Goal: Information Seeking & Learning: Check status

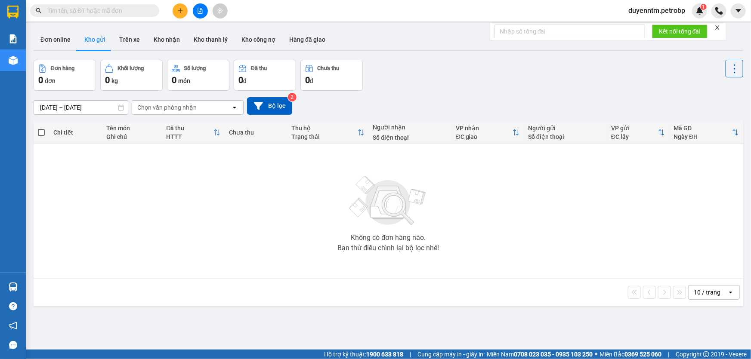
paste input "CTVĐ102510100001"
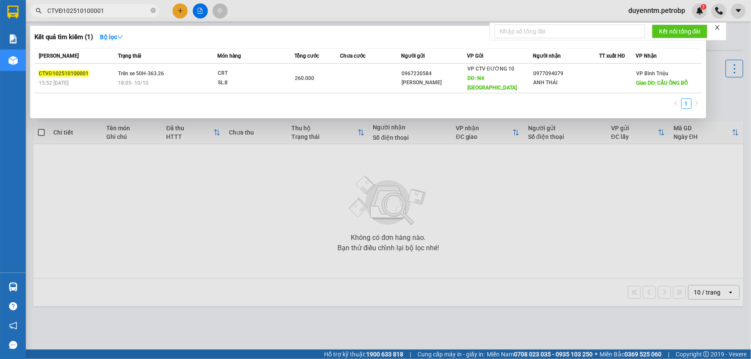
type input "CTVĐ102510100001"
click at [154, 11] on icon "close-circle" at bounding box center [153, 10] width 5 height 5
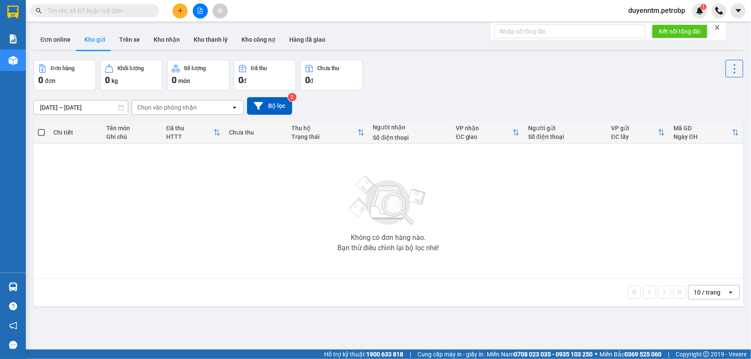
paste input "0908606155"
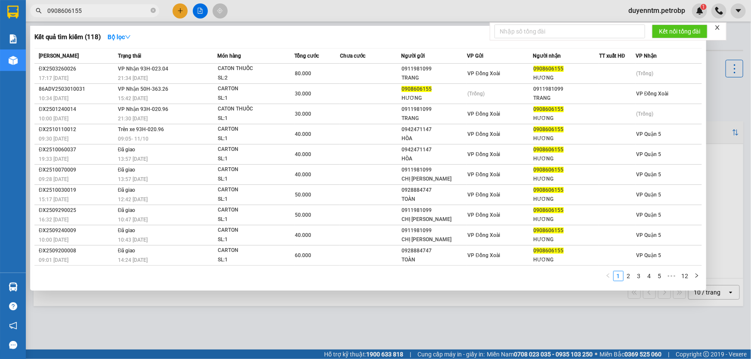
type input "0908606155"
click at [724, 28] on form "Kết nối tổng đài" at bounding box center [608, 31] width 237 height 18
click at [717, 29] on icon "close" at bounding box center [718, 28] width 6 height 6
click at [153, 11] on icon "close-circle" at bounding box center [153, 10] width 5 height 5
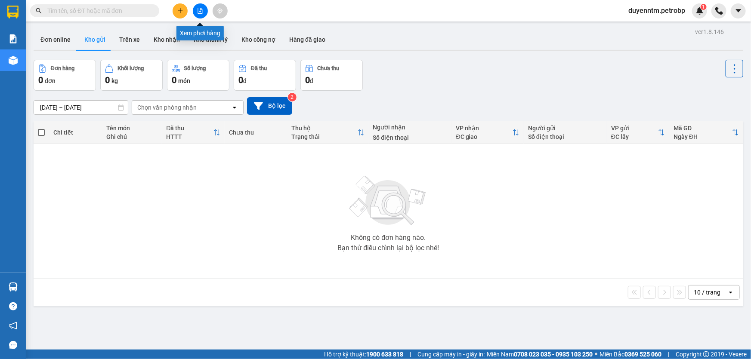
click at [198, 9] on icon "file-add" at bounding box center [200, 11] width 6 height 6
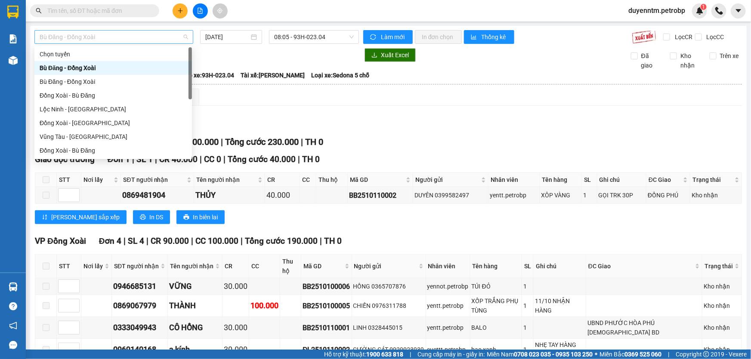
click at [188, 41] on div "Bù Đăng - Đồng Xoài" at bounding box center [113, 37] width 159 height 14
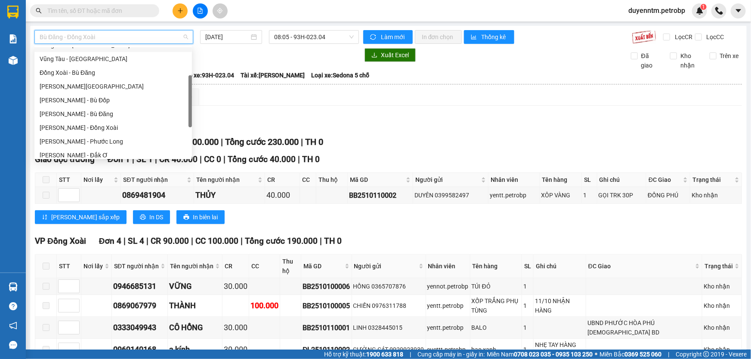
scroll to position [117, 0]
click at [101, 102] on div "[PERSON_NAME] - Phước Long" at bounding box center [113, 102] width 147 height 9
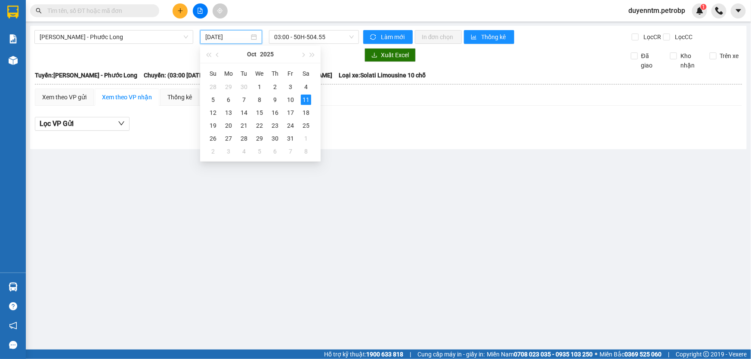
click at [243, 37] on input "[DATE]" at bounding box center [227, 36] width 44 height 9
click at [289, 98] on div "10" at bounding box center [290, 100] width 10 height 10
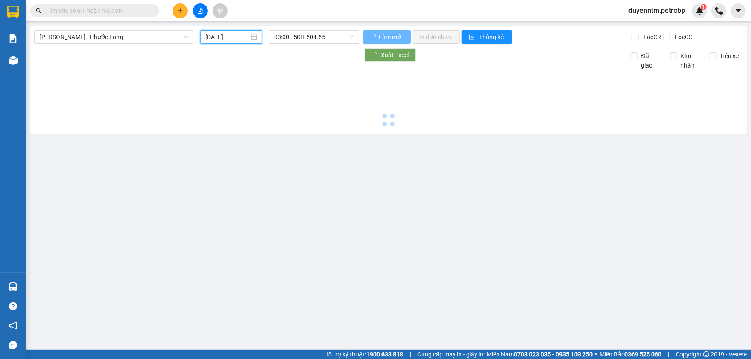
type input "[DATE]"
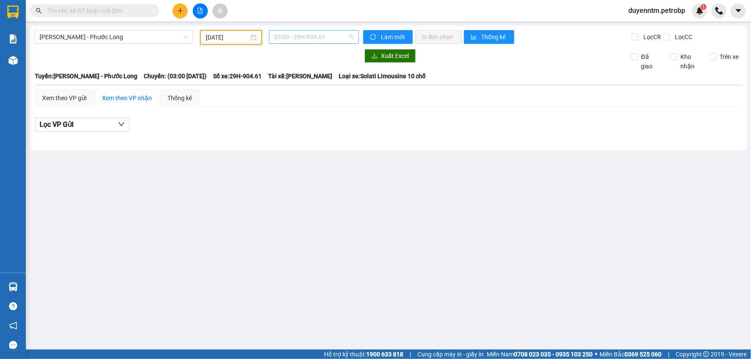
click at [353, 36] on span "03:00 - 29H-904.61" at bounding box center [314, 37] width 80 height 13
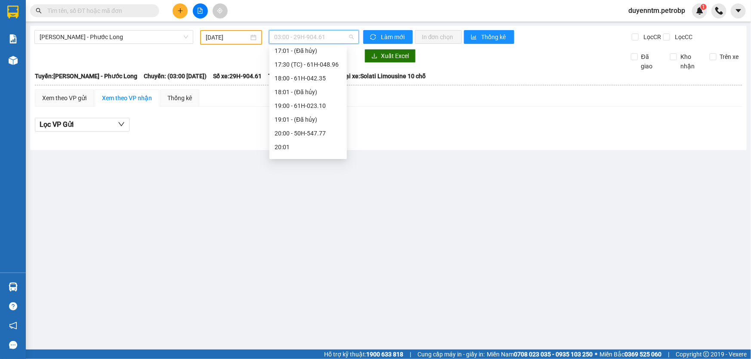
scroll to position [352, 0]
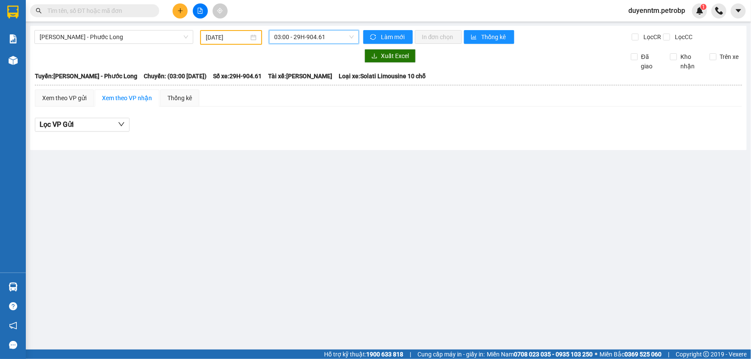
click at [348, 36] on span "03:00 - 29H-904.61" at bounding box center [314, 37] width 80 height 13
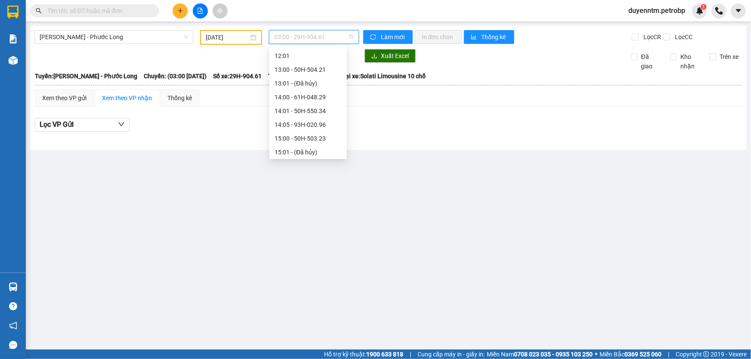
scroll to position [366, 0]
click at [312, 141] on div "18:00 - 61H-042.35" at bounding box center [308, 142] width 67 height 9
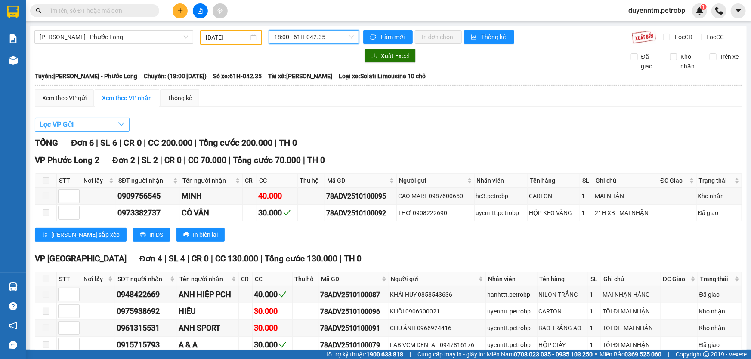
click at [121, 121] on icon "down" at bounding box center [121, 124] width 7 height 7
click at [53, 96] on div "Xem theo VP gửi" at bounding box center [64, 97] width 44 height 9
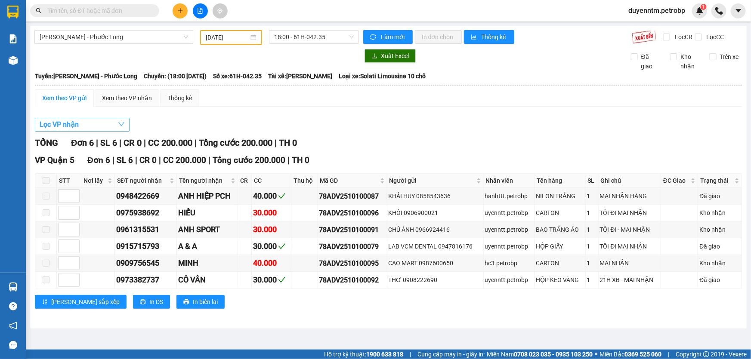
click at [119, 124] on icon "down" at bounding box center [121, 124] width 7 height 7
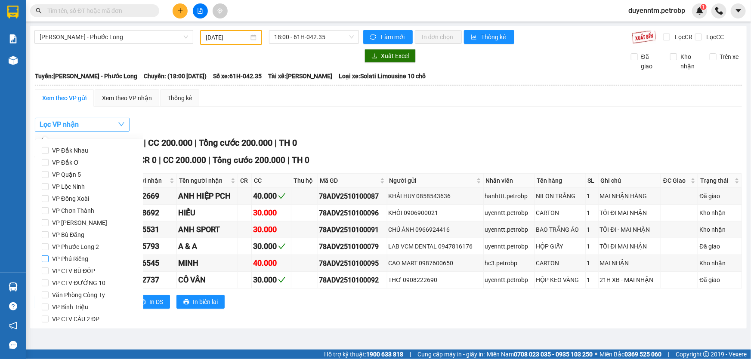
scroll to position [78, 0]
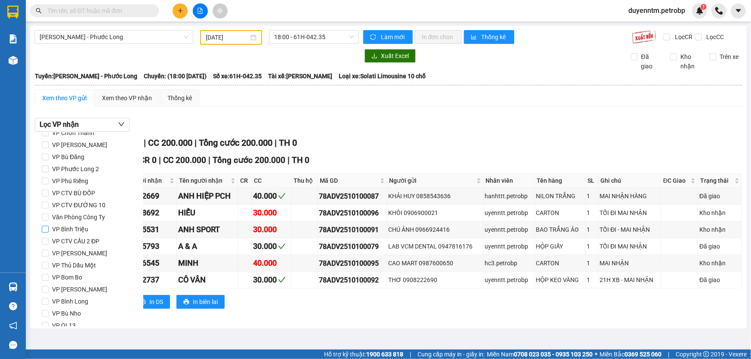
click at [74, 224] on span "VP Bình Triệu" at bounding box center [70, 229] width 43 height 12
click at [49, 226] on input "VP Bình Triệu" at bounding box center [45, 229] width 7 height 7
checkbox input "true"
click at [51, 313] on span "Lọc" at bounding box center [54, 314] width 10 height 9
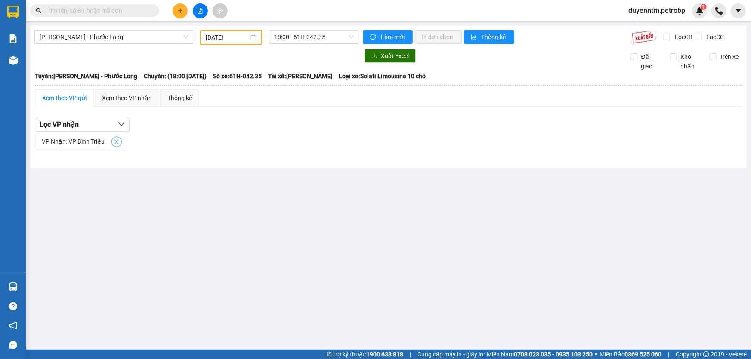
click at [114, 142] on icon "close" at bounding box center [117, 142] width 6 height 6
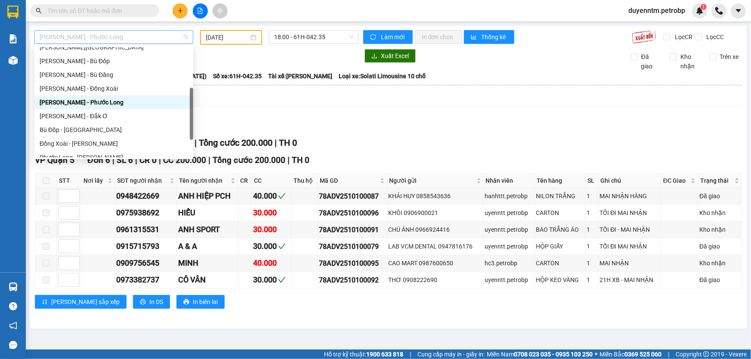
click at [183, 36] on span "[PERSON_NAME] - Phước Long" at bounding box center [114, 37] width 149 height 13
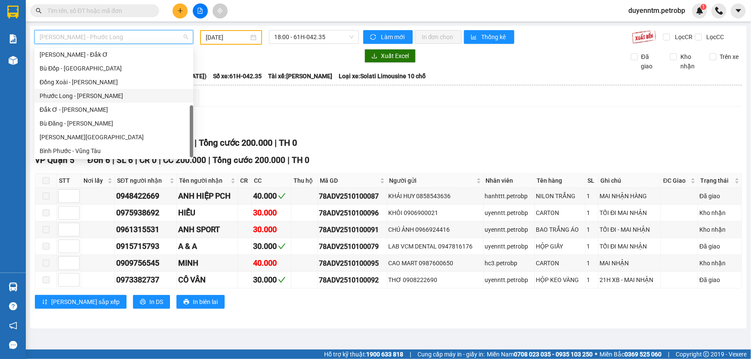
click at [95, 94] on div "Phước Long - [PERSON_NAME]" at bounding box center [114, 95] width 149 height 9
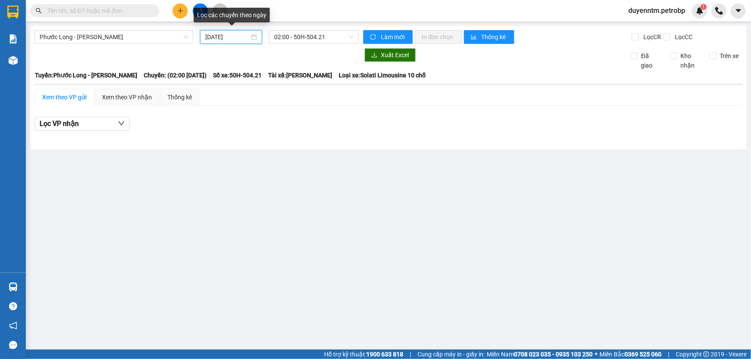
click at [236, 38] on input "[DATE]" at bounding box center [227, 36] width 44 height 9
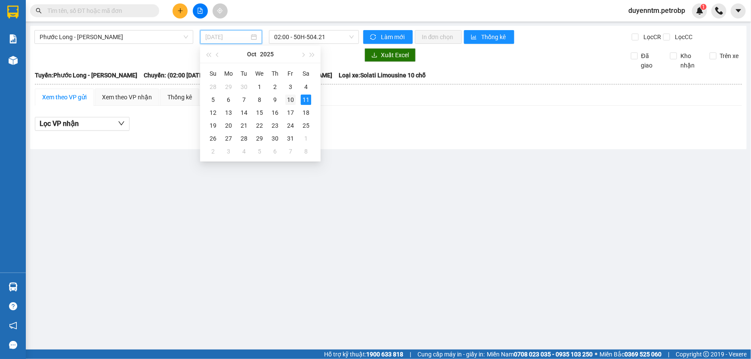
click at [288, 100] on div "10" at bounding box center [290, 100] width 10 height 10
type input "[DATE]"
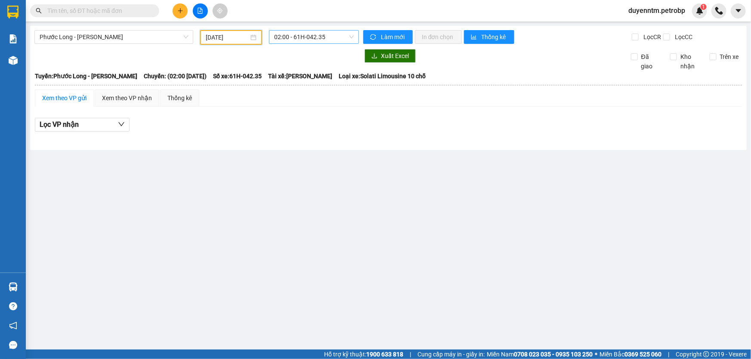
click at [347, 39] on span "02:00 - 61H-042.35" at bounding box center [314, 37] width 80 height 13
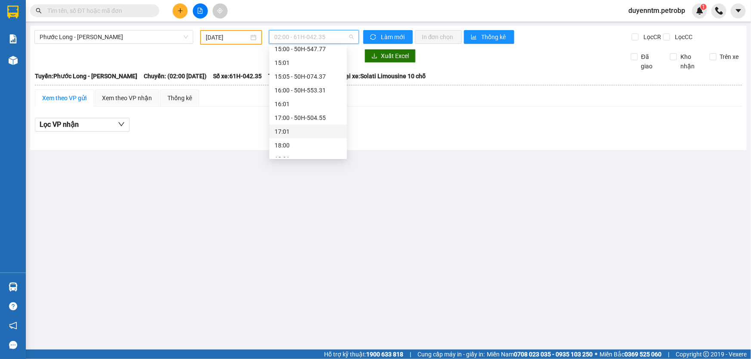
scroll to position [444, 0]
click at [305, 131] on div "18:05 - 50H-363.26" at bounding box center [308, 133] width 67 height 9
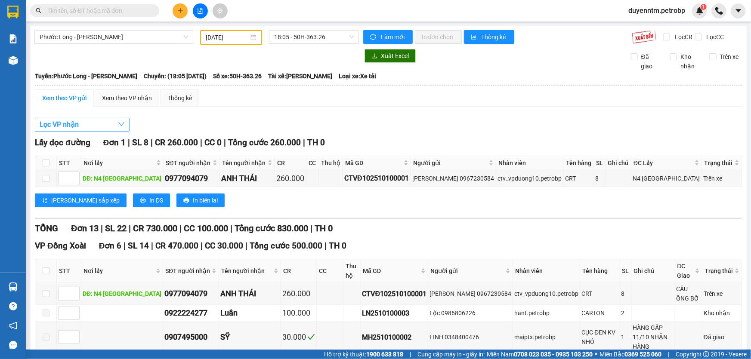
click at [125, 129] on span "button" at bounding box center [121, 124] width 7 height 11
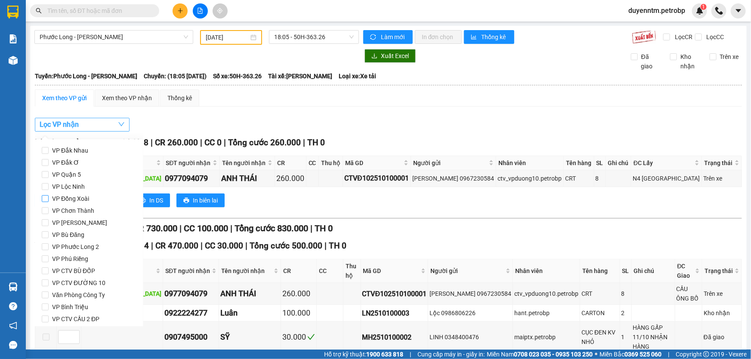
scroll to position [114, 0]
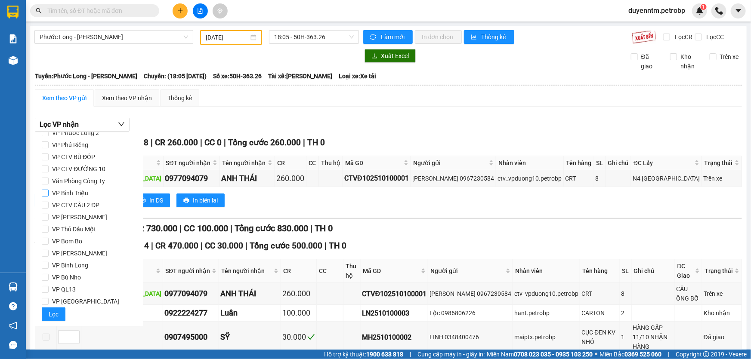
click at [77, 189] on span "VP Bình Triệu" at bounding box center [70, 193] width 43 height 12
click at [49, 190] on input "VP Bình Triệu" at bounding box center [45, 193] width 7 height 7
click at [51, 313] on span "Lọc" at bounding box center [54, 314] width 10 height 9
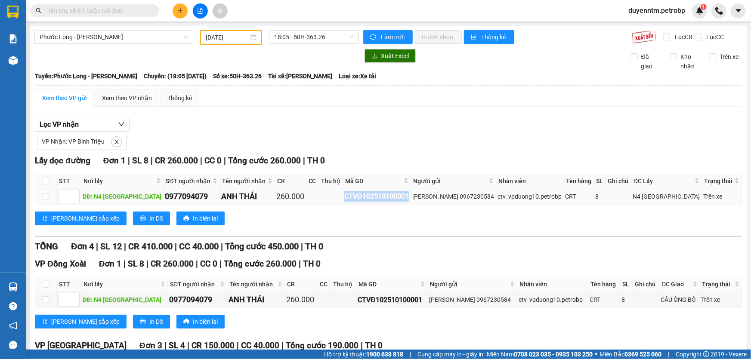
drag, startPoint x: 410, startPoint y: 195, endPoint x: 344, endPoint y: 193, distance: 66.3
click at [344, 193] on div "CTVĐ102510100001" at bounding box center [376, 196] width 65 height 11
copy div "CTVĐ102510100001"
click at [118, 144] on span "close" at bounding box center [116, 142] width 9 height 6
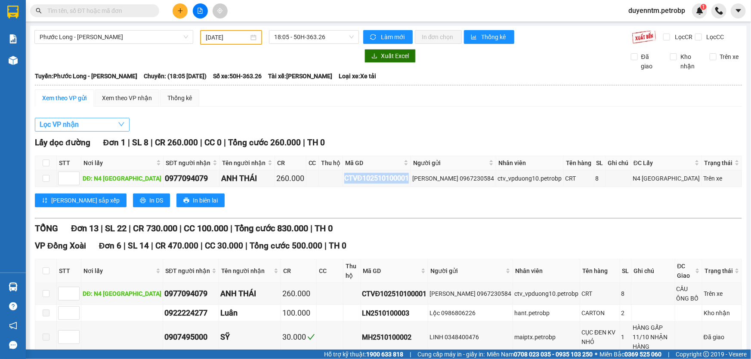
click at [121, 123] on icon "down" at bounding box center [121, 124] width 7 height 7
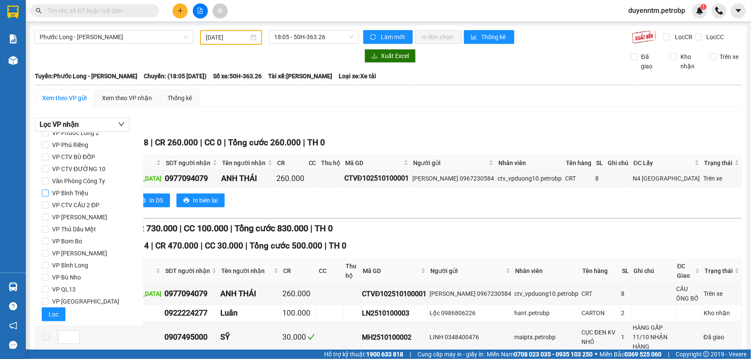
click at [72, 192] on span "VP Bình Triệu" at bounding box center [70, 193] width 43 height 12
click at [49, 192] on input "VP Bình Triệu" at bounding box center [45, 193] width 7 height 7
click at [51, 313] on span "Lọc" at bounding box center [54, 314] width 10 height 9
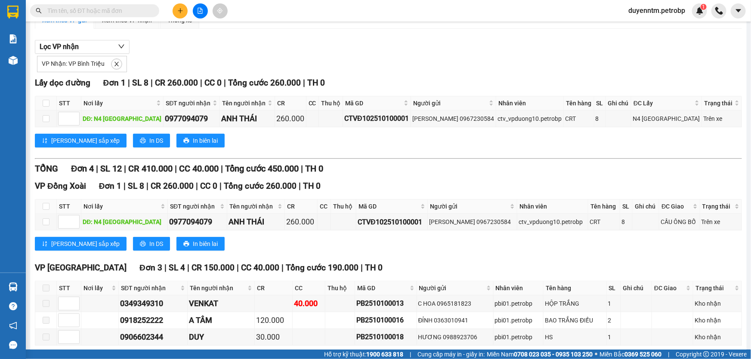
scroll to position [39, 0]
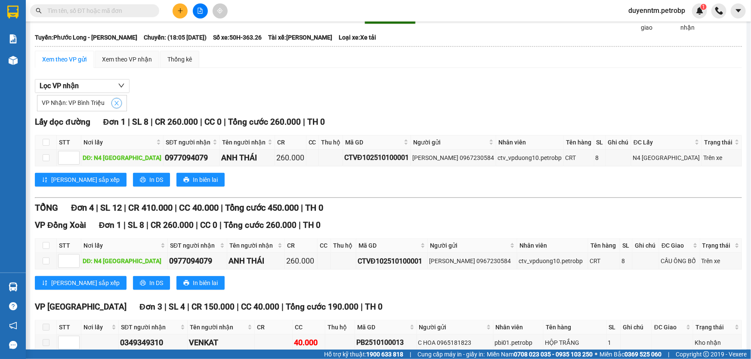
click at [114, 102] on icon "close" at bounding box center [117, 103] width 6 height 6
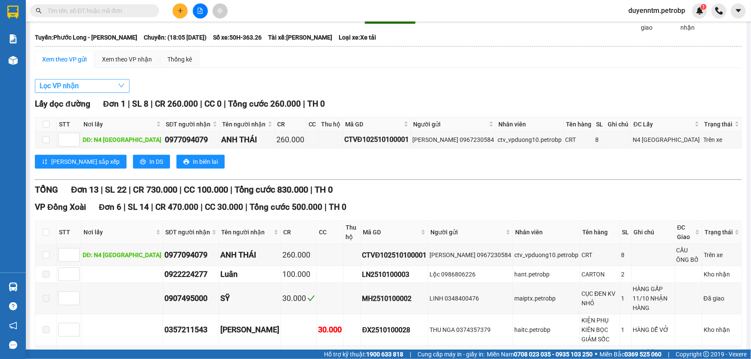
click at [121, 86] on icon "down" at bounding box center [121, 85] width 7 height 7
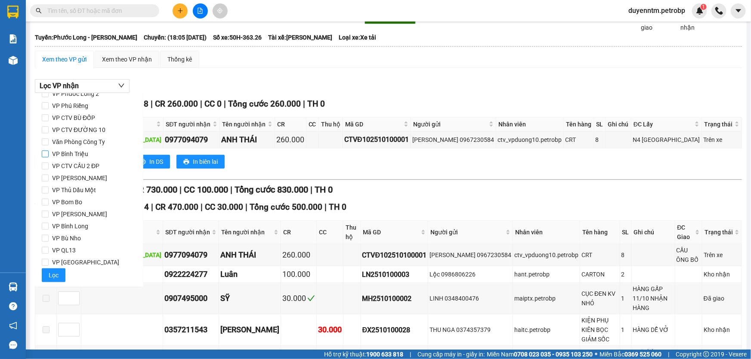
click at [70, 155] on span "VP Bình Triệu" at bounding box center [70, 154] width 43 height 12
click at [49, 155] on input "VP Bình Triệu" at bounding box center [45, 154] width 7 height 7
checkbox input "true"
click at [48, 272] on button "Lọc" at bounding box center [54, 276] width 24 height 14
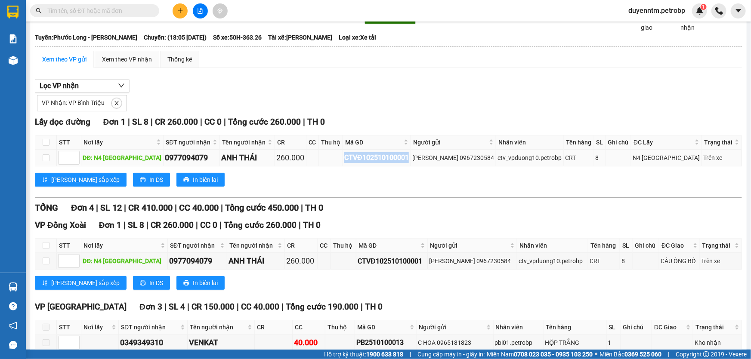
drag, startPoint x: 412, startPoint y: 154, endPoint x: 339, endPoint y: 159, distance: 73.8
click at [339, 159] on tr "DĐ: N4 [GEOGRAPHIC_DATA] 0977094079 ANH THÁI 260.000 CTVĐ102510100001 [PERSON_N…" at bounding box center [388, 158] width 707 height 17
copy div "CTVĐ102510100001"
paste input "CTVĐ102510100001"
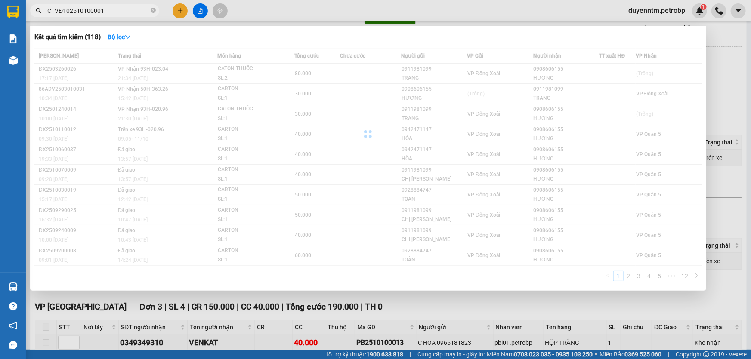
type input "CTVĐ102510100001"
click at [303, 6] on div at bounding box center [375, 179] width 751 height 359
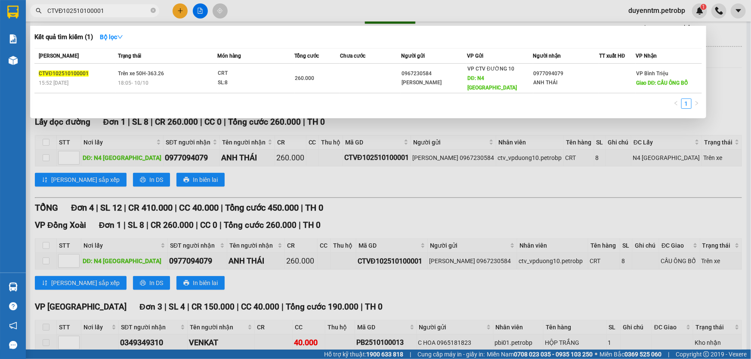
click at [111, 8] on input "CTVĐ102510100001" at bounding box center [98, 10] width 102 height 9
click at [151, 12] on icon "close-circle" at bounding box center [153, 10] width 5 height 5
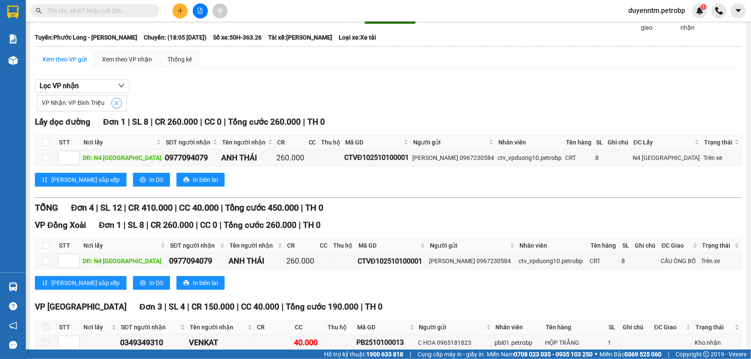
click at [116, 99] on button "button" at bounding box center [116, 103] width 10 height 10
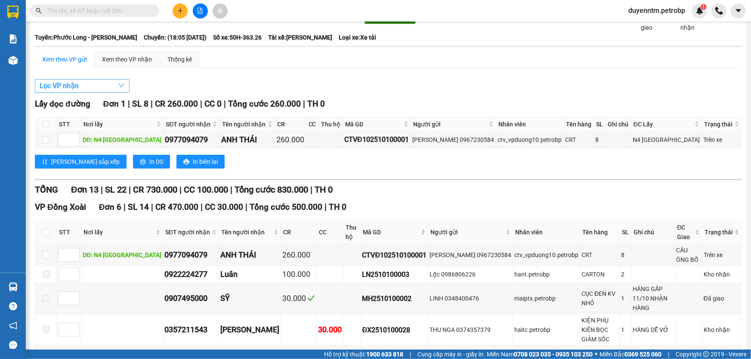
click at [121, 86] on icon "down" at bounding box center [121, 85] width 7 height 7
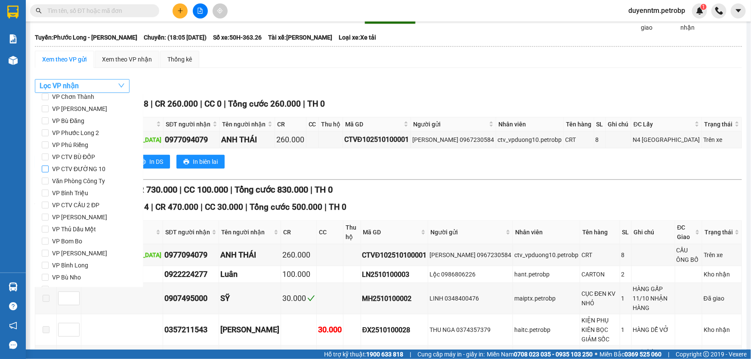
scroll to position [36, 0]
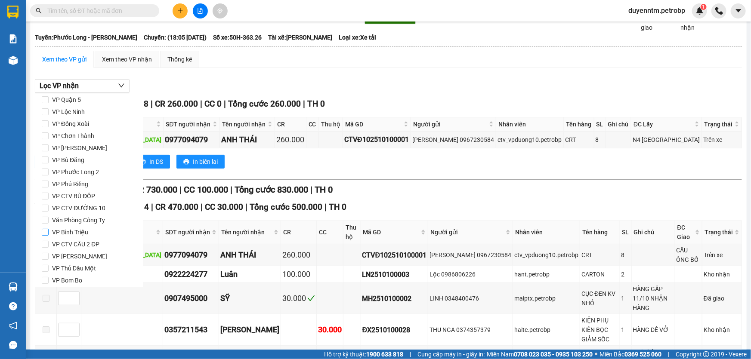
click at [68, 227] on span "VP Bình Triệu" at bounding box center [70, 232] width 43 height 12
click at [49, 229] on input "VP Bình Triệu" at bounding box center [45, 232] width 7 height 7
checkbox input "true"
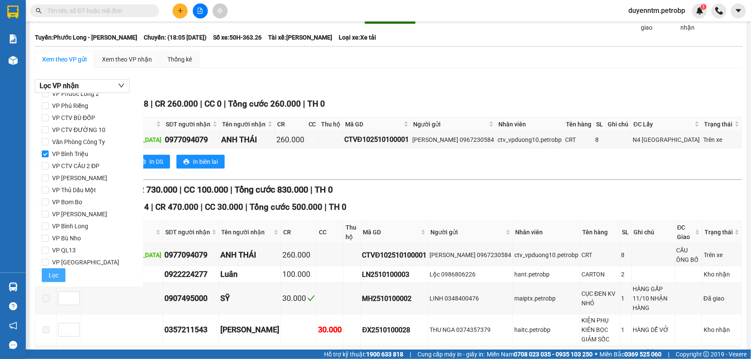
click at [53, 272] on span "Lọc" at bounding box center [54, 275] width 10 height 9
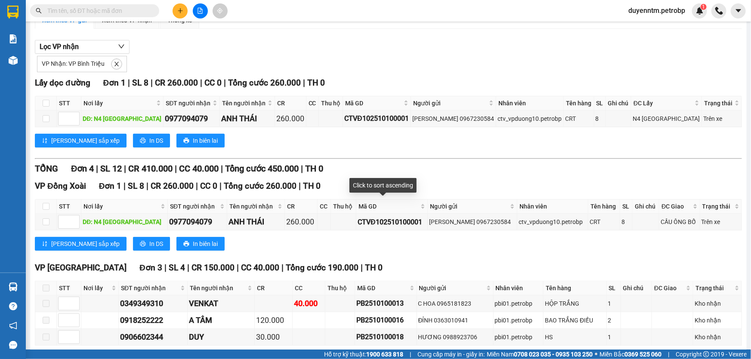
scroll to position [116, 0]
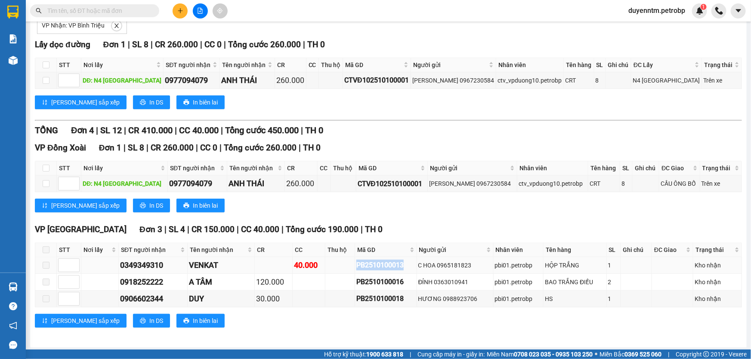
drag, startPoint x: 405, startPoint y: 260, endPoint x: 346, endPoint y: 268, distance: 60.3
click at [346, 268] on tr "0349349310 VENKAT 40.000 PB2510100013 C HOA 0965181823 pbi01.petrobp HỘP TRẮNG …" at bounding box center [388, 265] width 707 height 17
copy div "PB2510100013"
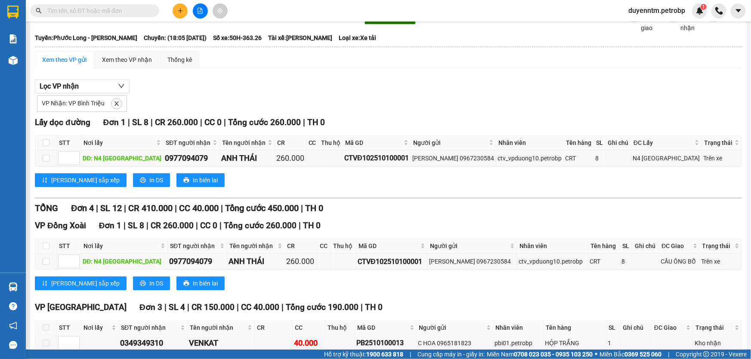
click at [117, 110] on div "VP Nhận: VP Bình Triệu" at bounding box center [82, 104] width 90 height 16
click at [117, 105] on icon "close" at bounding box center [117, 104] width 6 height 6
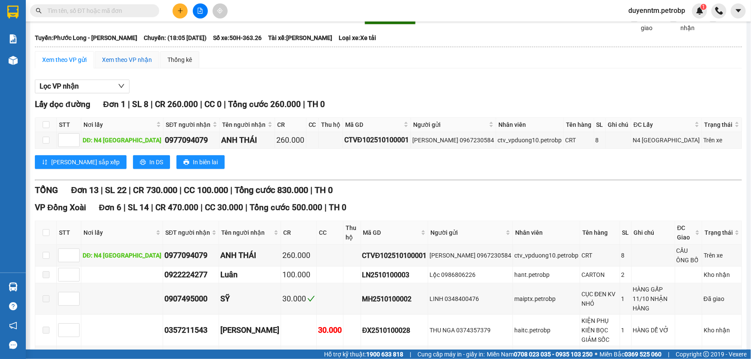
click at [142, 60] on div "Xem theo VP nhận" at bounding box center [127, 59] width 50 height 9
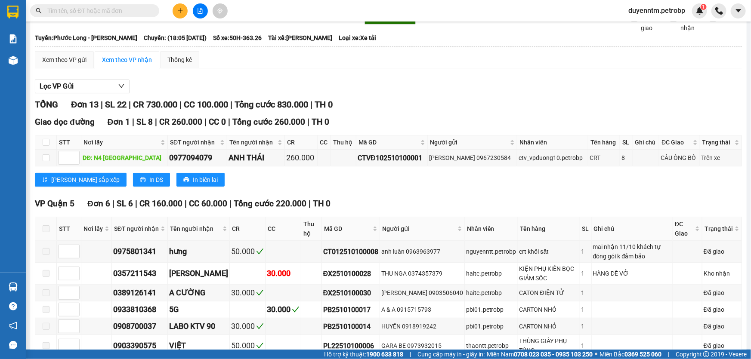
click at [138, 60] on div "Xem theo VP nhận" at bounding box center [127, 59] width 50 height 9
click at [69, 57] on div "Xem theo VP gửi" at bounding box center [64, 59] width 44 height 9
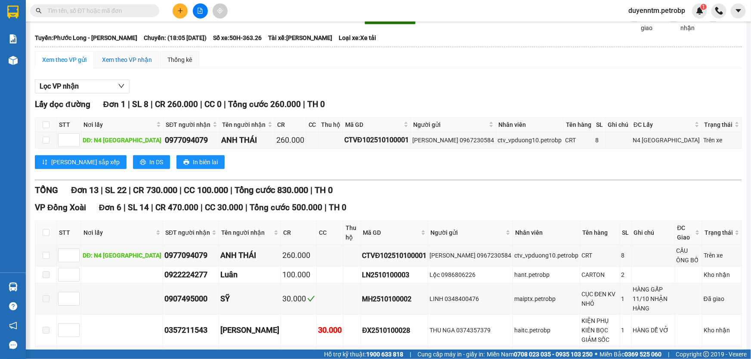
click at [136, 62] on div "Xem theo VP nhận" at bounding box center [127, 59] width 50 height 9
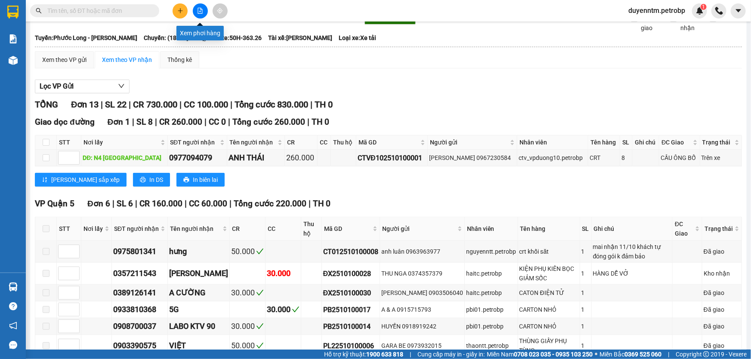
click at [199, 9] on icon "file-add" at bounding box center [200, 11] width 6 height 6
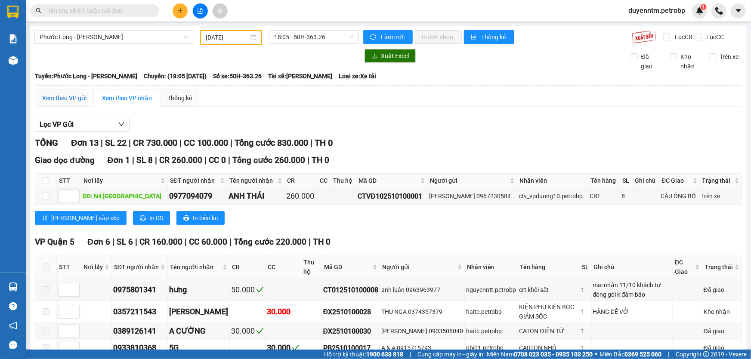
click at [69, 99] on div "Xem theo VP gửi" at bounding box center [64, 97] width 44 height 9
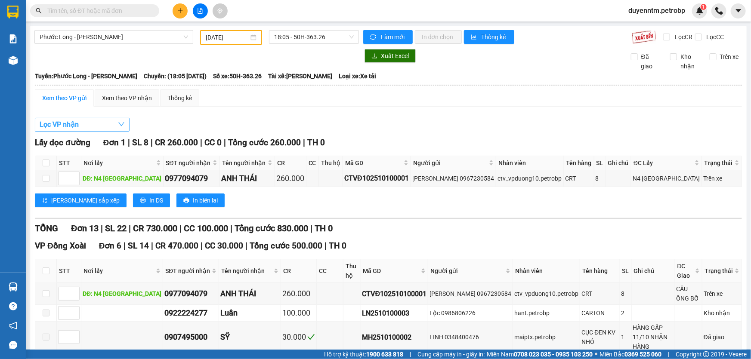
click at [89, 126] on button "Lọc VP nhận" at bounding box center [82, 125] width 95 height 14
click at [139, 102] on div "Xem theo VP nhận" at bounding box center [127, 97] width 50 height 9
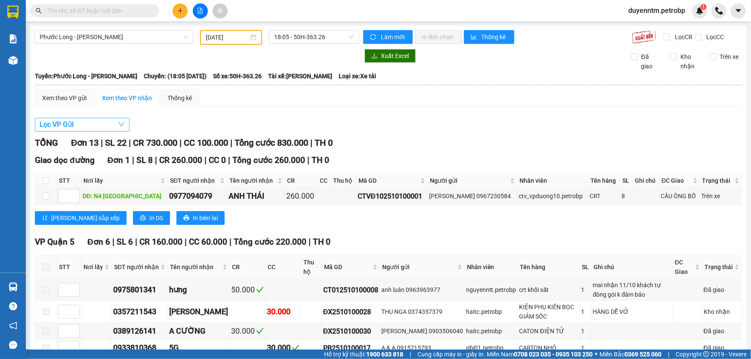
click at [121, 126] on icon "down" at bounding box center [121, 124] width 7 height 7
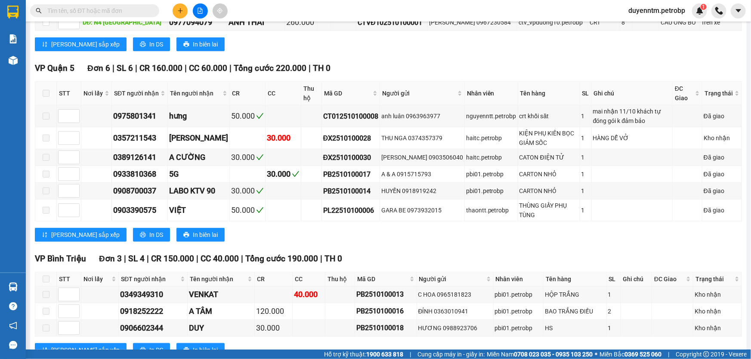
scroll to position [291, 0]
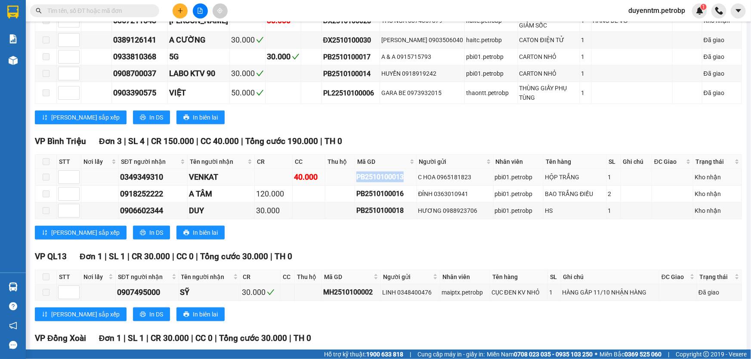
drag, startPoint x: 410, startPoint y: 174, endPoint x: 347, endPoint y: 181, distance: 63.7
click at [347, 181] on tr "0349349310 VENKAT 40.000 PB2510100013 C HOA 0965181823 pbi01.petrobp HỘP TRẮNG …" at bounding box center [388, 177] width 707 height 17
copy div "PB2510100013"
paste input "PB2510100013"
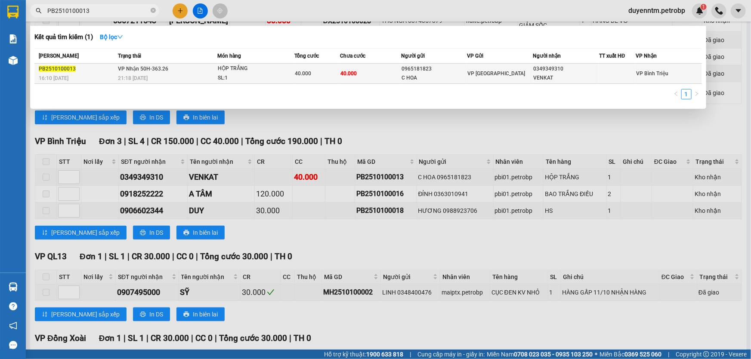
type input "PB2510100013"
click at [116, 74] on td "VP Nhận 50H-363.26 21:18 [DATE]" at bounding box center [167, 74] width 102 height 20
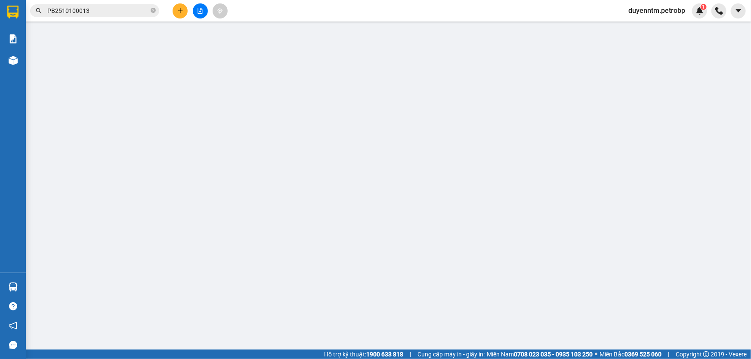
type input "0965181823"
type input "C HOA"
type input "0349349310"
type input "VENKAT"
type input "40.000"
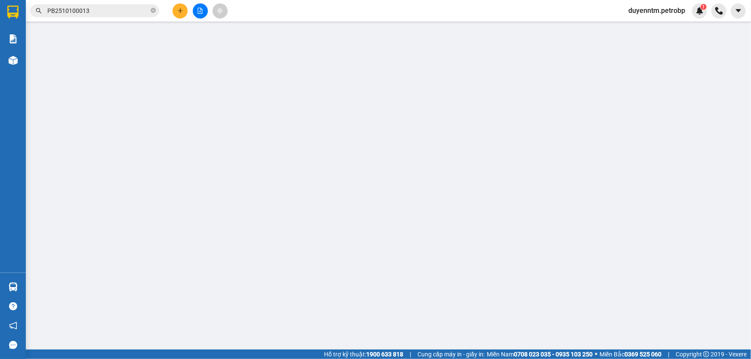
type input "40.000"
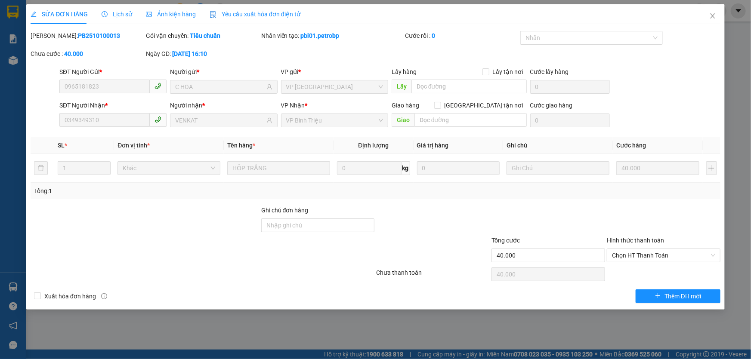
click at [120, 18] on div "Lịch sử" at bounding box center [117, 13] width 31 height 9
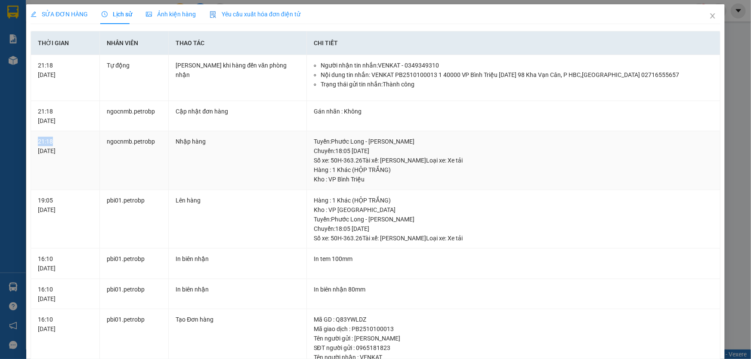
drag, startPoint x: 51, startPoint y: 139, endPoint x: 37, endPoint y: 139, distance: 14.6
click at [37, 139] on td "21:18 [DATE]" at bounding box center [65, 160] width 69 height 59
copy div "21:18"
click at [710, 12] on icon "close" at bounding box center [712, 15] width 7 height 7
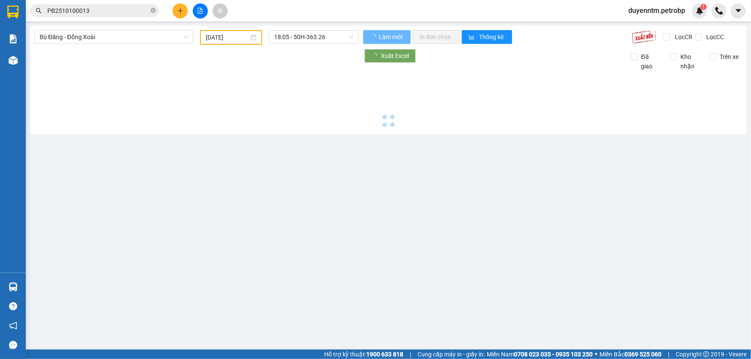
type input "[DATE]"
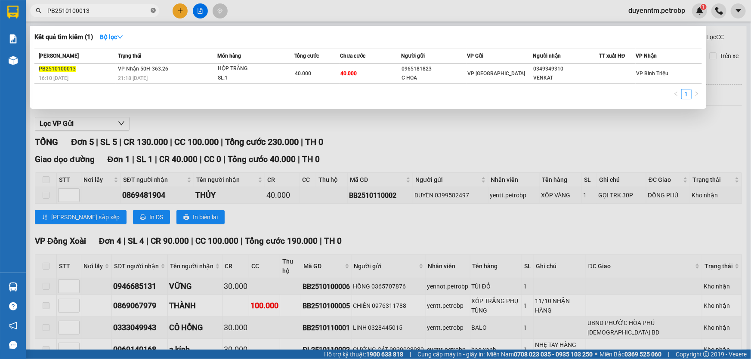
click at [152, 11] on icon "close-circle" at bounding box center [153, 10] width 5 height 5
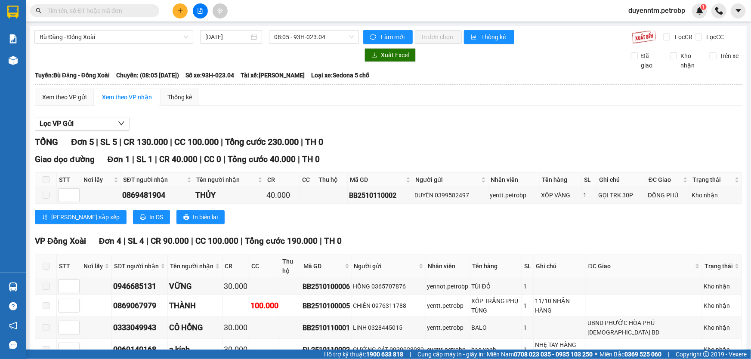
paste input "84908663754"
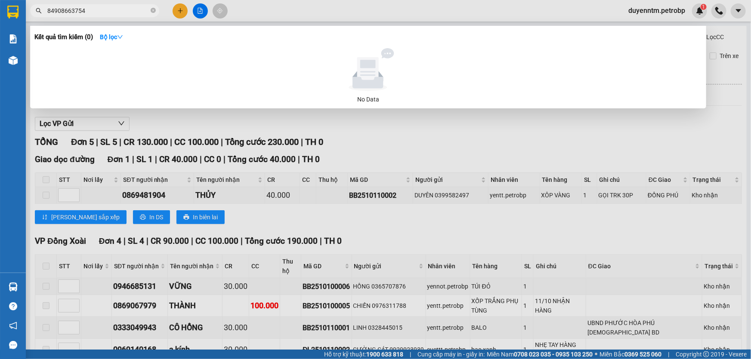
type input "84908663754"
click at [153, 9] on icon "close-circle" at bounding box center [153, 10] width 5 height 5
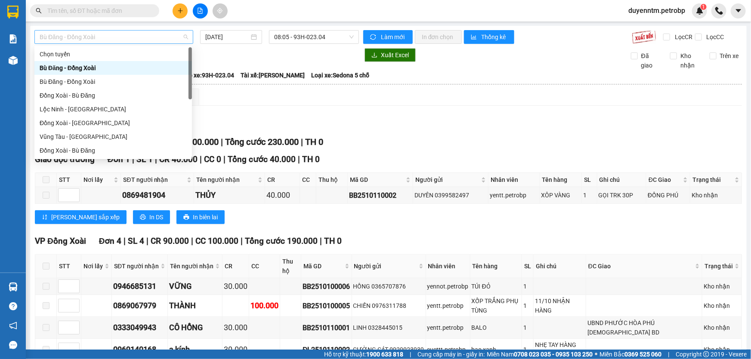
click at [185, 34] on span "Bù Đăng - Đồng Xoài" at bounding box center [114, 37] width 149 height 13
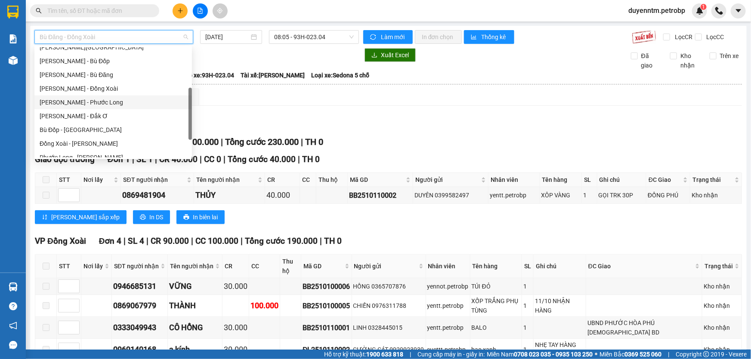
scroll to position [179, 0]
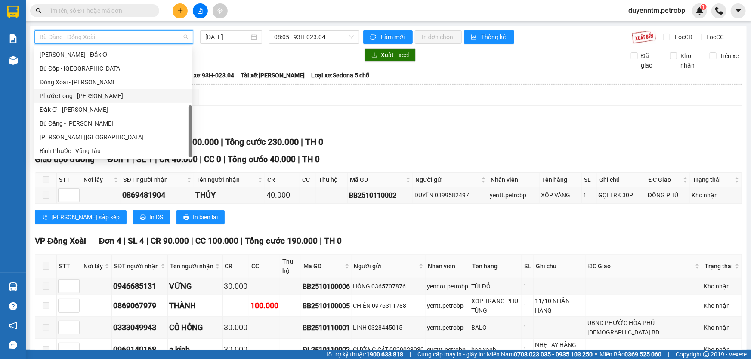
click at [78, 96] on div "Phước Long - [PERSON_NAME]" at bounding box center [113, 95] width 147 height 9
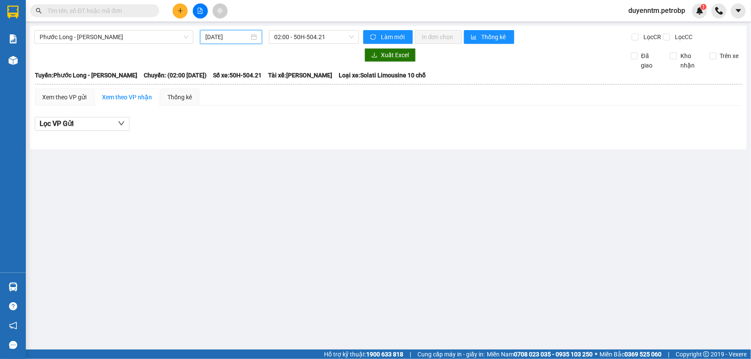
click at [239, 35] on input "[DATE]" at bounding box center [227, 36] width 44 height 9
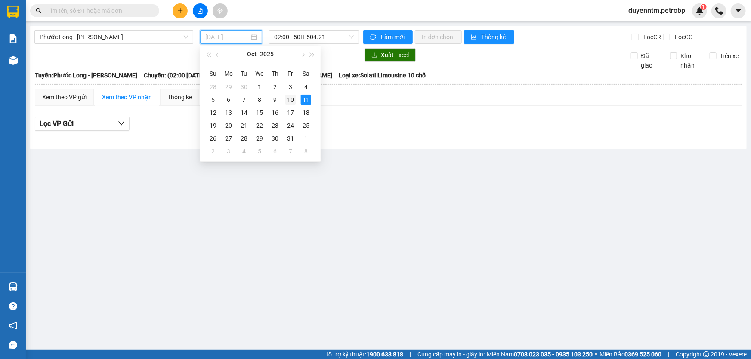
click at [291, 99] on div "10" at bounding box center [290, 100] width 10 height 10
type input "[DATE]"
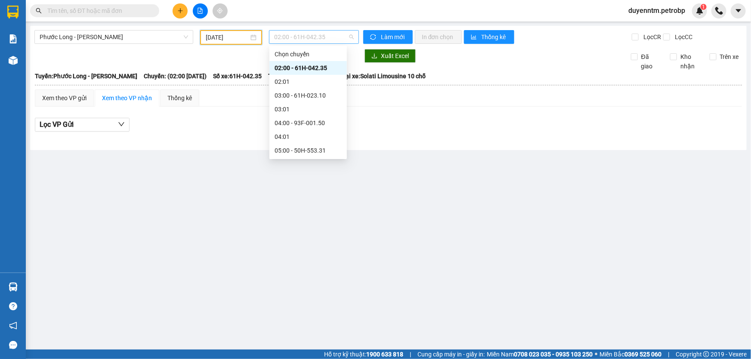
click at [347, 34] on span "02:00 - 61H-042.35" at bounding box center [314, 37] width 80 height 13
click at [294, 122] on div "18:05 - 50H-363.26" at bounding box center [308, 123] width 67 height 9
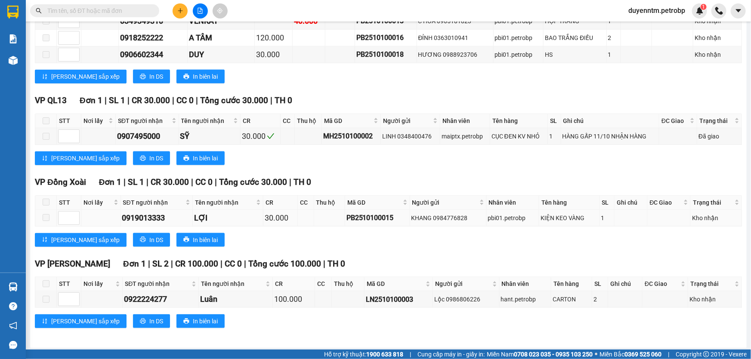
scroll to position [291, 0]
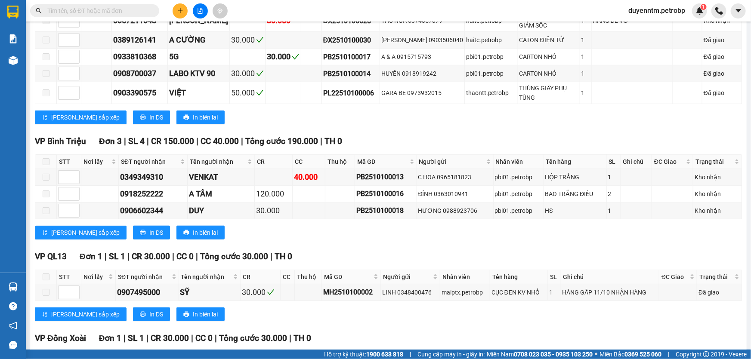
click at [206, 7] on button at bounding box center [200, 10] width 15 height 15
click at [201, 13] on icon "file-add" at bounding box center [200, 11] width 5 height 6
click at [198, 12] on icon "file-add" at bounding box center [200, 11] width 6 height 6
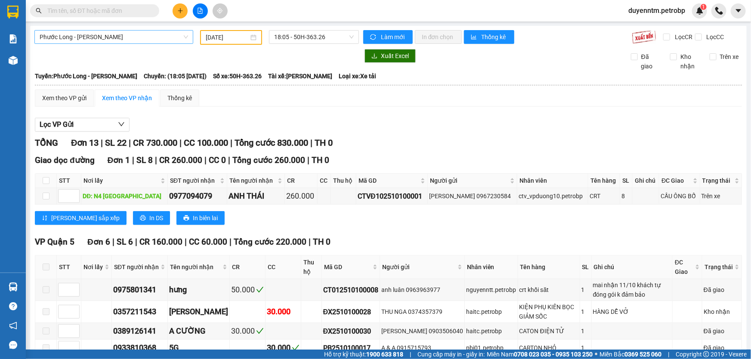
click at [96, 41] on span "Phước Long - [PERSON_NAME]" at bounding box center [114, 37] width 149 height 13
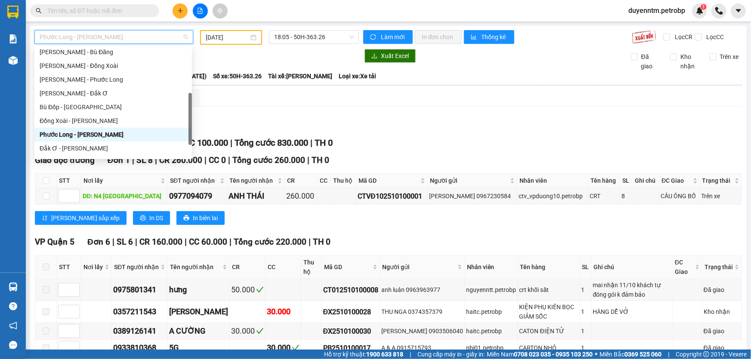
scroll to position [101, 0]
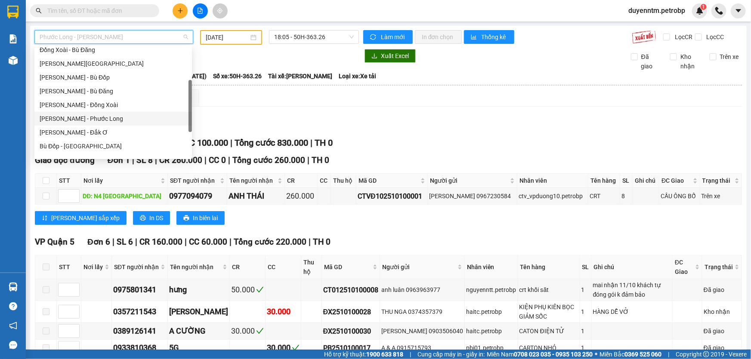
click at [77, 119] on div "[PERSON_NAME] - Phước Long" at bounding box center [113, 118] width 147 height 9
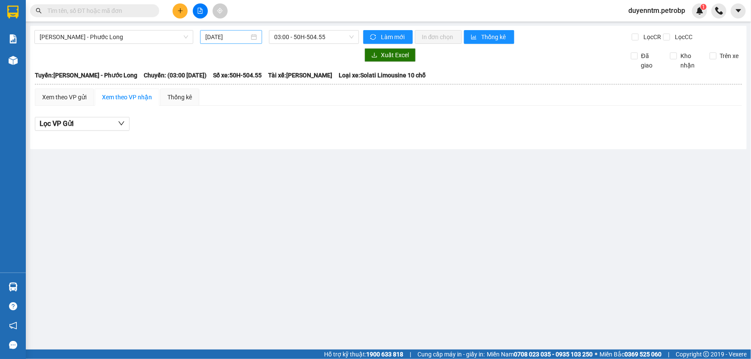
click at [209, 42] on div "[DATE]" at bounding box center [231, 37] width 62 height 14
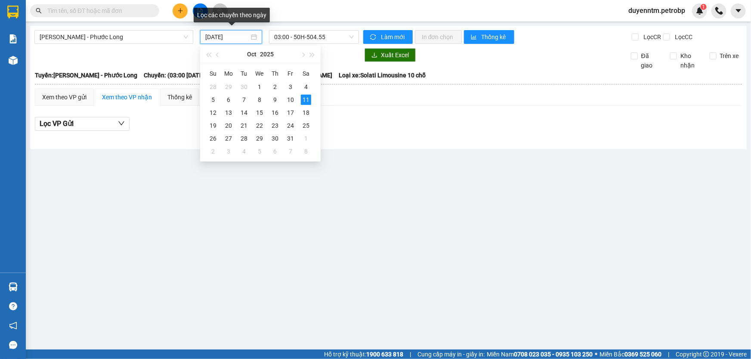
click at [209, 39] on input "[DATE]" at bounding box center [227, 36] width 44 height 9
click at [290, 102] on div "10" at bounding box center [290, 100] width 10 height 10
type input "[DATE]"
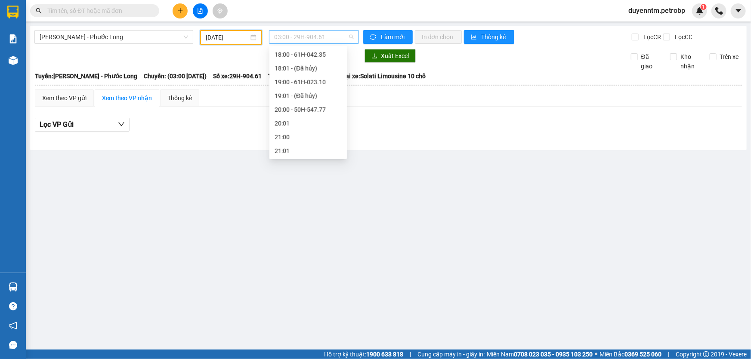
click at [283, 38] on span "03:00 - 29H-904.61" at bounding box center [314, 37] width 80 height 13
click at [300, 127] on div "21:05 - 50H-074.37" at bounding box center [308, 123] width 67 height 9
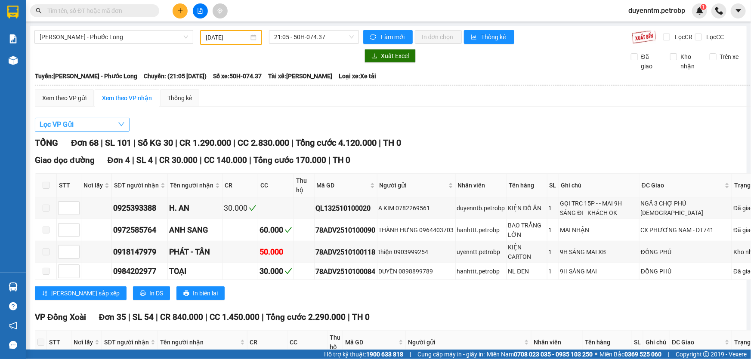
click at [121, 126] on icon "down" at bounding box center [121, 124] width 7 height 7
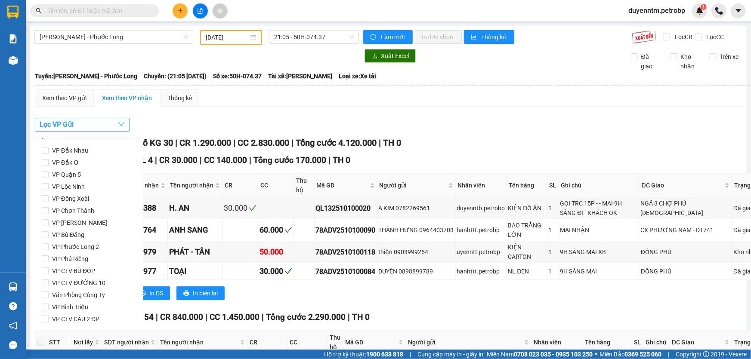
click at [121, 124] on icon "down" at bounding box center [121, 124] width 7 height 7
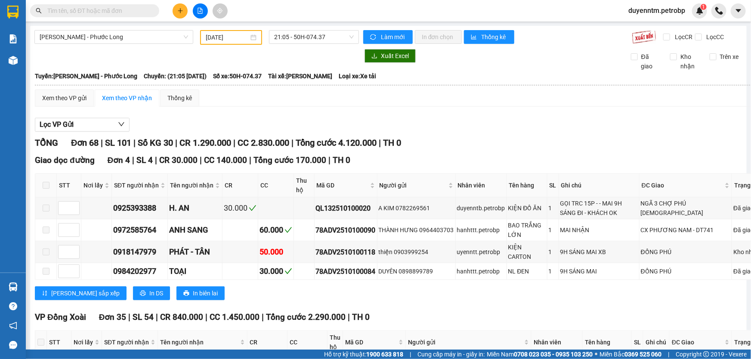
click at [133, 98] on div "Xem theo VP nhận" at bounding box center [127, 97] width 50 height 9
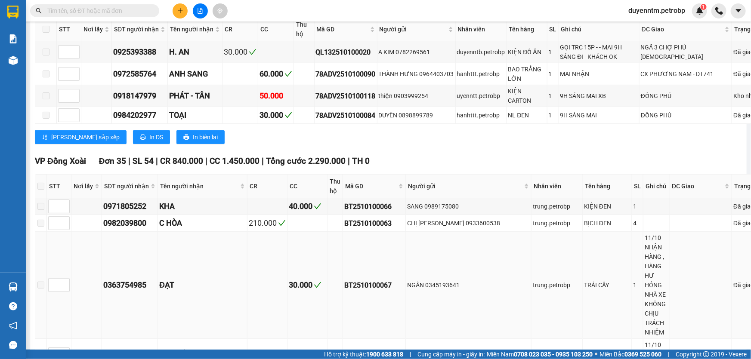
scroll to position [235, 0]
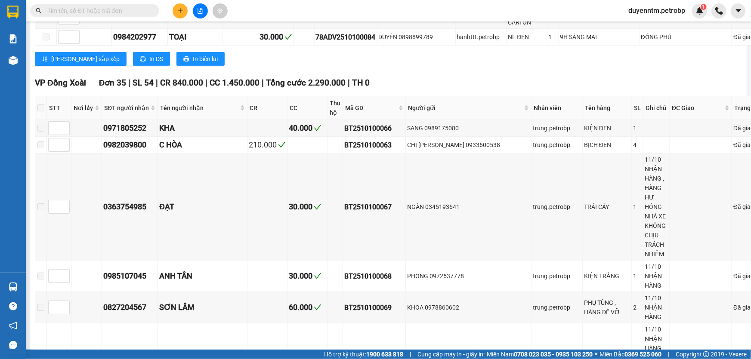
click at [115, 7] on input "text" at bounding box center [98, 10] width 102 height 9
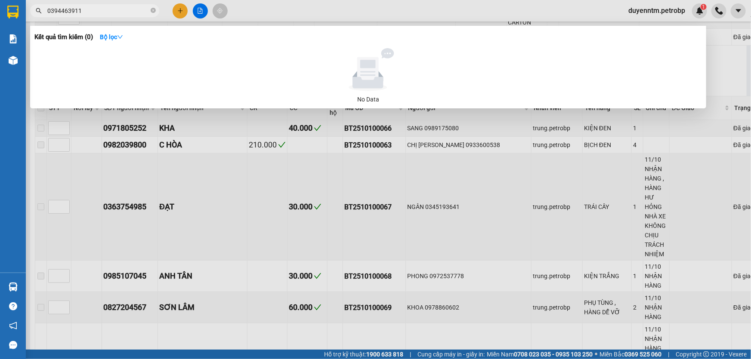
type input "0394463911"
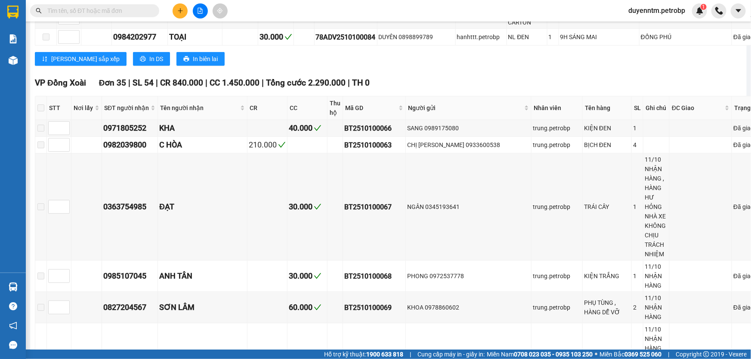
click at [102, 7] on input "text" at bounding box center [98, 10] width 102 height 9
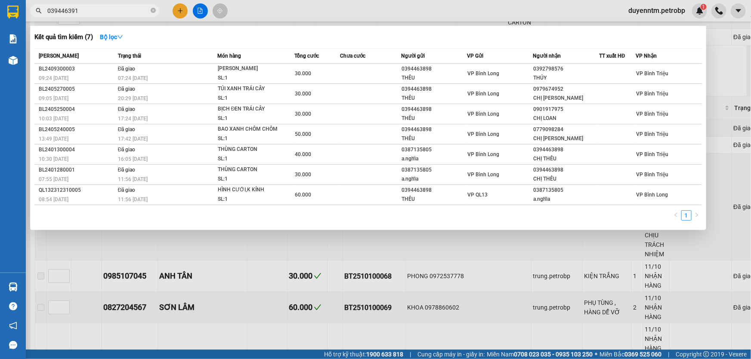
type input "0394463911"
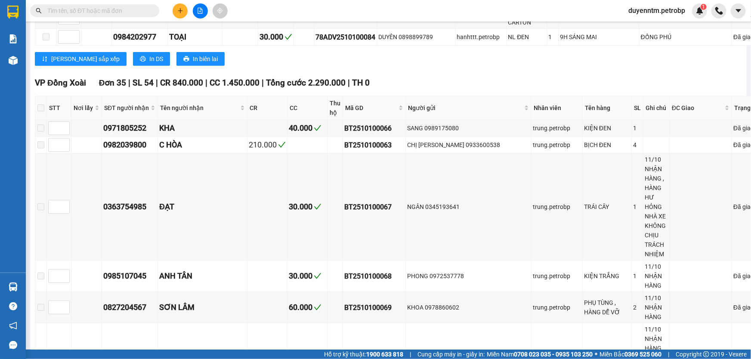
paste input "0908606155"
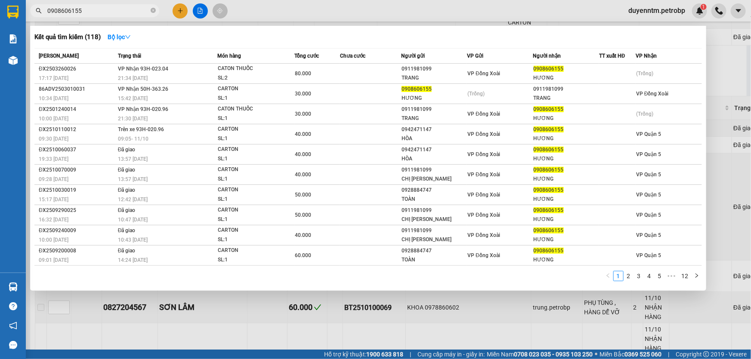
type input "0908606155"
click at [153, 10] on icon "close-circle" at bounding box center [153, 10] width 5 height 5
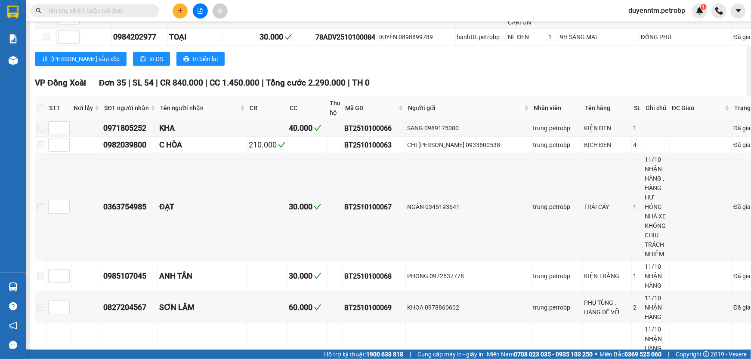
click at [123, 11] on input "text" at bounding box center [98, 10] width 102 height 9
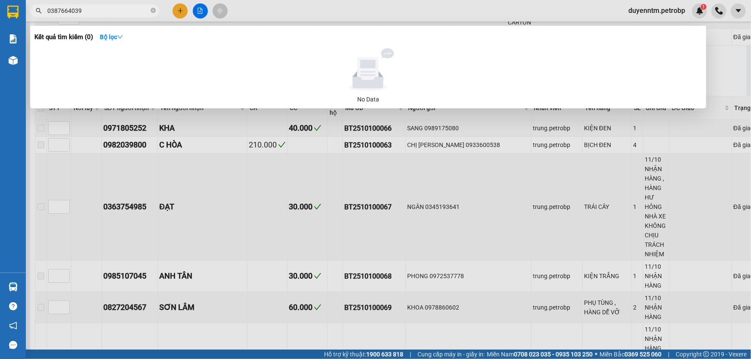
drag, startPoint x: 83, startPoint y: 9, endPoint x: 47, endPoint y: 12, distance: 35.8
click at [47, 12] on span "0387664039" at bounding box center [94, 10] width 129 height 13
type input "0387664039"
click at [152, 9] on icon "close-circle" at bounding box center [153, 10] width 5 height 5
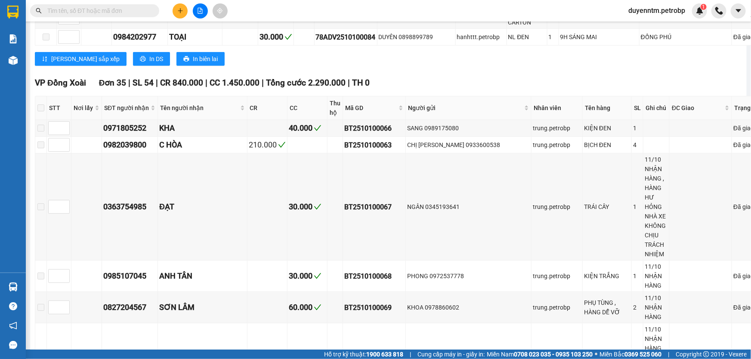
click at [510, 4] on div "Kết quả tìm kiếm ( 0 ) Bộ lọc No Data duyenntm.petrobp 1" at bounding box center [375, 11] width 751 height 22
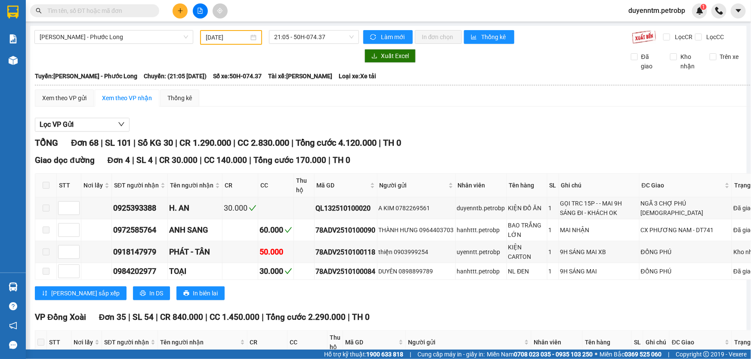
click at [224, 39] on input "[DATE]" at bounding box center [227, 37] width 43 height 9
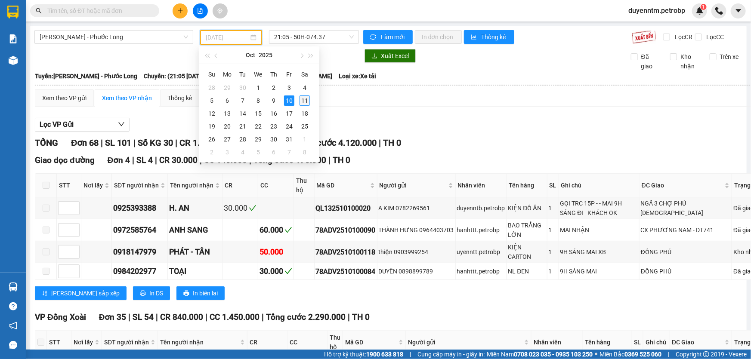
click at [301, 99] on div "11" at bounding box center [305, 101] width 10 height 10
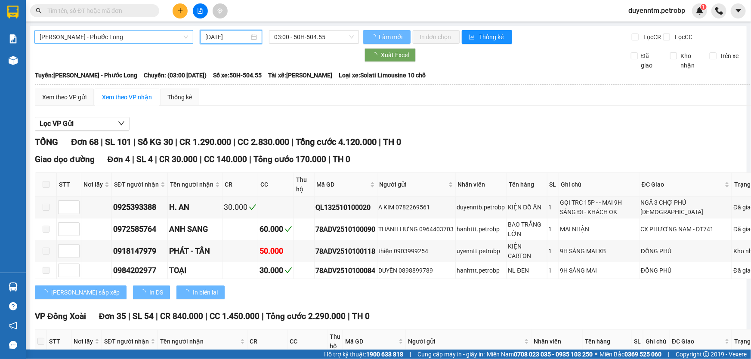
type input "[DATE]"
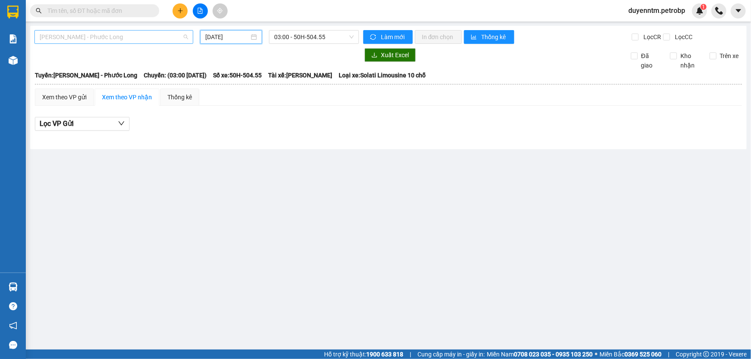
click at [115, 37] on span "[PERSON_NAME] - Phước Long" at bounding box center [114, 37] width 149 height 13
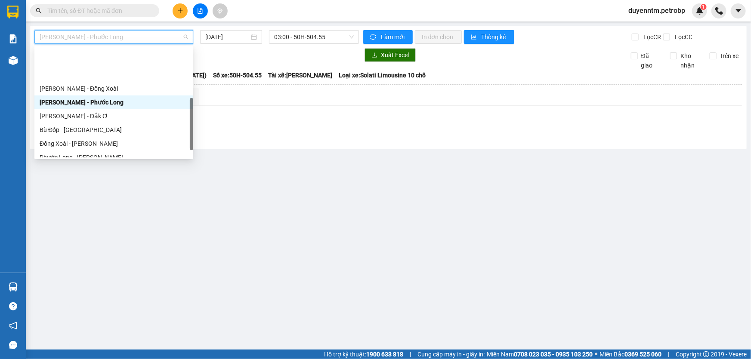
scroll to position [156, 0]
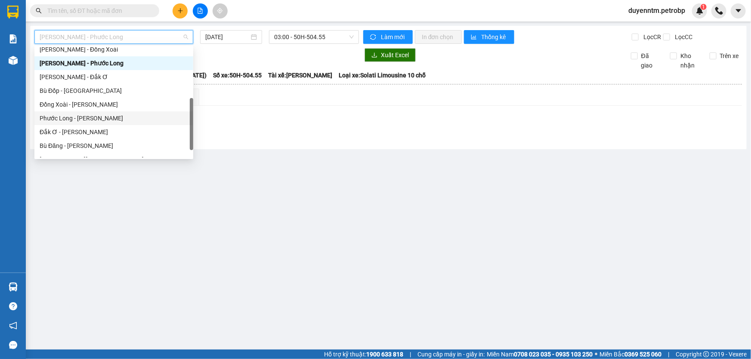
click at [95, 120] on div "Phước Long - [PERSON_NAME]" at bounding box center [114, 118] width 149 height 9
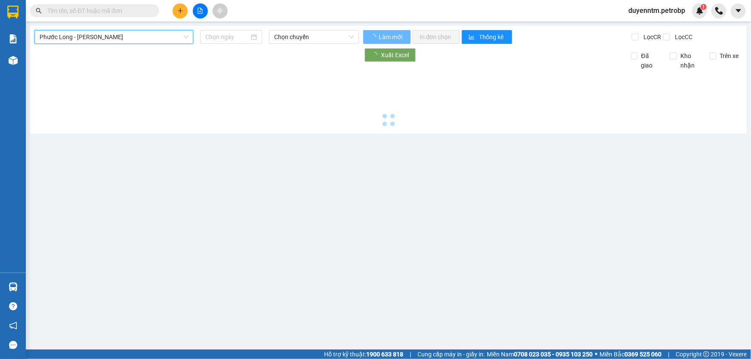
type input "[DATE]"
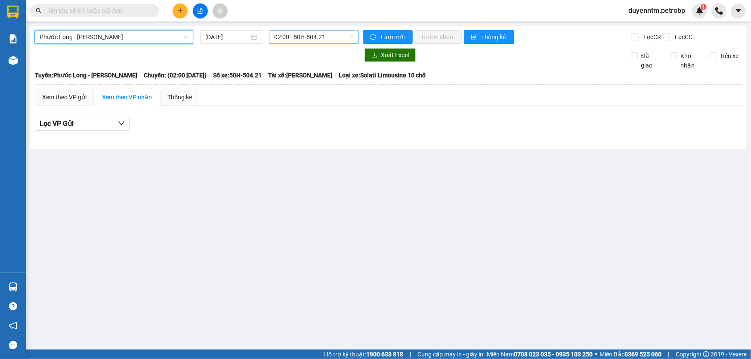
click at [301, 31] on span "02:00 - 50H-504.21" at bounding box center [314, 37] width 80 height 13
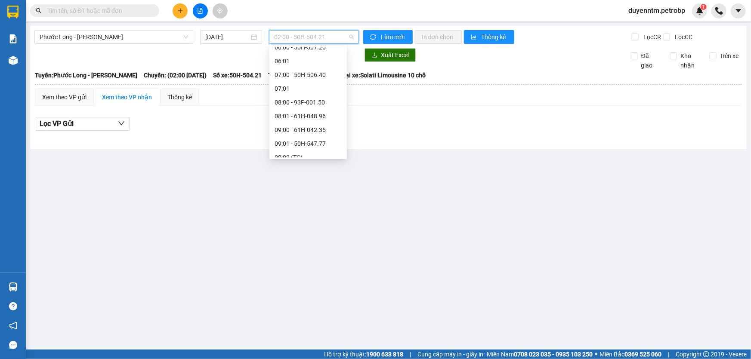
scroll to position [170, 0]
click at [305, 136] on div "09:05 - 93H-020.96" at bounding box center [308, 131] width 67 height 9
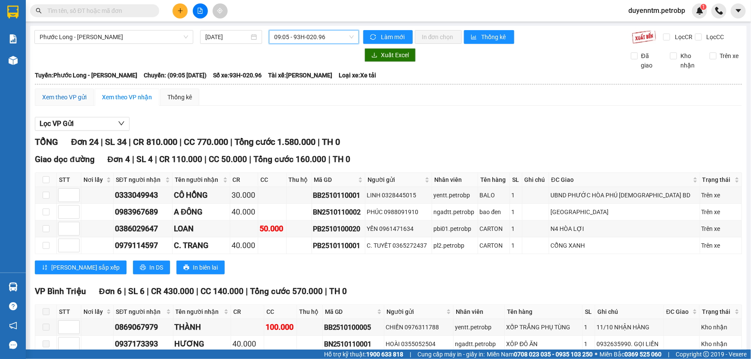
click at [77, 93] on div "Xem theo VP gửi" at bounding box center [64, 97] width 44 height 9
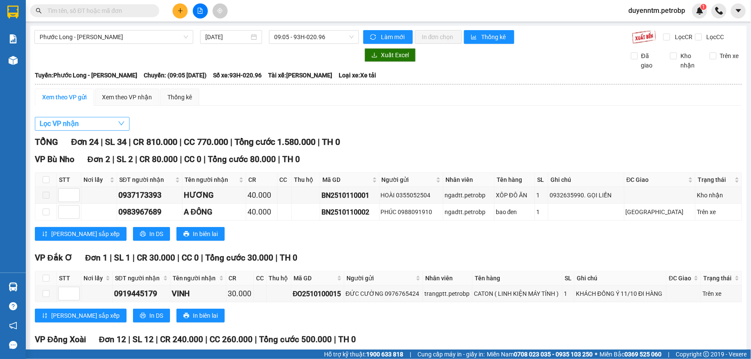
click at [80, 124] on button "Lọc VP nhận" at bounding box center [82, 124] width 95 height 14
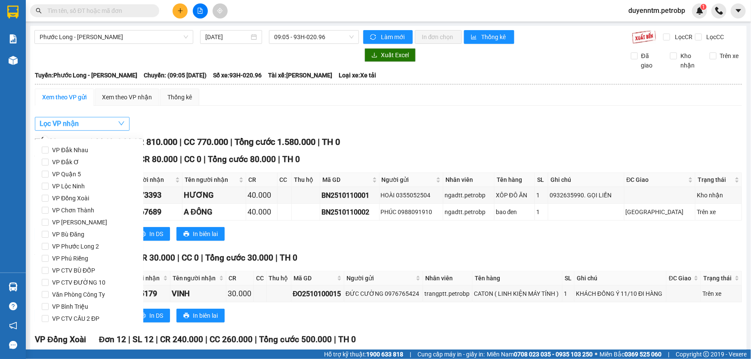
scroll to position [114, 0]
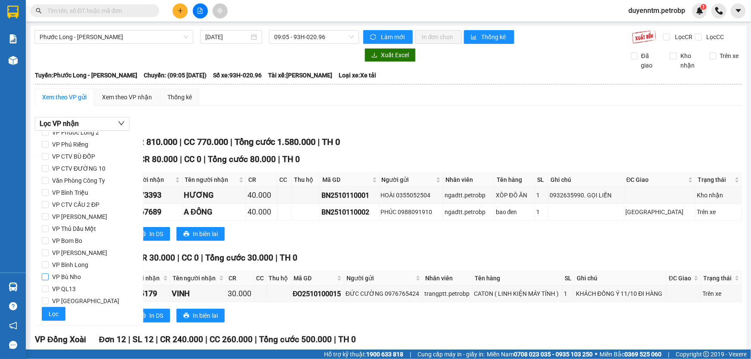
click at [71, 276] on span "VP Bù Nho" at bounding box center [67, 277] width 36 height 12
click at [49, 276] on input "VP Bù Nho" at bounding box center [45, 277] width 7 height 7
checkbox input "true"
click at [74, 301] on span "VP [GEOGRAPHIC_DATA]" at bounding box center [86, 301] width 74 height 12
click at [49, 301] on input "VP [GEOGRAPHIC_DATA]" at bounding box center [45, 301] width 7 height 7
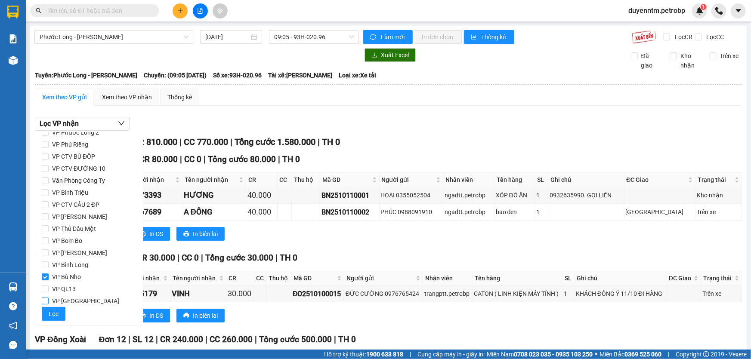
checkbox input "true"
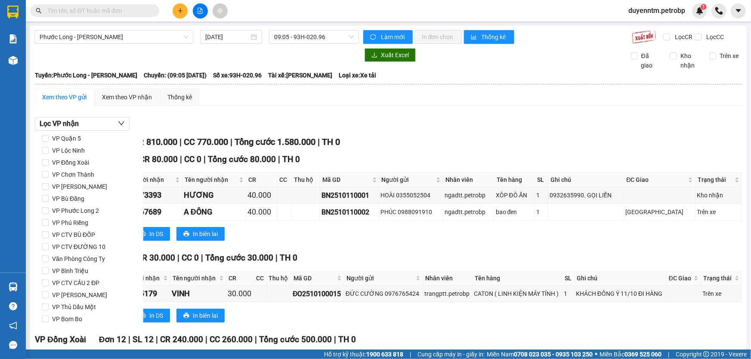
scroll to position [0, 0]
click at [78, 231] on span "VP Bù Đăng" at bounding box center [68, 235] width 39 height 12
click at [49, 231] on input "VP Bù Đăng" at bounding box center [45, 234] width 7 height 7
click at [77, 232] on span "VP Bù Đăng" at bounding box center [68, 235] width 39 height 12
click at [49, 232] on input "VP Bù Đăng" at bounding box center [45, 234] width 7 height 7
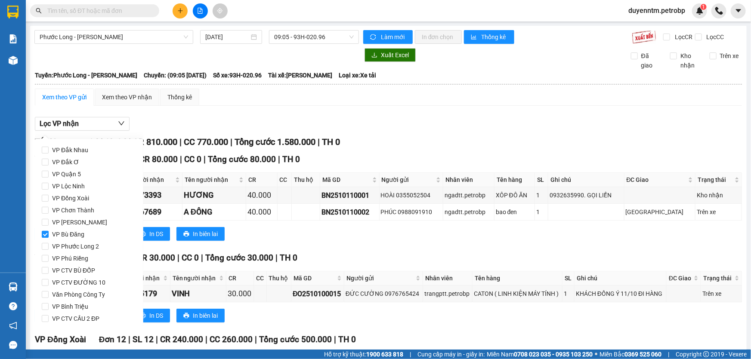
checkbox input "false"
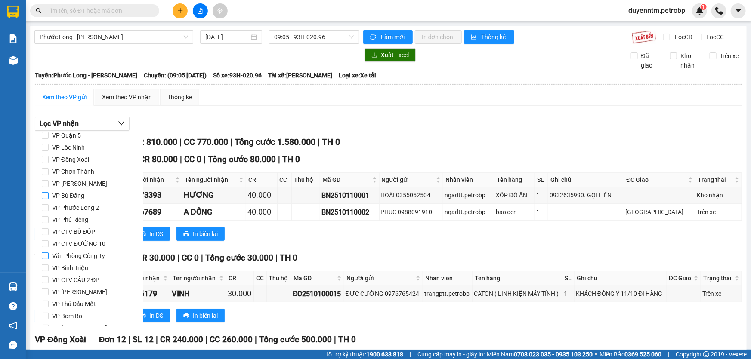
scroll to position [78, 0]
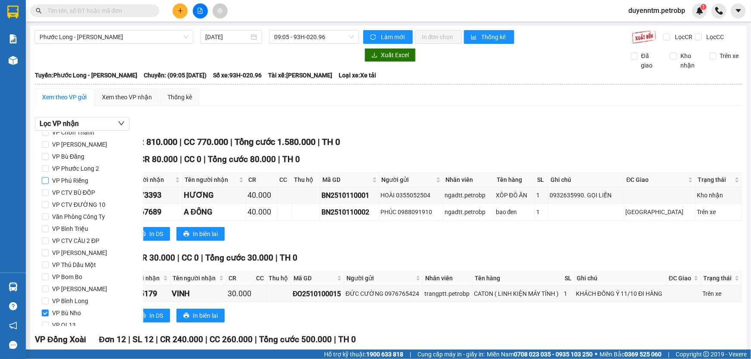
click at [84, 183] on span "VP Phú Riềng" at bounding box center [70, 181] width 43 height 12
click at [49, 183] on input "VP Phú Riềng" at bounding box center [45, 180] width 7 height 7
checkbox input "true"
click at [54, 318] on span "Lọc" at bounding box center [54, 314] width 10 height 9
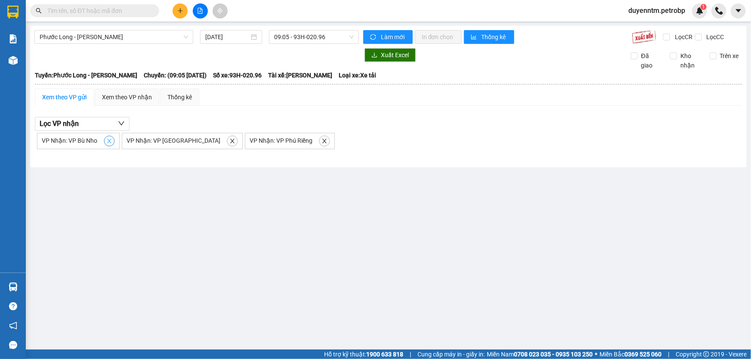
click at [108, 142] on icon "close" at bounding box center [109, 141] width 6 height 6
click at [142, 137] on button "button" at bounding box center [147, 141] width 10 height 10
click at [117, 138] on icon "close" at bounding box center [117, 141] width 6 height 6
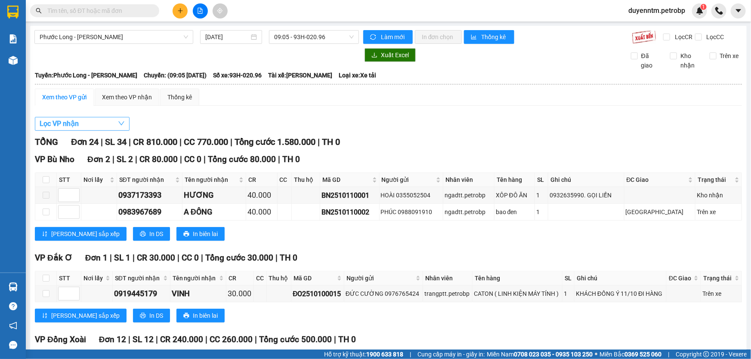
click at [106, 125] on button "Lọc VP nhận" at bounding box center [82, 124] width 95 height 14
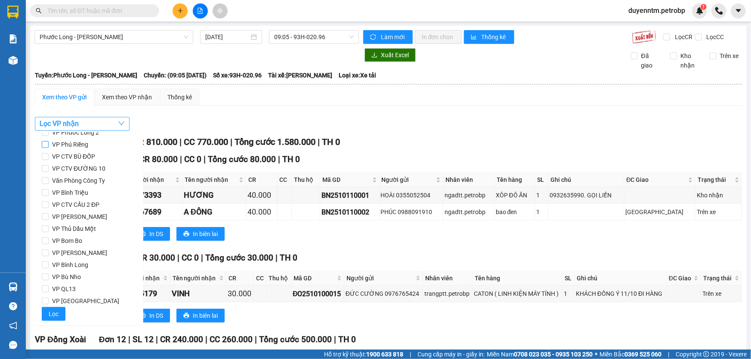
scroll to position [0, 0]
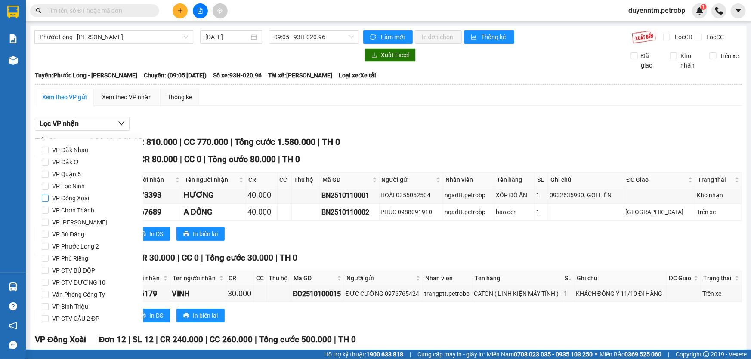
click at [83, 198] on span "VP Đồng Xoài" at bounding box center [71, 198] width 44 height 12
click at [49, 198] on input "VP Đồng Xoài" at bounding box center [45, 198] width 7 height 7
checkbox input "true"
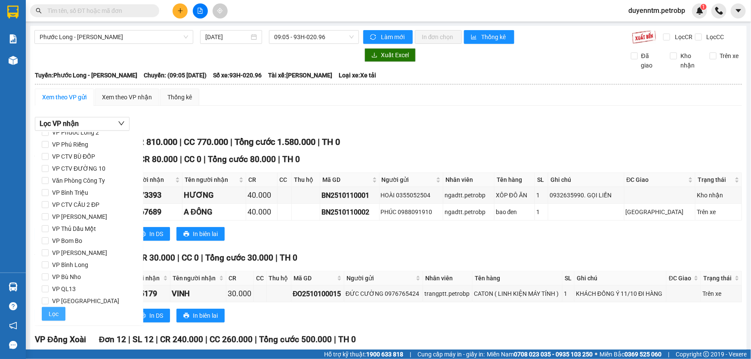
click at [56, 313] on span "Lọc" at bounding box center [54, 314] width 10 height 9
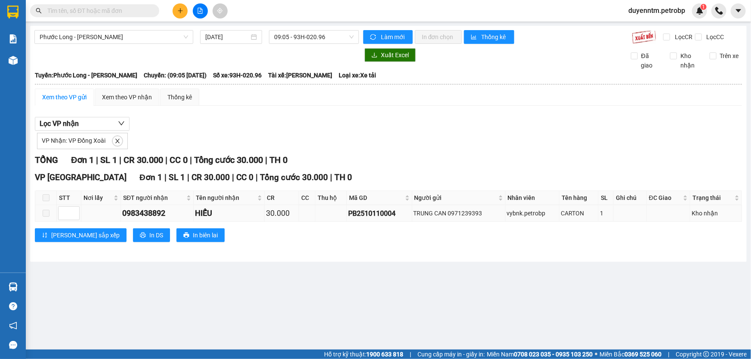
click at [383, 215] on div "PB2510110004" at bounding box center [379, 213] width 62 height 11
copy div "PB2510110004"
drag, startPoint x: 120, startPoint y: 5, endPoint x: 99, endPoint y: 9, distance: 21.4
paste input "PB2510110004"
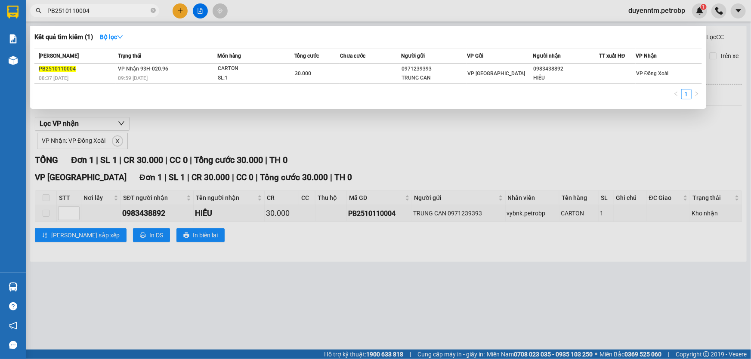
type input "PB2510110004"
click at [336, 125] on div at bounding box center [375, 179] width 751 height 359
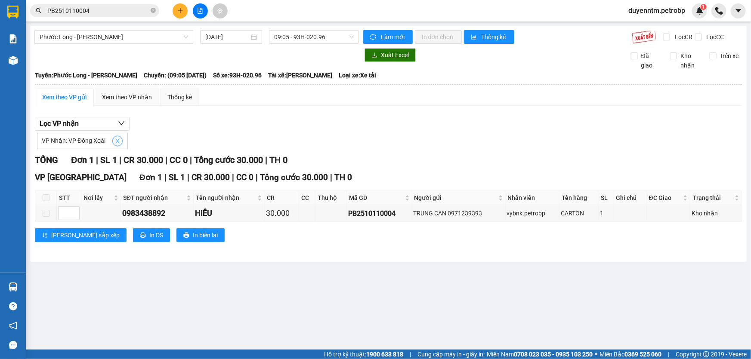
click at [115, 142] on icon "close" at bounding box center [118, 141] width 6 height 6
checkbox input "false"
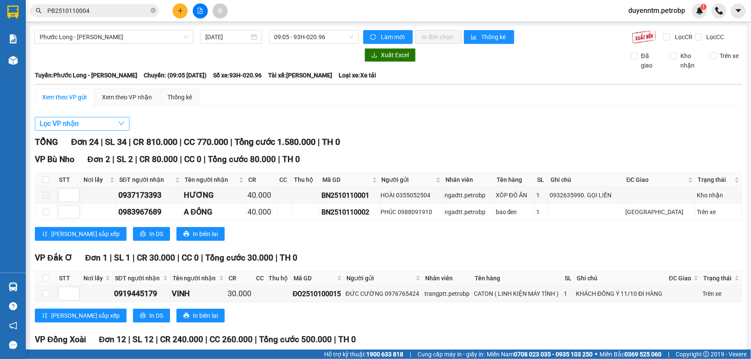
click at [103, 124] on button "Lọc VP nhận" at bounding box center [82, 124] width 95 height 14
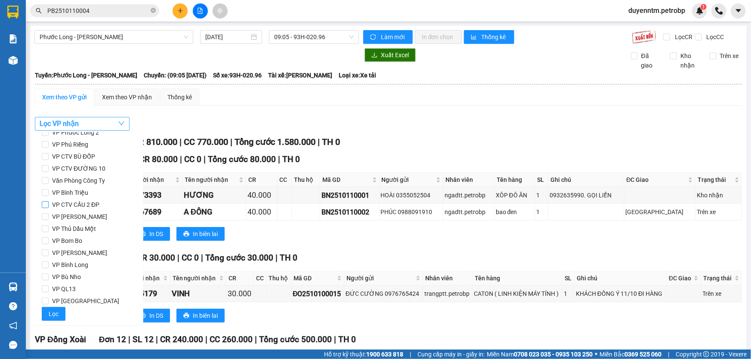
scroll to position [75, 0]
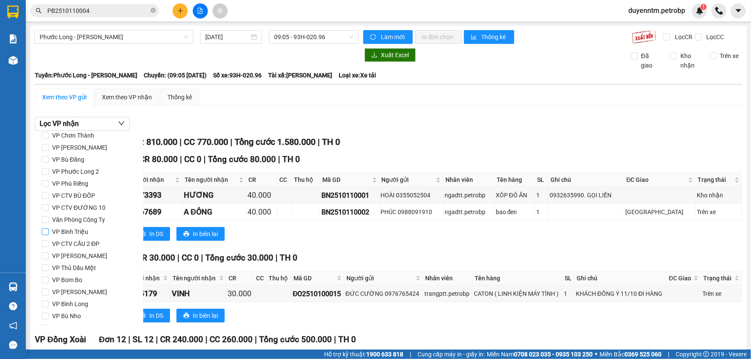
click at [76, 230] on span "VP Bình Triệu" at bounding box center [70, 232] width 43 height 12
click at [49, 230] on input "VP Bình Triệu" at bounding box center [45, 232] width 7 height 7
checkbox input "true"
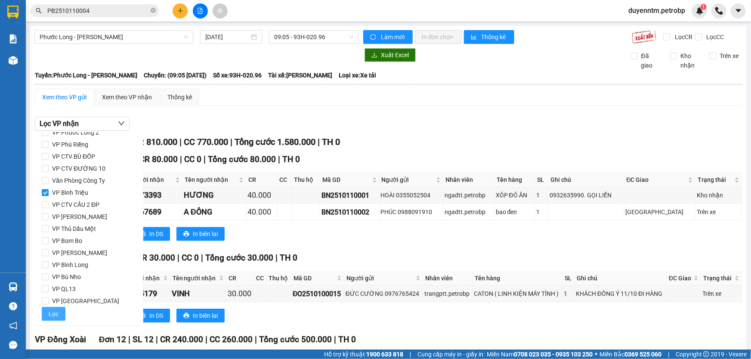
click at [52, 314] on span "Lọc" at bounding box center [54, 314] width 10 height 9
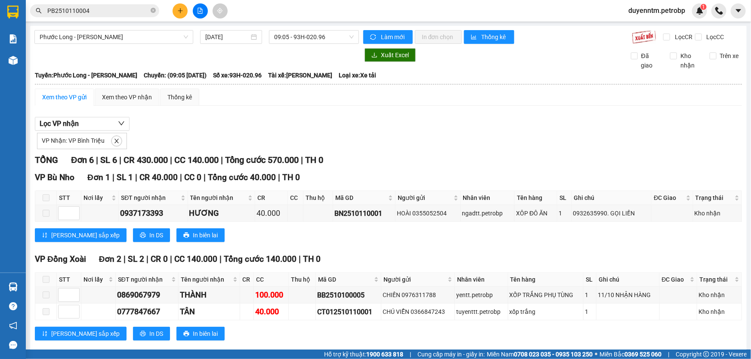
scroll to position [78, 0]
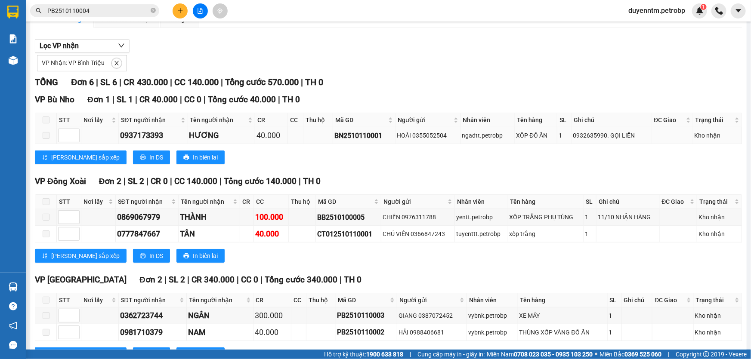
click at [340, 133] on div "BN2510110001" at bounding box center [363, 135] width 59 height 11
copy div "BN2510110001"
click at [152, 10] on icon "close-circle" at bounding box center [153, 10] width 5 height 5
paste input "BN2510110001"
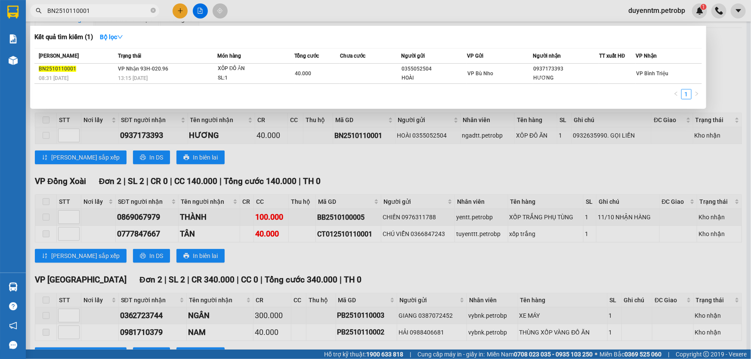
type input "BN2510110001"
click at [327, 4] on div at bounding box center [375, 179] width 751 height 359
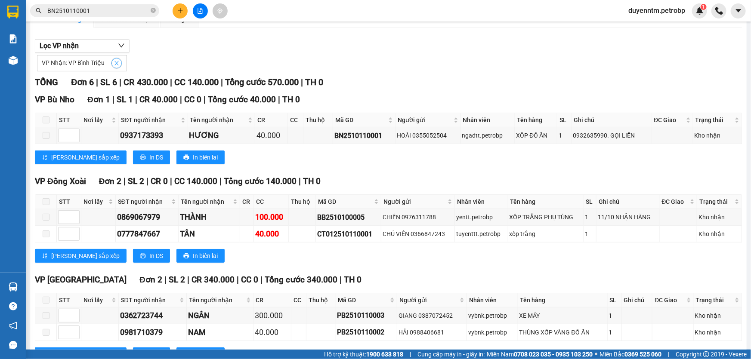
click at [116, 64] on icon "close" at bounding box center [117, 63] width 4 height 4
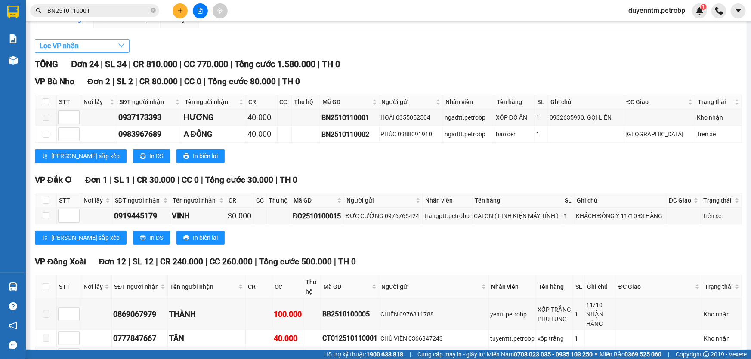
click at [107, 50] on button "Lọc VP nhận" at bounding box center [82, 46] width 95 height 14
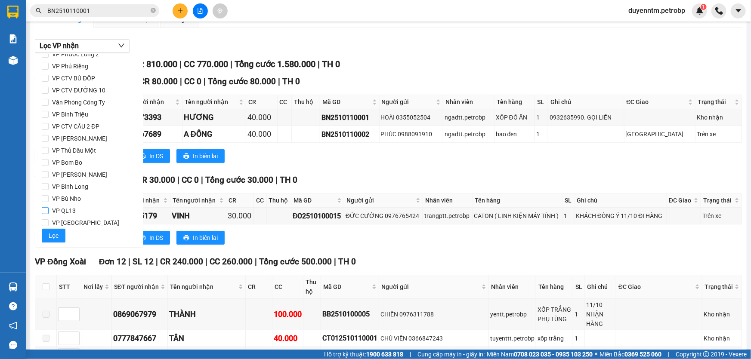
click at [75, 208] on span "VP QL13" at bounding box center [64, 211] width 31 height 12
click at [49, 208] on input "VP QL13" at bounding box center [45, 210] width 7 height 7
click at [58, 239] on button "Lọc" at bounding box center [54, 236] width 24 height 14
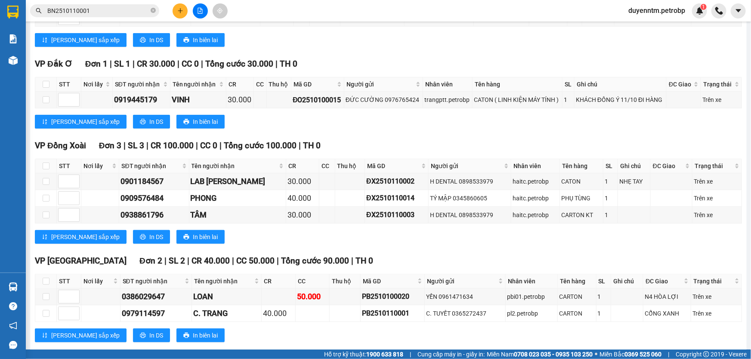
scroll to position [39, 0]
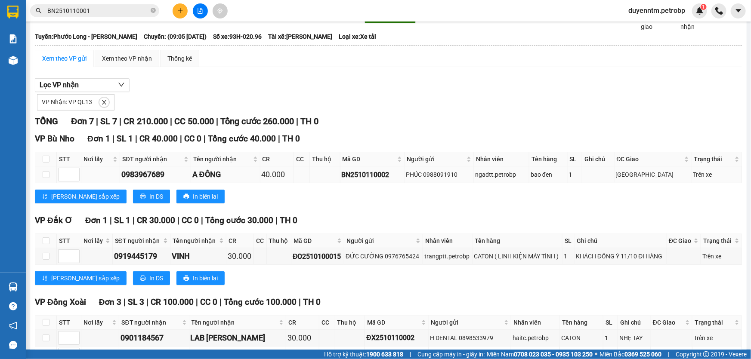
click at [380, 174] on div "BN2510110002" at bounding box center [372, 175] width 61 height 11
drag, startPoint x: 380, startPoint y: 174, endPoint x: 582, endPoint y: 191, distance: 203.0
click at [582, 191] on div "[PERSON_NAME] sắp xếp In DS In biên lai" at bounding box center [388, 197] width 707 height 14
click at [332, 257] on div "ĐO2510100015" at bounding box center [318, 256] width 50 height 11
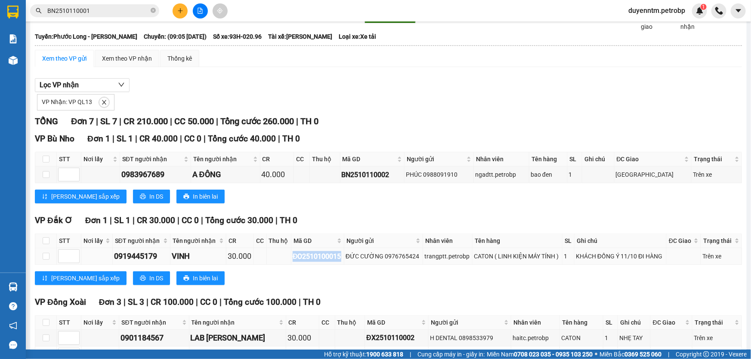
click at [332, 257] on div "ĐO2510100015" at bounding box center [318, 256] width 50 height 11
copy div "ĐO2510100015"
click at [105, 99] on icon "close" at bounding box center [104, 102] width 6 height 6
checkbox input "false"
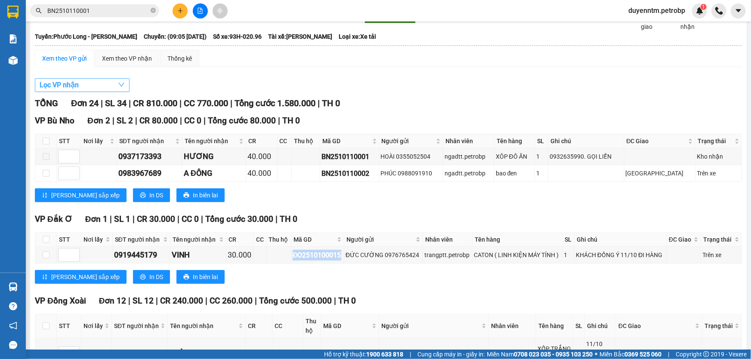
click at [103, 81] on button "Lọc VP nhận" at bounding box center [82, 85] width 95 height 14
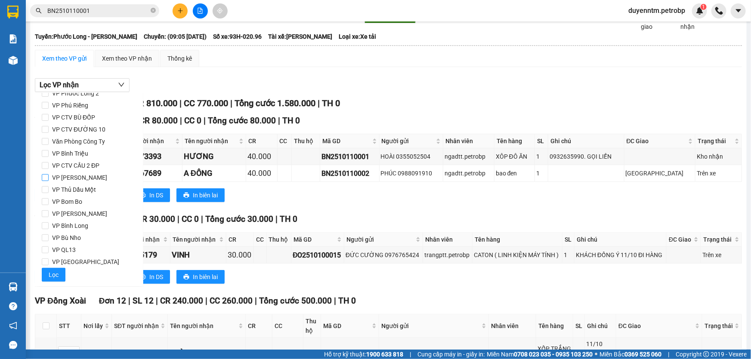
click at [89, 181] on span "VP [PERSON_NAME]" at bounding box center [80, 178] width 62 height 12
click at [49, 181] on input "VP [PERSON_NAME]" at bounding box center [45, 177] width 7 height 7
click at [56, 279] on span "Lọc" at bounding box center [54, 275] width 10 height 9
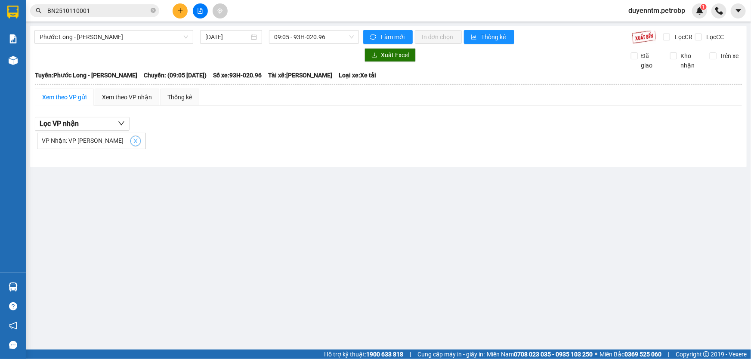
click at [133, 139] on icon "close" at bounding box center [136, 141] width 6 height 6
checkbox input "false"
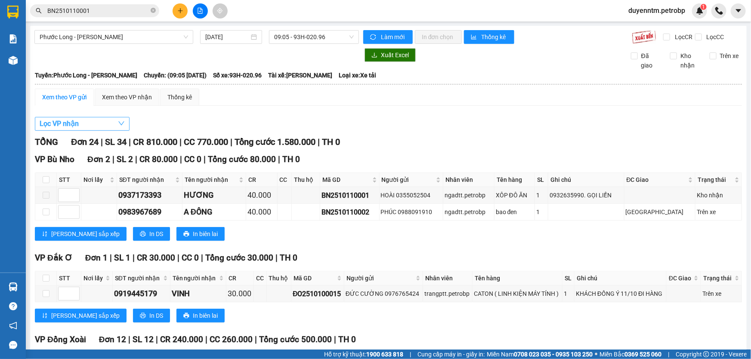
click at [99, 117] on button "Lọc VP nhận" at bounding box center [82, 124] width 95 height 14
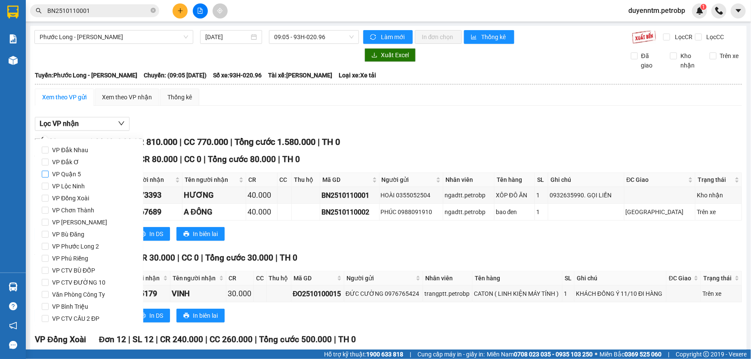
click at [77, 177] on span "VP Quận 5" at bounding box center [67, 174] width 36 height 12
click at [49, 177] on input "VP Quận 5" at bounding box center [45, 174] width 7 height 7
checkbox input "true"
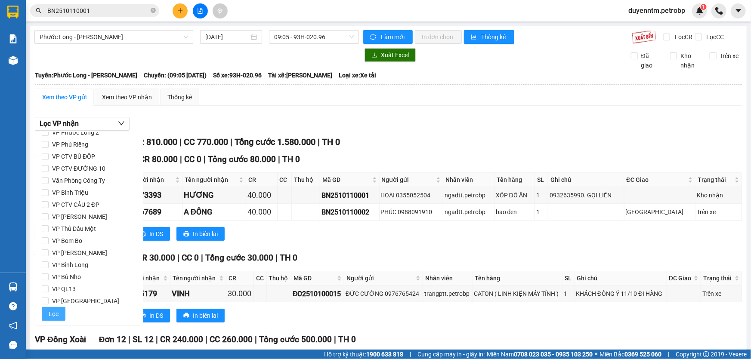
drag, startPoint x: 51, startPoint y: 310, endPoint x: 129, endPoint y: 269, distance: 88.0
click at [51, 311] on span "Lọc" at bounding box center [54, 314] width 10 height 9
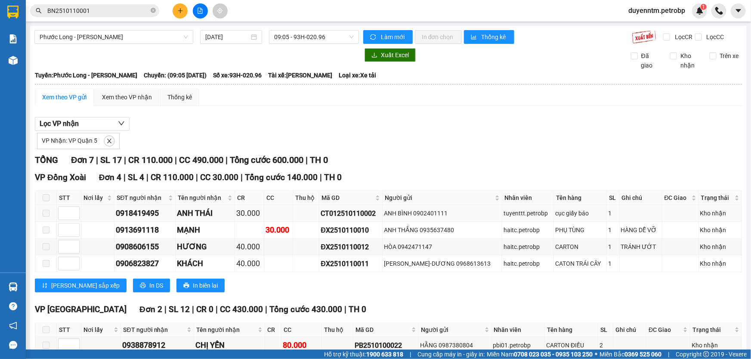
click at [357, 209] on div "CT012510110002" at bounding box center [351, 213] width 60 height 11
copy div "CT012510110002"
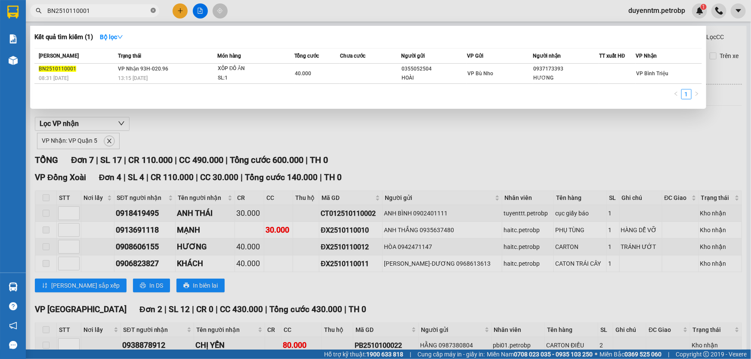
click at [152, 9] on icon "close-circle" at bounding box center [153, 10] width 5 height 5
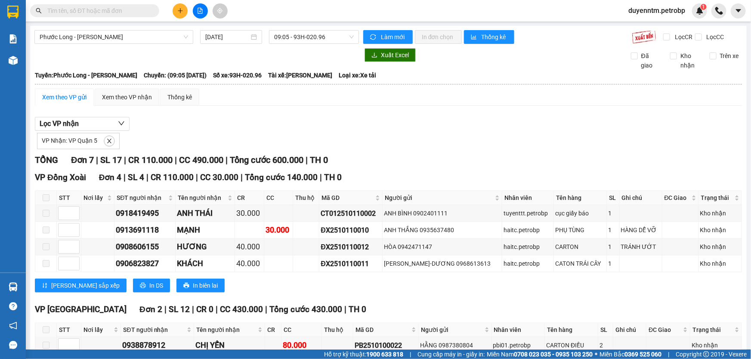
paste input "CT012510110002"
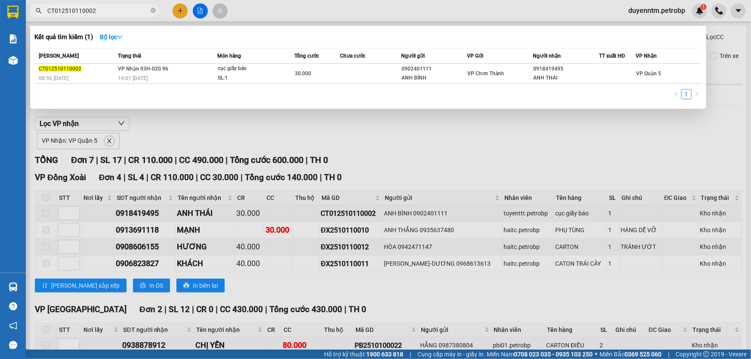
type input "CT012510110002"
click at [313, 6] on div at bounding box center [375, 179] width 751 height 359
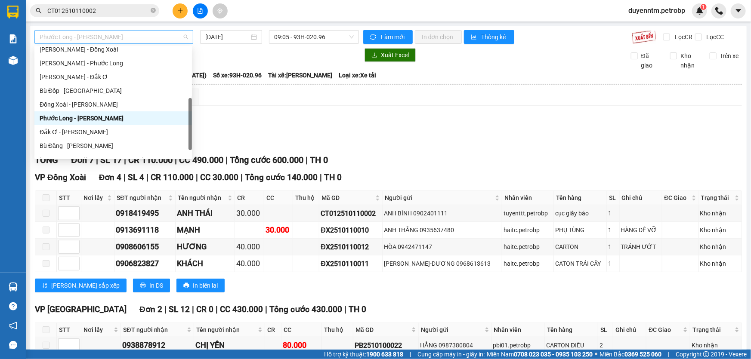
click at [134, 40] on span "Phước Long - [PERSON_NAME]" at bounding box center [114, 37] width 149 height 13
click at [94, 68] on div "[PERSON_NAME] - Phước Long" at bounding box center [113, 63] width 147 height 9
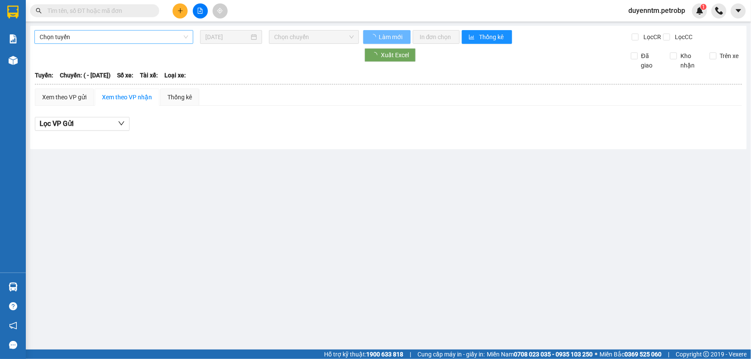
type input "[DATE]"
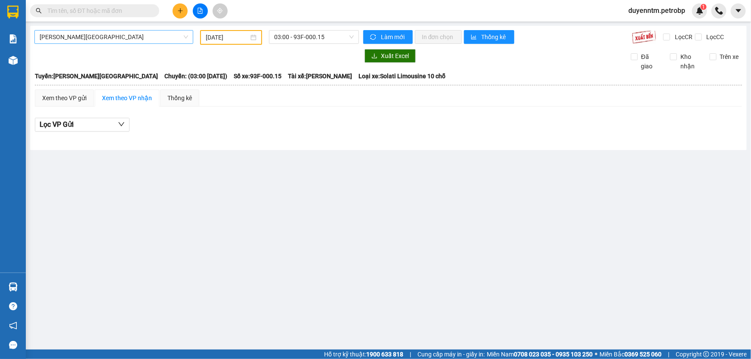
click at [109, 36] on span "[PERSON_NAME][GEOGRAPHIC_DATA]" at bounding box center [114, 37] width 149 height 13
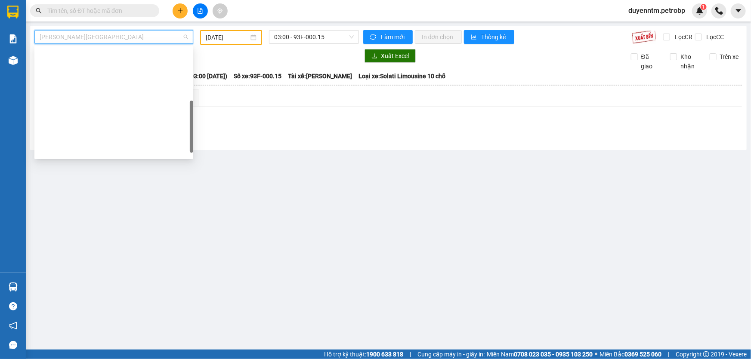
scroll to position [165, 0]
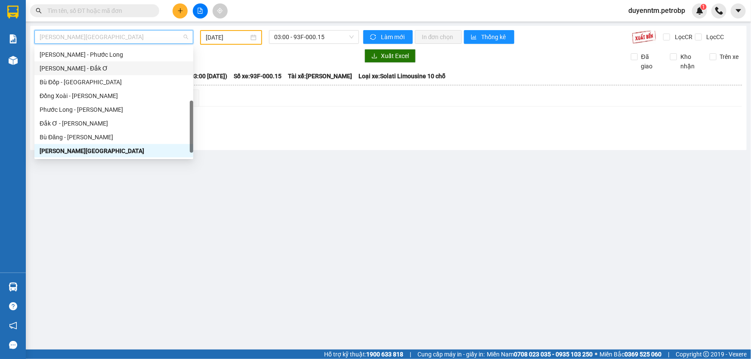
click at [103, 62] on div "[PERSON_NAME] - Đắk Ơ" at bounding box center [113, 69] width 159 height 14
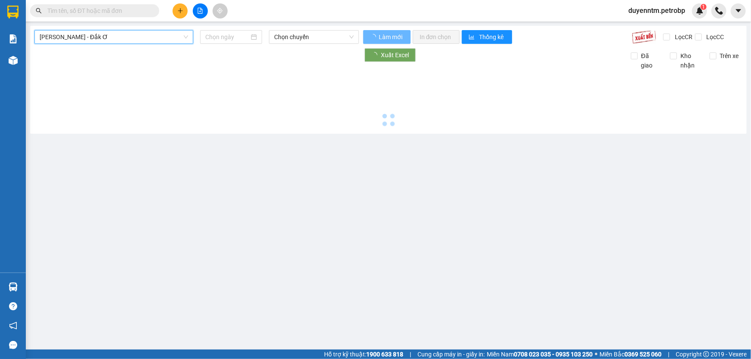
type input "[DATE]"
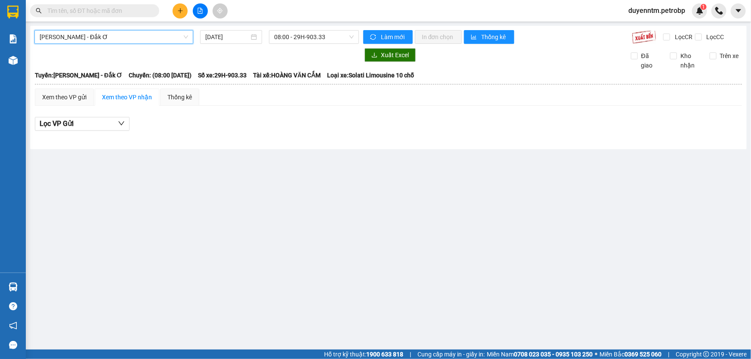
click at [105, 40] on span "[PERSON_NAME] - Đắk Ơ" at bounding box center [114, 37] width 149 height 13
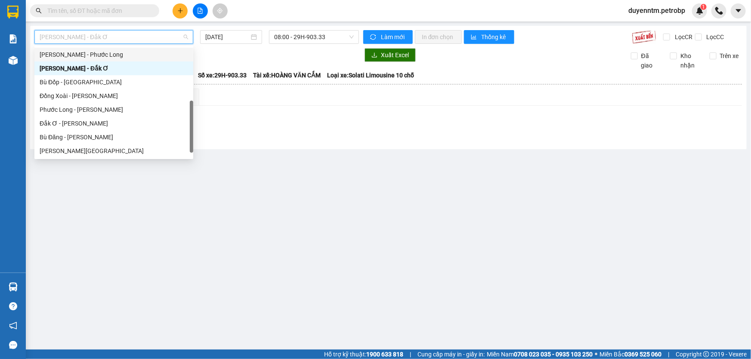
click at [102, 54] on div "[PERSON_NAME] - Phước Long" at bounding box center [114, 54] width 149 height 9
type input "[DATE]"
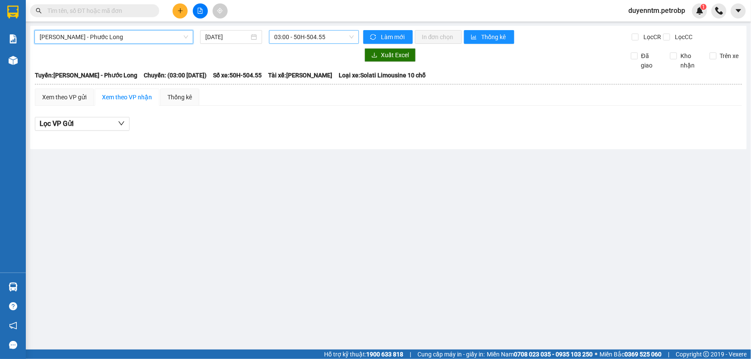
click at [293, 35] on span "03:00 - 50H-504.55" at bounding box center [314, 37] width 80 height 13
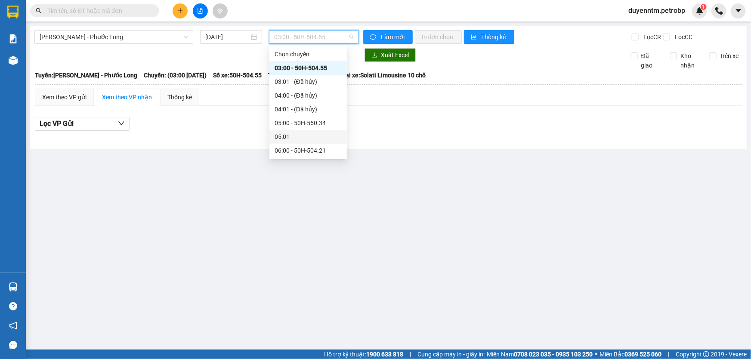
scroll to position [195, 0]
click at [303, 66] on div "09:05 - 50H-363.26" at bounding box center [308, 65] width 67 height 9
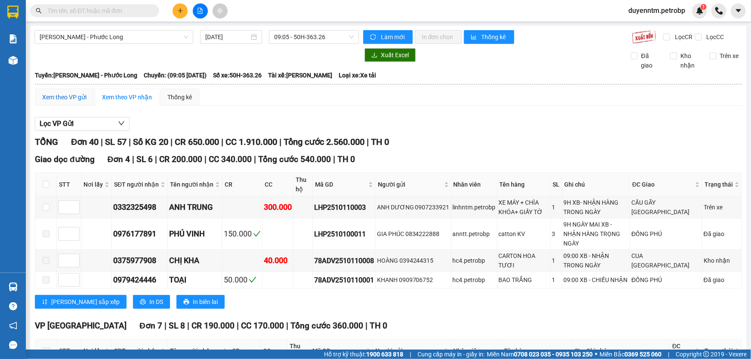
click at [65, 98] on div "Xem theo VP gửi" at bounding box center [64, 97] width 44 height 9
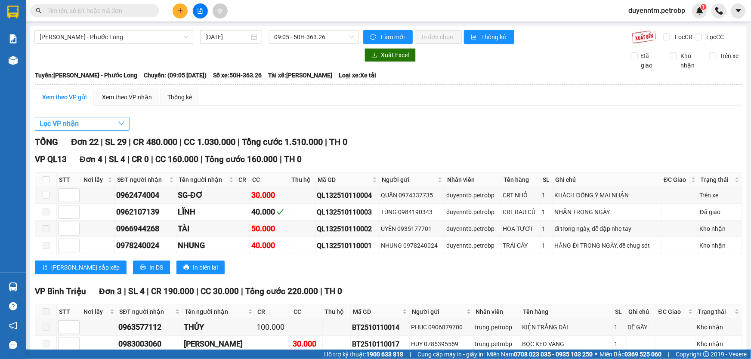
click at [72, 123] on span "Lọc VP nhận" at bounding box center [59, 123] width 39 height 11
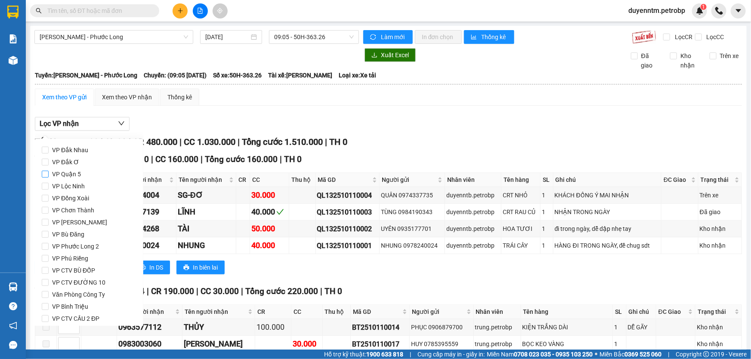
click at [75, 178] on span "VP Quận 5" at bounding box center [67, 174] width 36 height 12
click at [49, 178] on input "VP Quận 5" at bounding box center [45, 174] width 7 height 7
checkbox input "true"
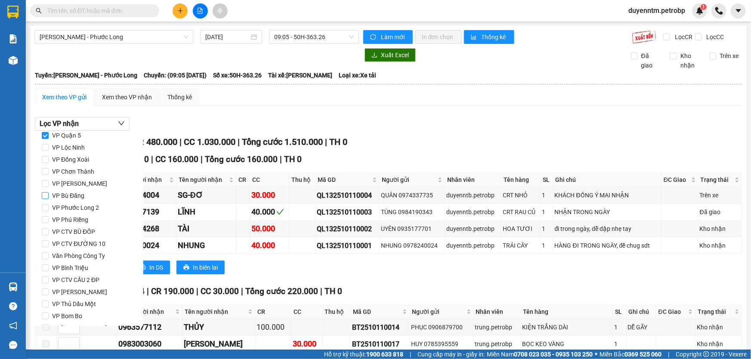
scroll to position [78, 0]
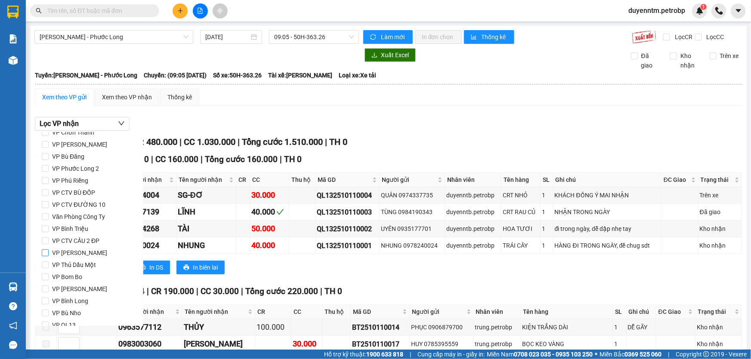
click at [81, 254] on span "VP [PERSON_NAME]" at bounding box center [80, 253] width 62 height 12
click at [49, 254] on input "VP [PERSON_NAME]" at bounding box center [45, 253] width 7 height 7
checkbox input "true"
click at [70, 226] on span "VP Bình Triệu" at bounding box center [70, 229] width 43 height 12
click at [49, 226] on input "VP Bình Triệu" at bounding box center [45, 229] width 7 height 7
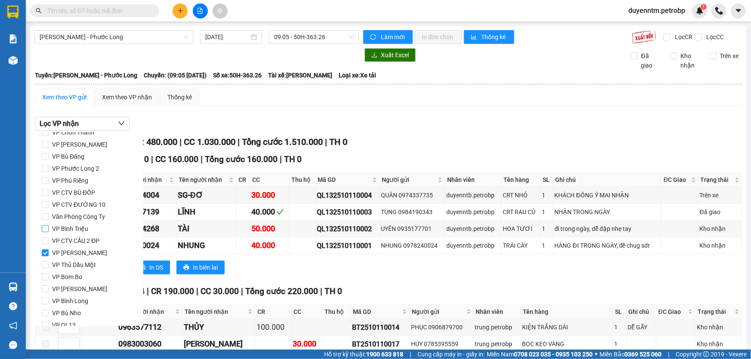
checkbox input "true"
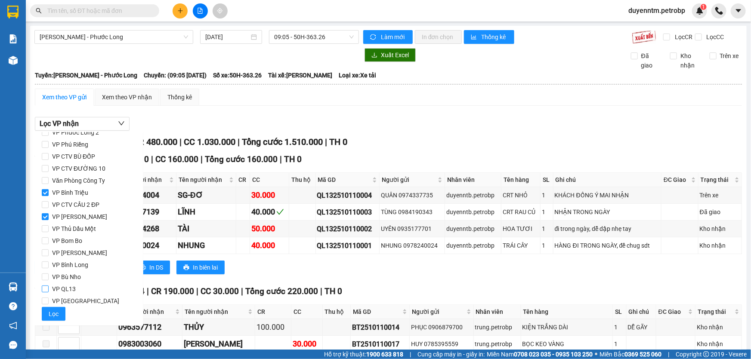
click at [68, 286] on span "VP QL13" at bounding box center [64, 289] width 31 height 12
click at [49, 286] on input "VP QL13" at bounding box center [45, 289] width 7 height 7
checkbox input "true"
click at [55, 315] on span "Lọc" at bounding box center [54, 314] width 10 height 9
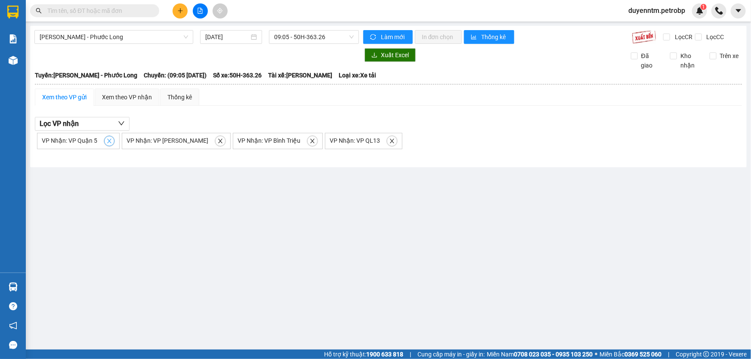
click at [106, 142] on icon "close" at bounding box center [109, 141] width 6 height 6
checkbox input "false"
click at [133, 142] on icon "close" at bounding box center [136, 141] width 6 height 6
checkbox input "false"
click at [116, 140] on icon "close" at bounding box center [117, 141] width 6 height 6
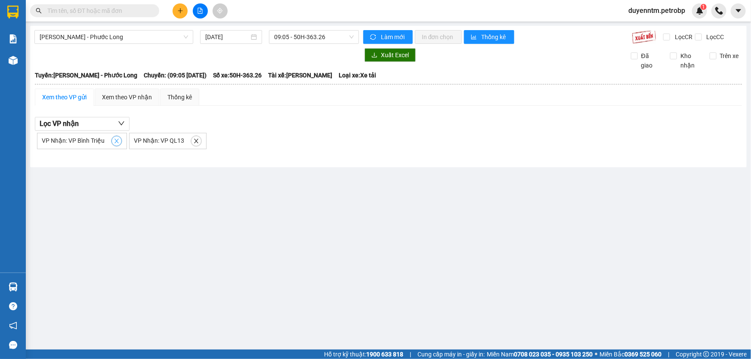
checkbox input "false"
click at [106, 140] on span "close" at bounding box center [103, 141] width 9 height 6
checkbox input "false"
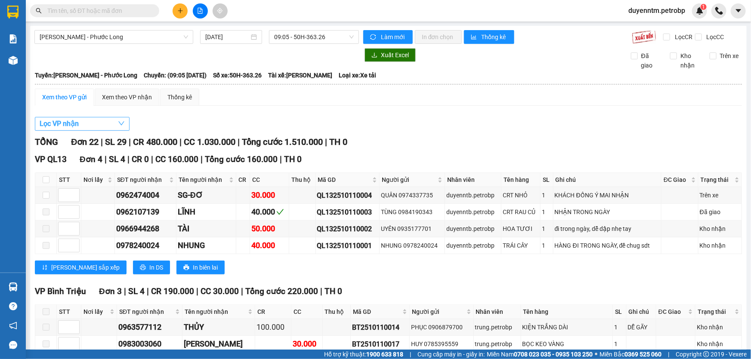
click at [98, 124] on button "Lọc VP nhận" at bounding box center [82, 124] width 95 height 14
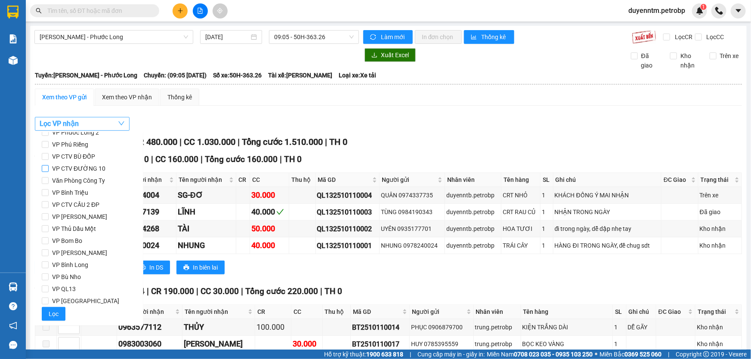
scroll to position [0, 0]
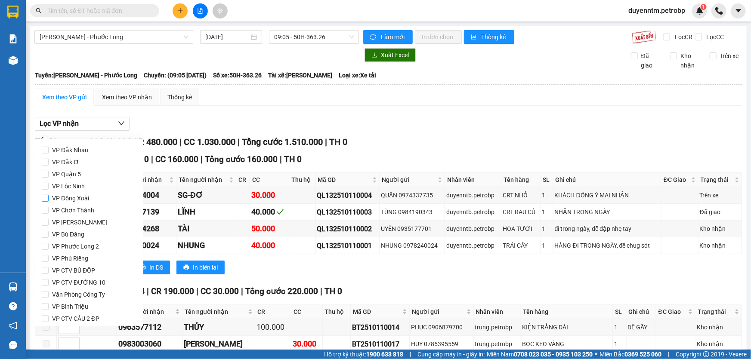
click at [72, 200] on span "VP Đồng Xoài" at bounding box center [71, 198] width 44 height 12
click at [49, 200] on input "VP Đồng Xoài" at bounding box center [45, 198] width 7 height 7
checkbox input "true"
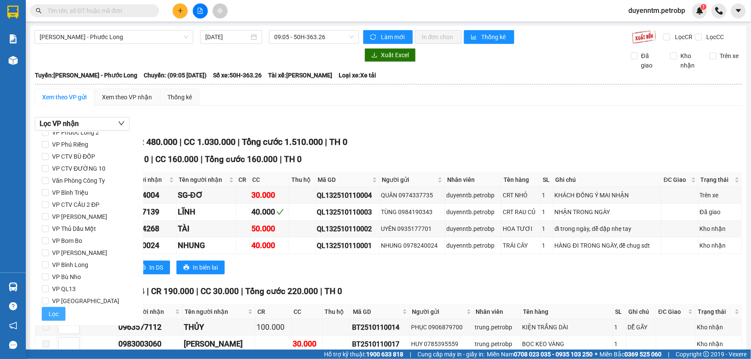
click at [46, 314] on button "Lọc" at bounding box center [54, 314] width 24 height 14
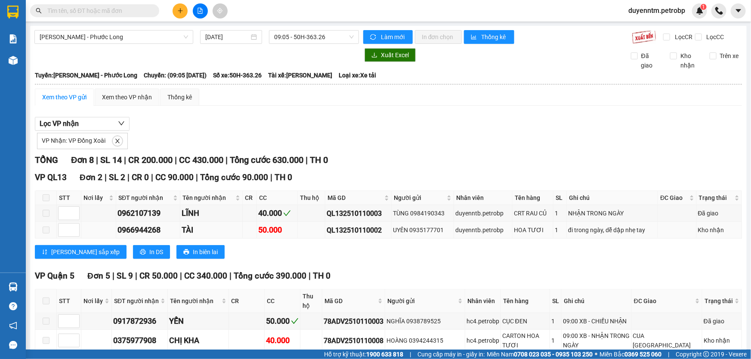
click at [353, 229] on div "QL132510110002" at bounding box center [358, 230] width 63 height 11
copy div "QL132510110002"
paste input "QL132510110002"
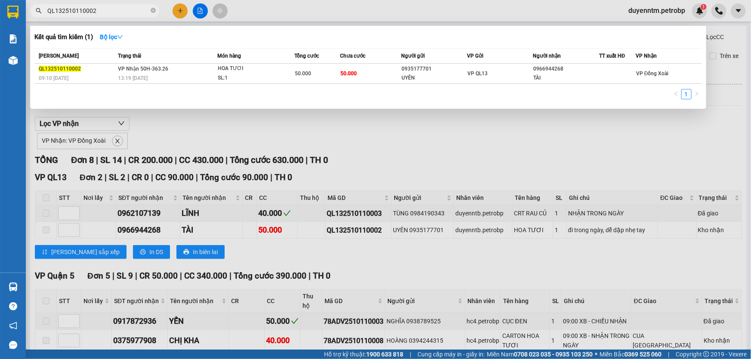
type input "QL132510110002"
click at [186, 126] on div at bounding box center [375, 179] width 751 height 359
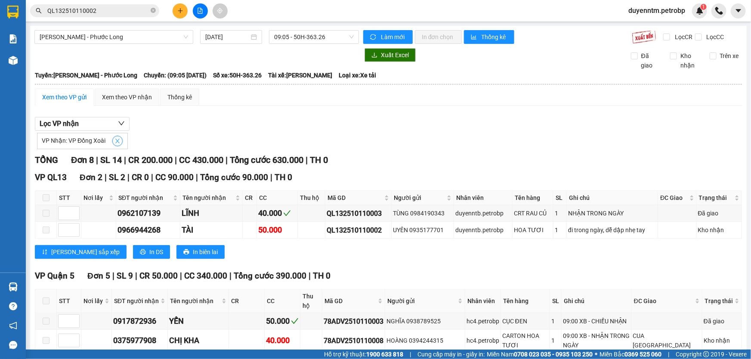
click at [116, 140] on icon "close" at bounding box center [117, 141] width 4 height 4
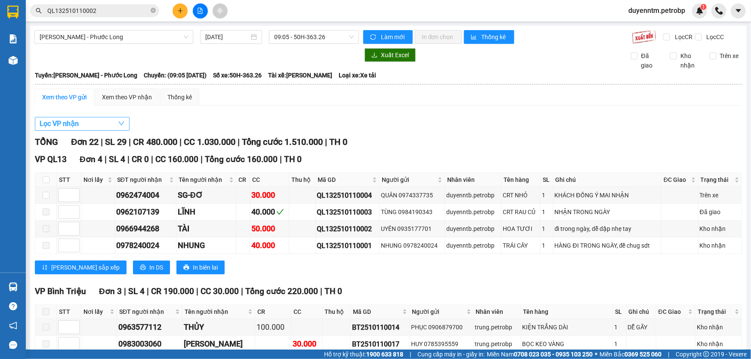
click at [111, 119] on button "Lọc VP nhận" at bounding box center [82, 124] width 95 height 14
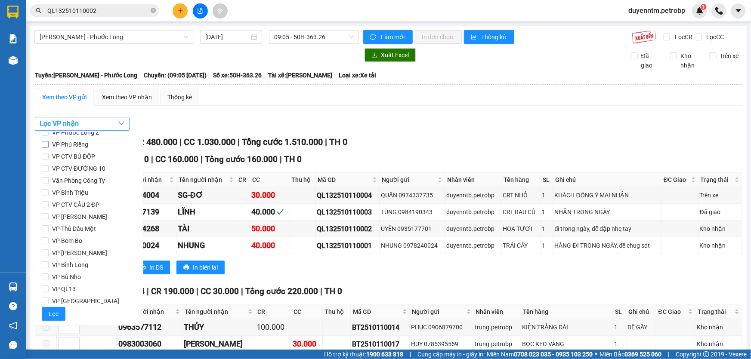
scroll to position [0, 0]
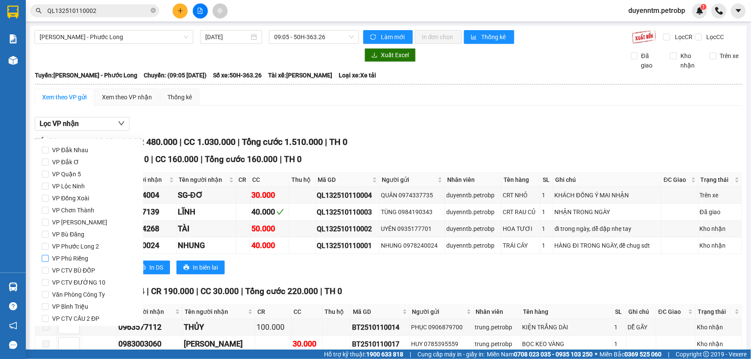
click at [78, 258] on span "VP Phú Riềng" at bounding box center [70, 259] width 43 height 12
click at [49, 258] on input "VP Phú Riềng" at bounding box center [45, 258] width 7 height 7
checkbox input "true"
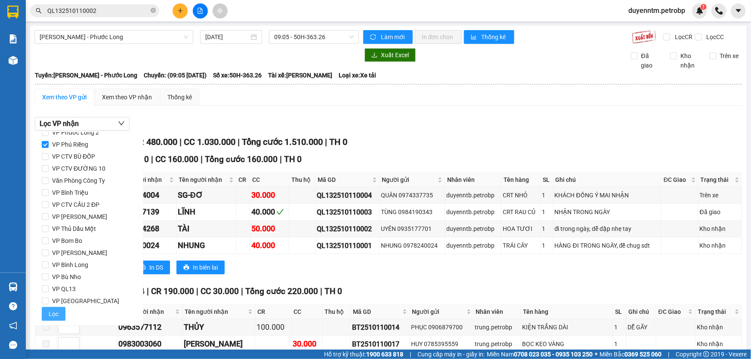
click at [58, 316] on button "Lọc" at bounding box center [54, 314] width 24 height 14
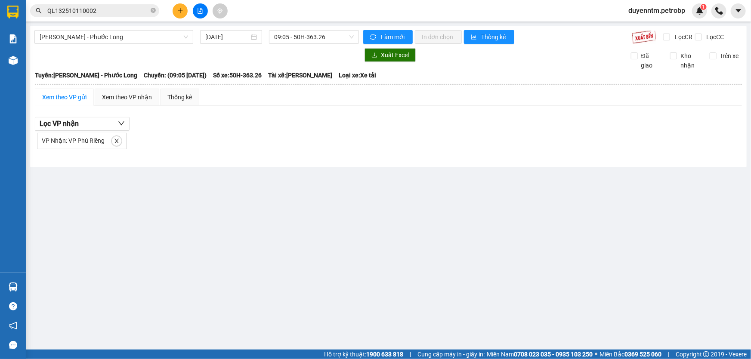
click at [109, 142] on div "VP Nhận: VP Phú Riềng" at bounding box center [82, 141] width 90 height 16
click at [115, 141] on icon "close" at bounding box center [117, 141] width 4 height 4
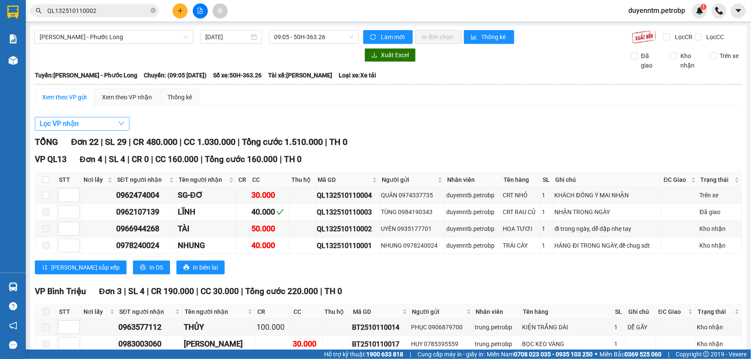
click at [91, 122] on button "Lọc VP nhận" at bounding box center [82, 124] width 95 height 14
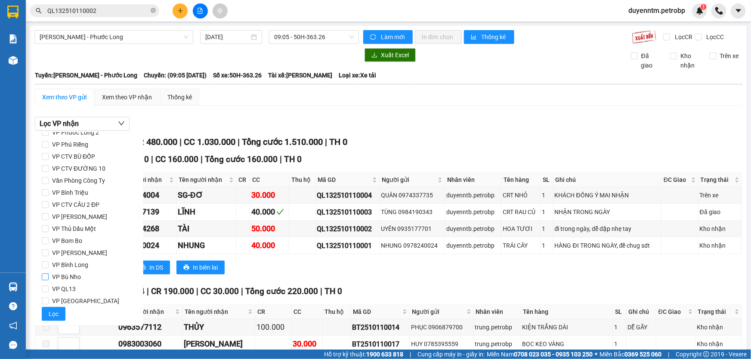
click at [76, 275] on span "VP Bù Nho" at bounding box center [67, 277] width 36 height 12
click at [49, 275] on input "VP Bù Nho" at bounding box center [45, 277] width 7 height 7
checkbox input "true"
click at [51, 311] on span "Lọc" at bounding box center [54, 314] width 10 height 9
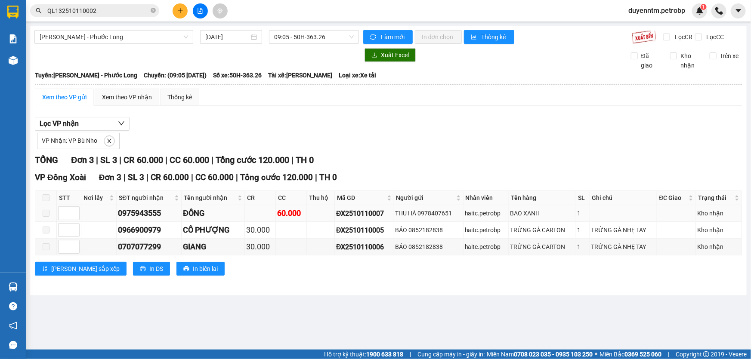
click at [359, 210] on div "ĐX2510110007" at bounding box center [364, 213] width 56 height 11
copy div "ĐX2510110007"
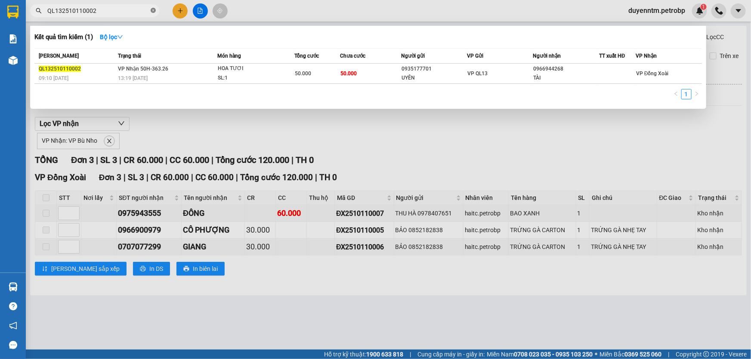
click at [153, 14] on span at bounding box center [153, 11] width 5 height 8
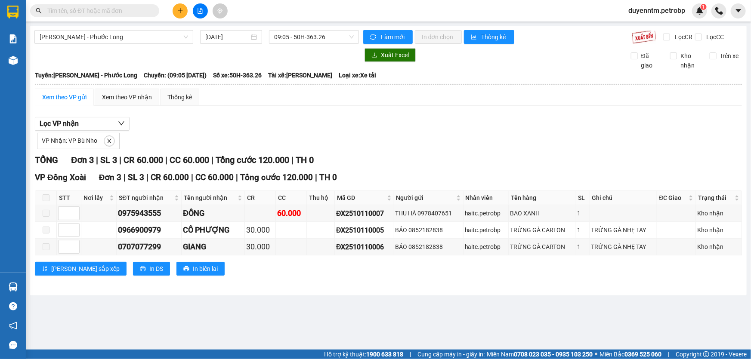
paste input "ĐX2510110007"
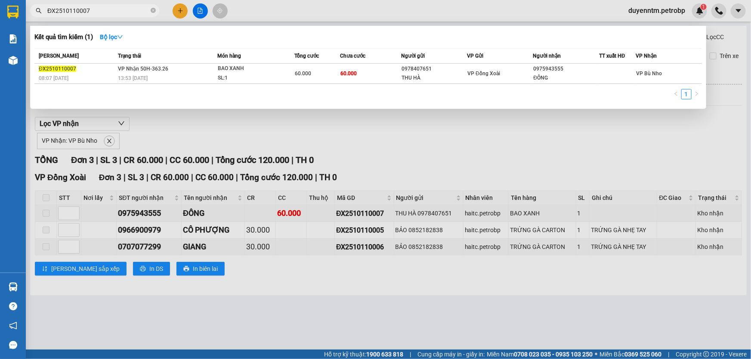
type input "ĐX2510110007"
click at [180, 121] on div at bounding box center [375, 179] width 751 height 359
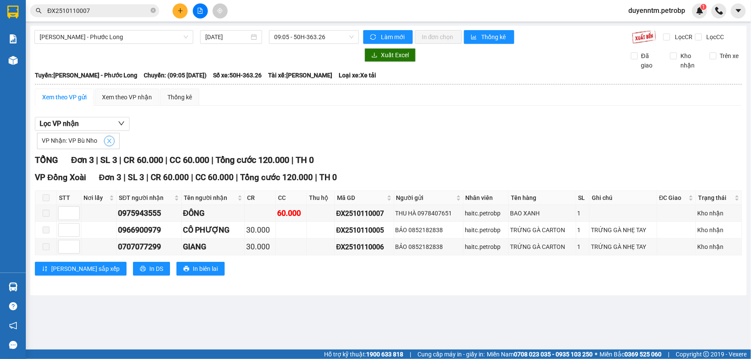
click at [107, 141] on icon "close" at bounding box center [109, 141] width 6 height 6
checkbox input "false"
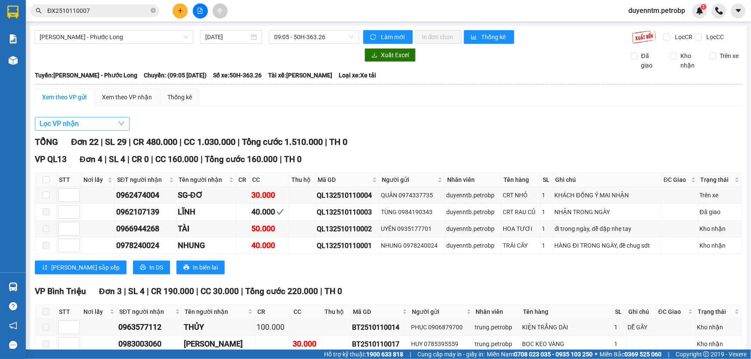
click at [91, 122] on button "Lọc VP nhận" at bounding box center [82, 124] width 95 height 14
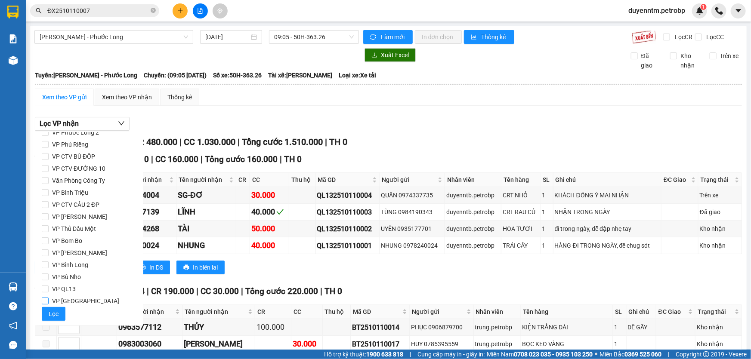
click at [81, 300] on span "VP [GEOGRAPHIC_DATA]" at bounding box center [86, 301] width 74 height 12
click at [49, 300] on input "VP [GEOGRAPHIC_DATA]" at bounding box center [45, 301] width 7 height 7
checkbox input "true"
click at [60, 316] on button "Lọc" at bounding box center [54, 314] width 24 height 14
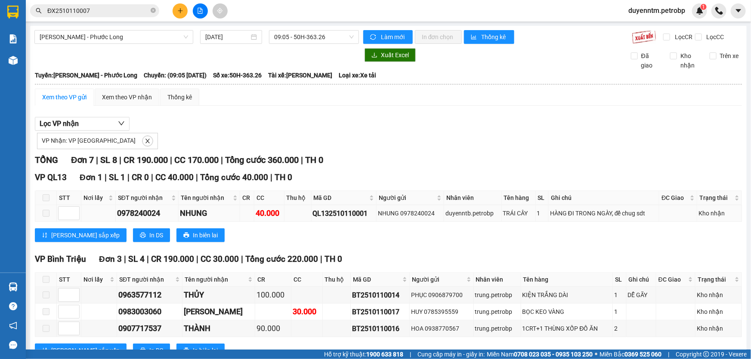
click at [347, 215] on div "QL132510110001" at bounding box center [344, 213] width 62 height 11
copy div "QL132510110001"
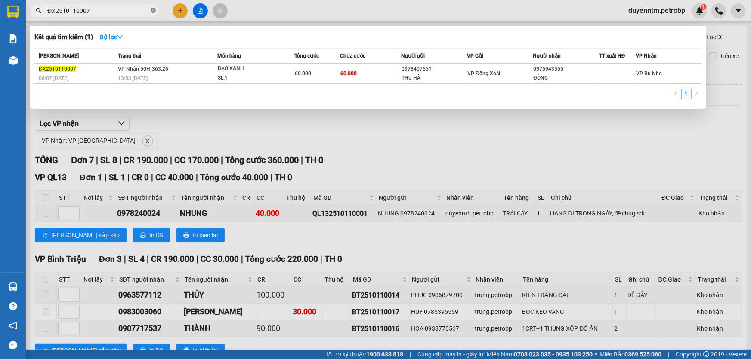
click at [152, 12] on icon "close-circle" at bounding box center [153, 10] width 5 height 5
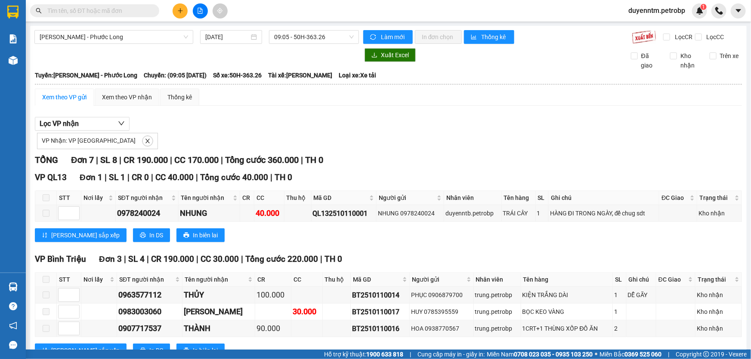
paste input "QL132510110001"
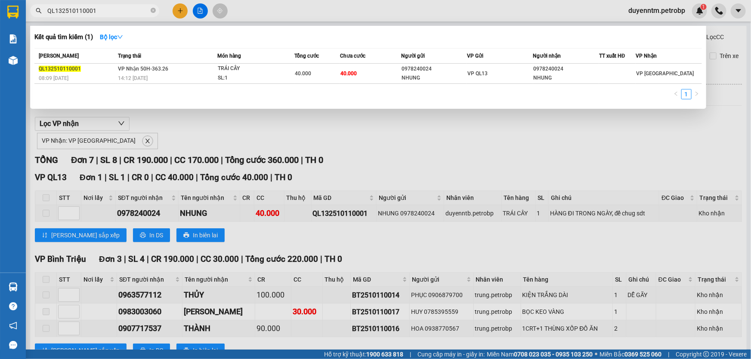
type input "QL132510110001"
click at [164, 124] on div at bounding box center [375, 179] width 751 height 359
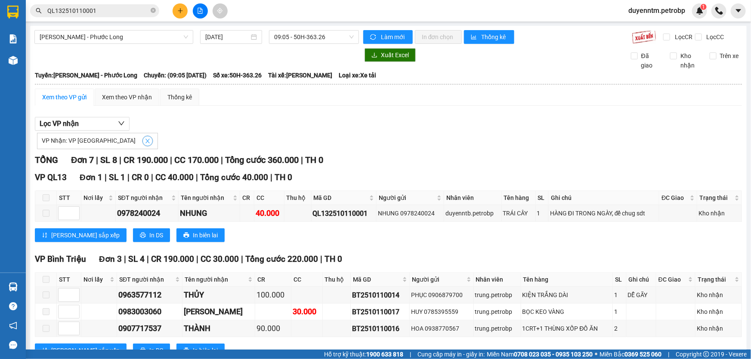
click at [145, 141] on icon "close" at bounding box center [148, 141] width 6 height 6
checkbox input "false"
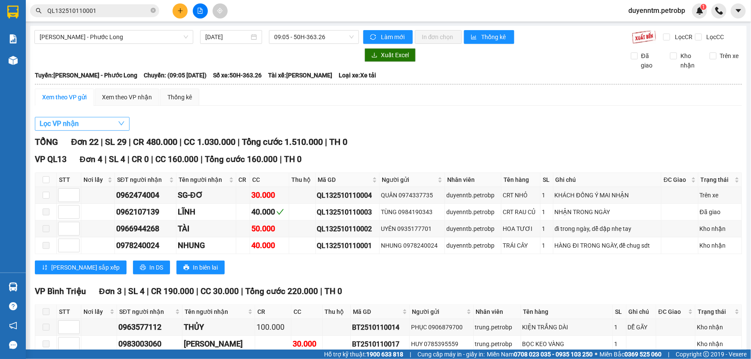
click at [112, 124] on button "Lọc VP nhận" at bounding box center [82, 124] width 95 height 14
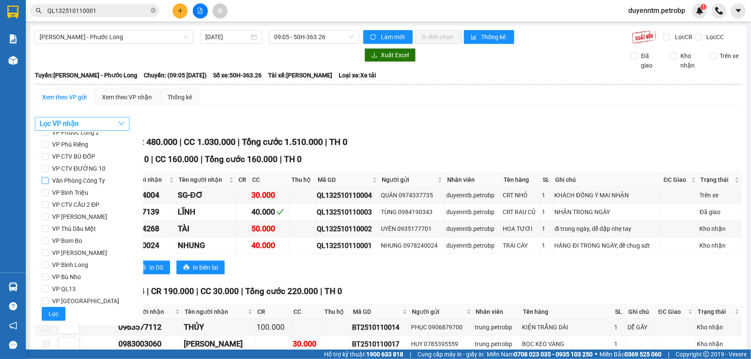
scroll to position [0, 0]
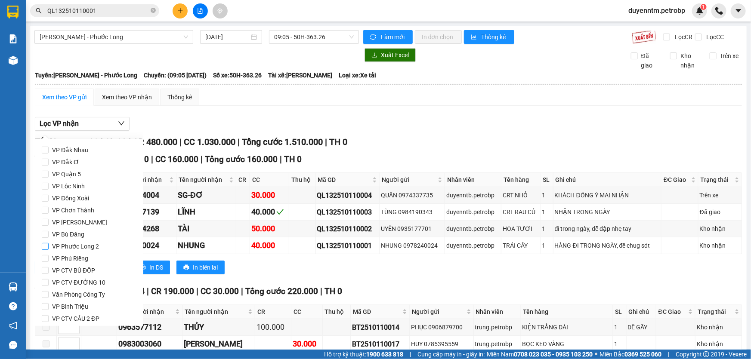
click at [96, 247] on span "VP Phước Long 2" at bounding box center [76, 247] width 54 height 12
click at [49, 247] on input "VP Phước Long 2" at bounding box center [45, 246] width 7 height 7
checkbox input "true"
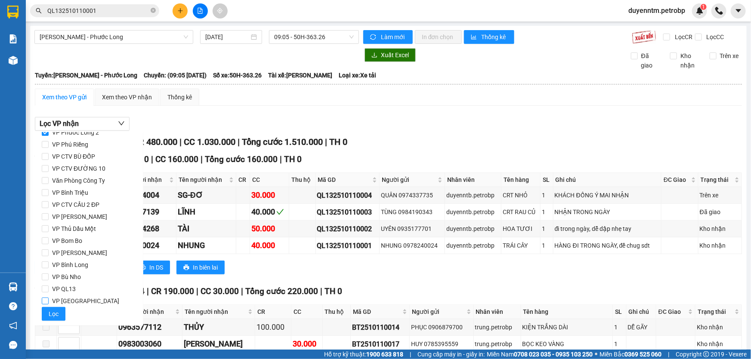
scroll to position [114, 0]
click at [55, 317] on span "Lọc" at bounding box center [54, 314] width 10 height 9
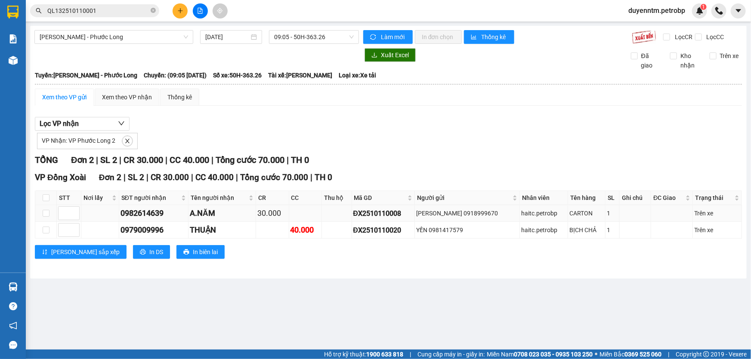
click at [390, 212] on div "ĐX2510110008" at bounding box center [383, 213] width 60 height 11
copy div "ĐX2510110008"
click at [124, 140] on icon "close" at bounding box center [127, 141] width 6 height 6
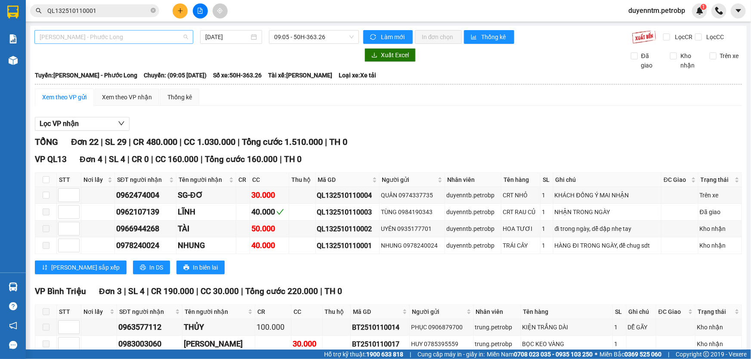
click at [149, 34] on span "[PERSON_NAME] - Phước Long" at bounding box center [114, 37] width 149 height 13
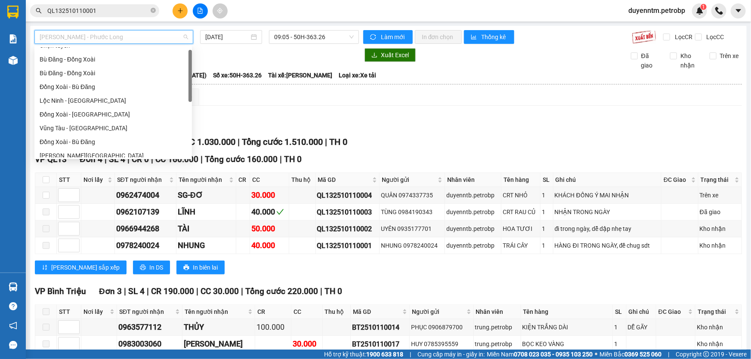
scroll to position [0, 0]
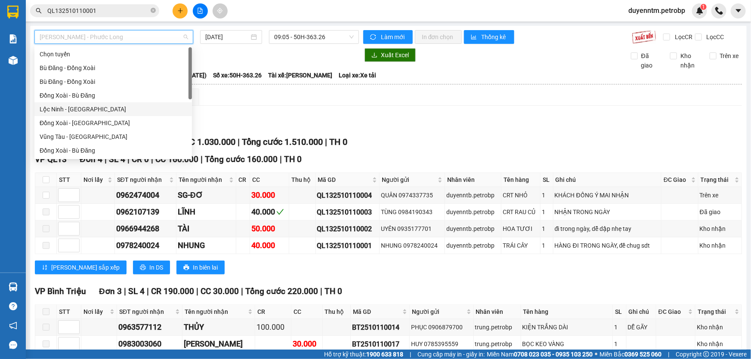
click at [80, 109] on div "Lộc Ninh - [GEOGRAPHIC_DATA]" at bounding box center [113, 109] width 147 height 9
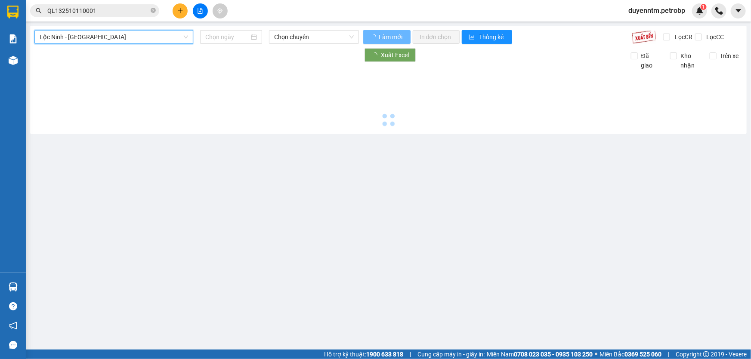
type input "[DATE]"
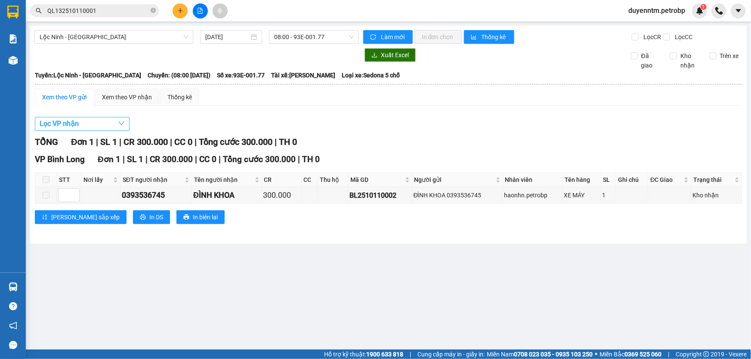
click at [67, 124] on span "Lọc VP nhận" at bounding box center [59, 123] width 39 height 11
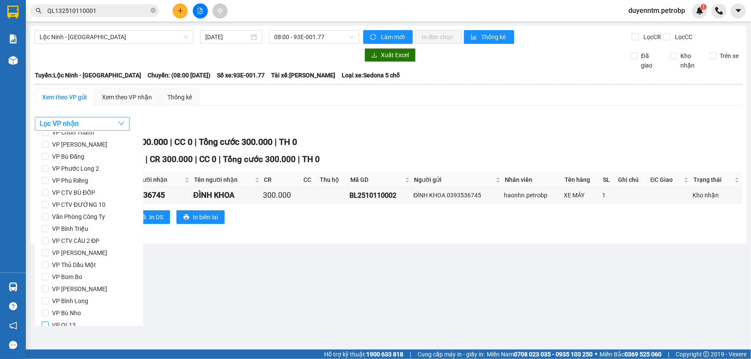
scroll to position [114, 0]
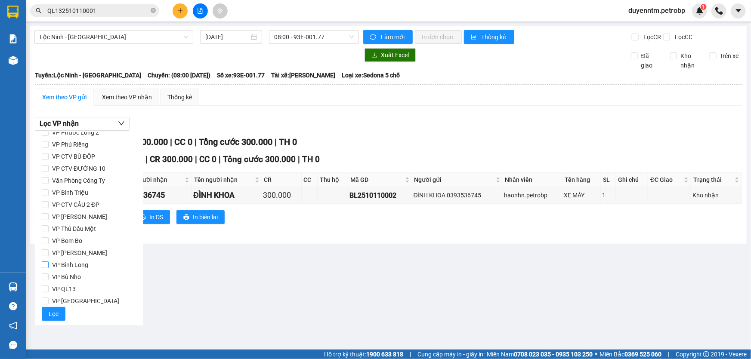
click at [78, 266] on span "VP Bình Long" at bounding box center [70, 265] width 43 height 12
click at [49, 266] on input "VP Bình Long" at bounding box center [45, 265] width 7 height 7
checkbox input "true"
click at [56, 311] on span "Lọc" at bounding box center [54, 314] width 10 height 9
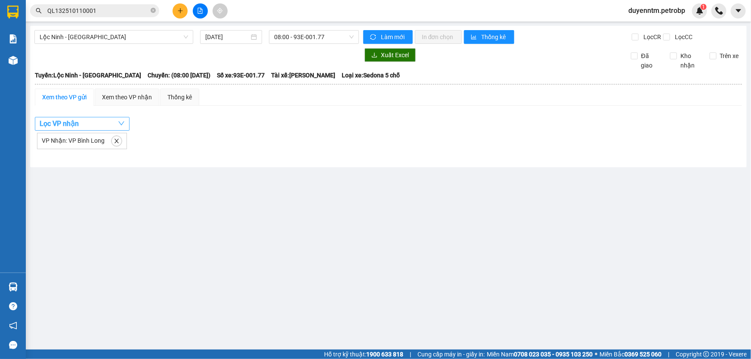
click at [110, 127] on button "Lọc VP nhận" at bounding box center [82, 124] width 95 height 14
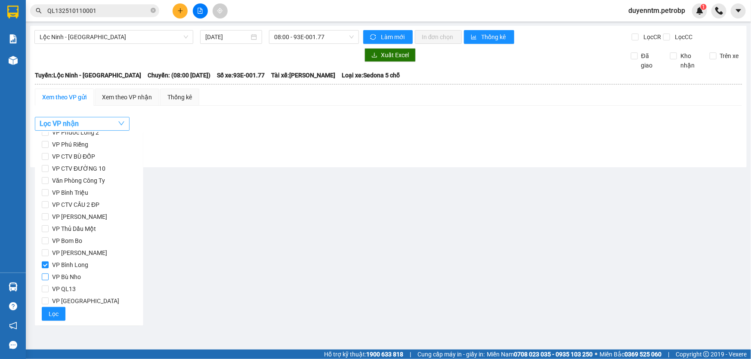
scroll to position [0, 0]
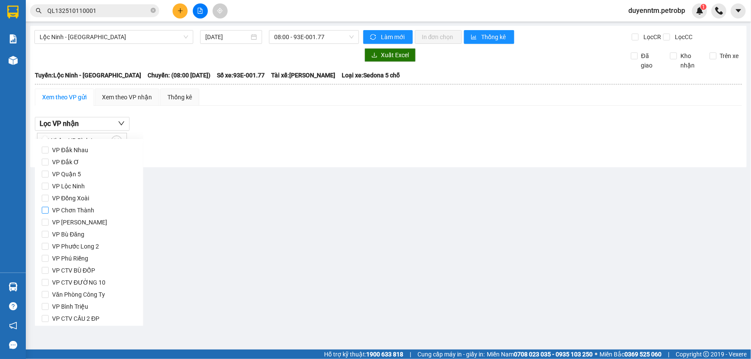
click at [85, 213] on span "VP Chơn Thành" at bounding box center [73, 210] width 49 height 12
click at [49, 213] on input "VP Chơn Thành" at bounding box center [45, 210] width 7 height 7
checkbox input "true"
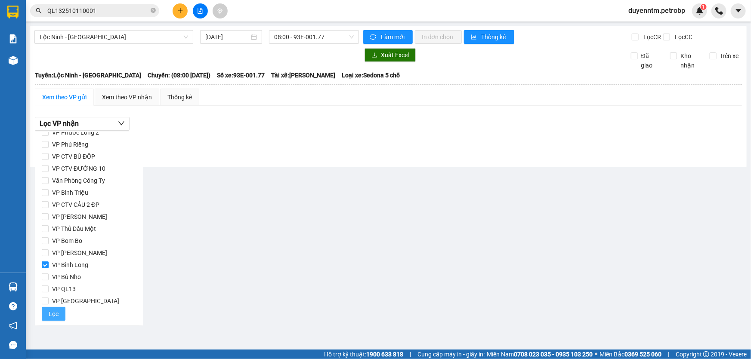
click at [55, 313] on span "Lọc" at bounding box center [54, 314] width 10 height 9
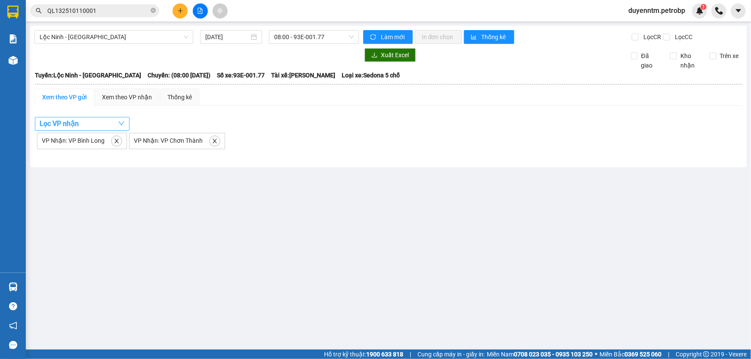
click at [107, 121] on button "Lọc VP nhận" at bounding box center [82, 124] width 95 height 14
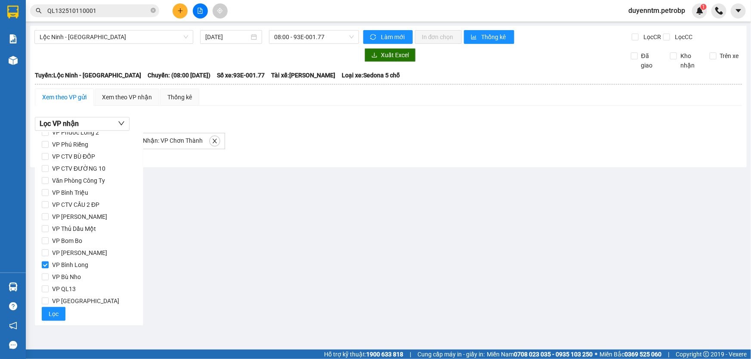
click at [65, 266] on span "VP Bình Long" at bounding box center [70, 265] width 43 height 12
click at [49, 266] on input "VP Bình Long" at bounding box center [45, 265] width 7 height 7
checkbox input "false"
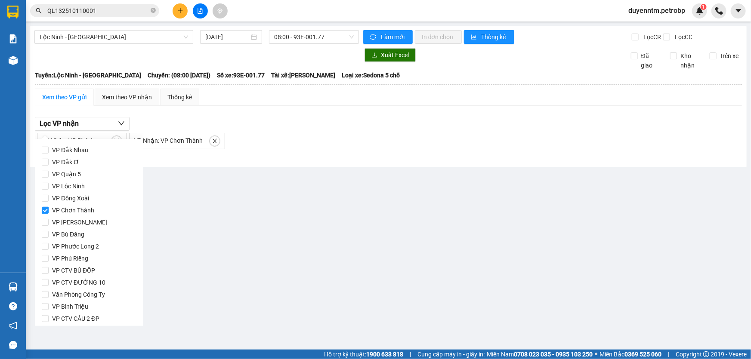
click at [73, 210] on span "VP Chơn Thành" at bounding box center [73, 210] width 49 height 12
click at [49, 210] on input "VP Chơn Thành" at bounding box center [45, 210] width 7 height 7
checkbox input "false"
click at [76, 201] on span "VP Đồng Xoài" at bounding box center [71, 198] width 44 height 12
click at [49, 201] on input "VP Đồng Xoài" at bounding box center [45, 198] width 7 height 7
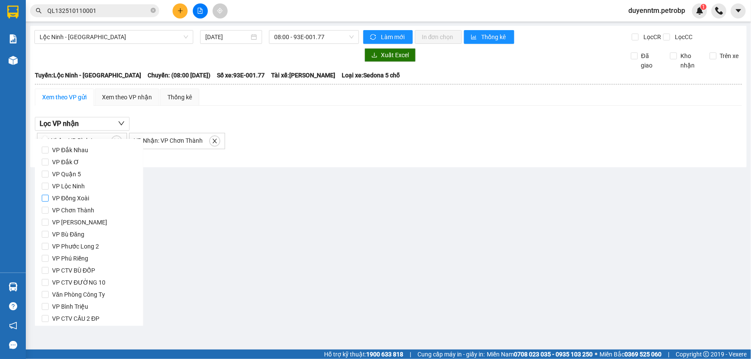
checkbox input "true"
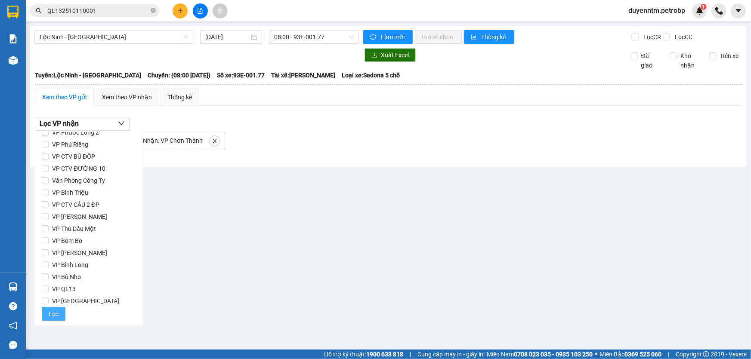
click at [53, 314] on span "Lọc" at bounding box center [54, 314] width 10 height 9
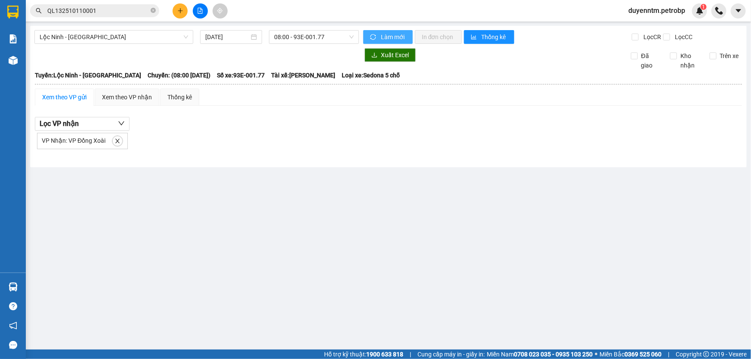
click at [388, 34] on span "Làm mới" at bounding box center [393, 36] width 25 height 9
click at [133, 96] on div "Xem theo VP nhận" at bounding box center [127, 97] width 50 height 9
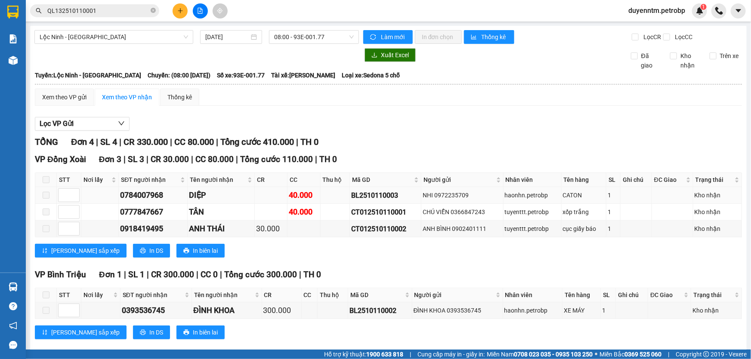
click at [352, 195] on div "BL2510110003" at bounding box center [385, 195] width 68 height 11
copy div "BL2510110003"
click at [151, 9] on icon "close-circle" at bounding box center [153, 10] width 5 height 5
paste input "BL2510110003"
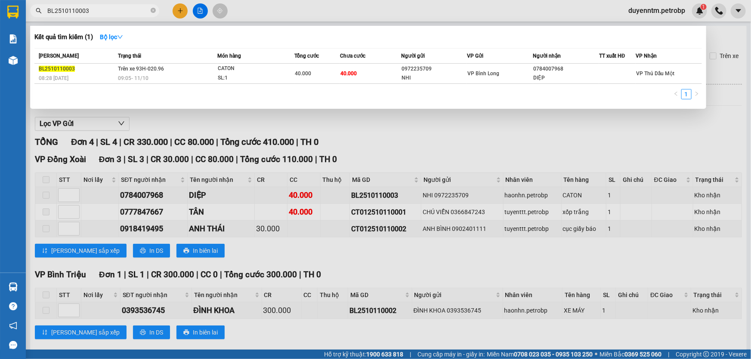
type input "BL2510110003"
click at [434, 131] on div at bounding box center [375, 179] width 751 height 359
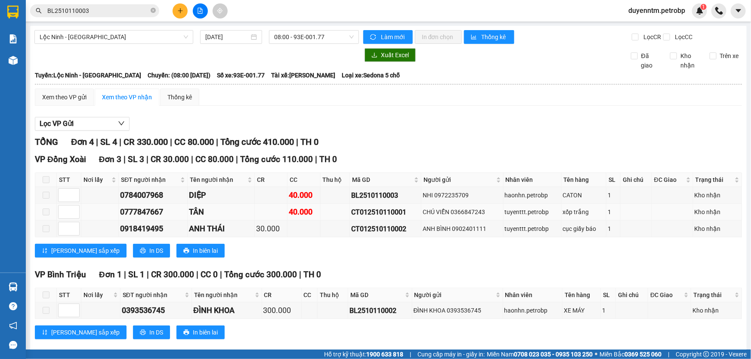
click at [375, 214] on div "CT012510110001" at bounding box center [385, 212] width 68 height 11
copy div "CT012510110001"
click at [152, 9] on icon "close-circle" at bounding box center [153, 10] width 5 height 5
paste input "CT012510110001"
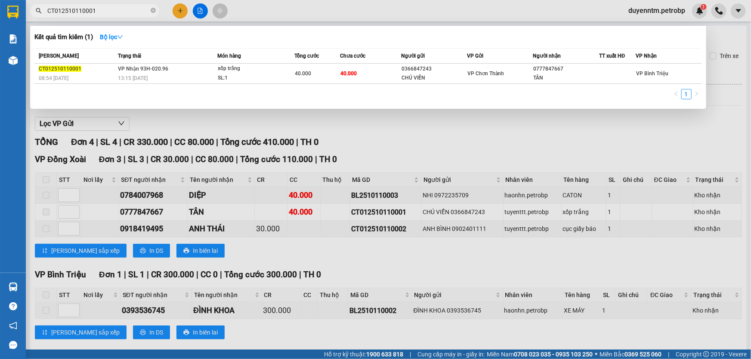
type input "CT012510110001"
click at [381, 113] on div at bounding box center [375, 179] width 751 height 359
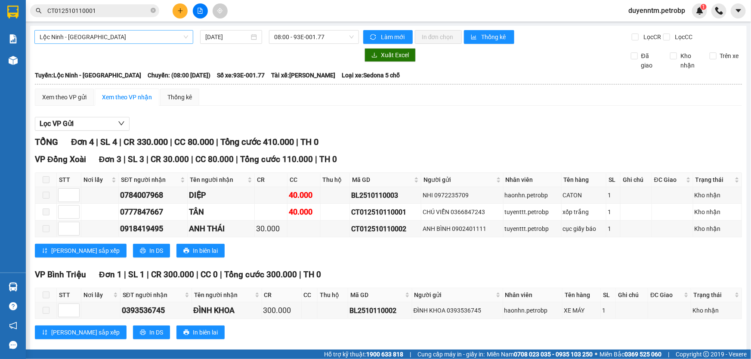
click at [99, 34] on span "Lộc Ninh - [GEOGRAPHIC_DATA]" at bounding box center [114, 37] width 149 height 13
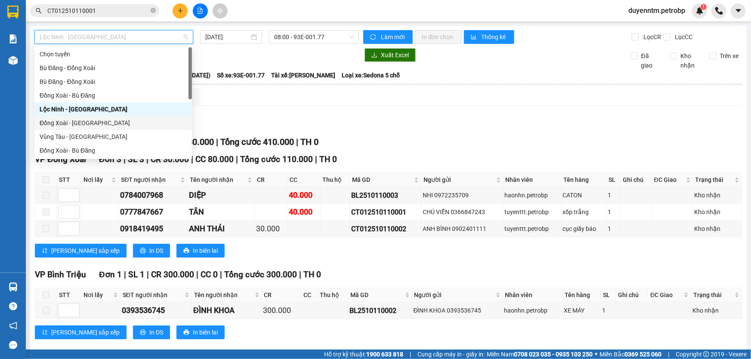
click at [68, 127] on div "Đồng Xoài - [GEOGRAPHIC_DATA]" at bounding box center [113, 122] width 147 height 9
type input "[DATE]"
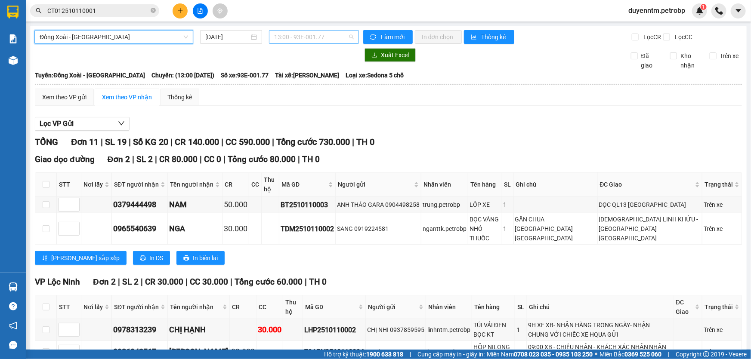
click at [286, 38] on span "13:00 - 93E-001.77" at bounding box center [314, 37] width 80 height 13
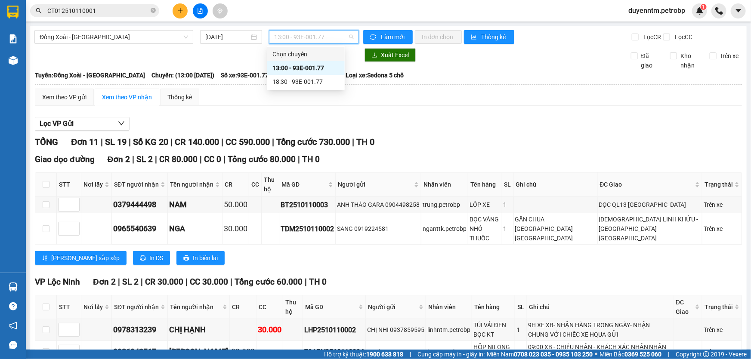
click at [469, 67] on div "Xuất Excel Đã giao Kho nhận Trên xe" at bounding box center [388, 59] width 708 height 22
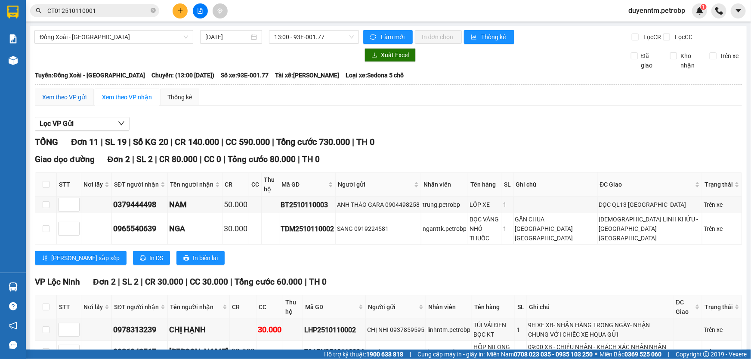
click at [63, 93] on div "Xem theo VP gửi" at bounding box center [64, 97] width 44 height 9
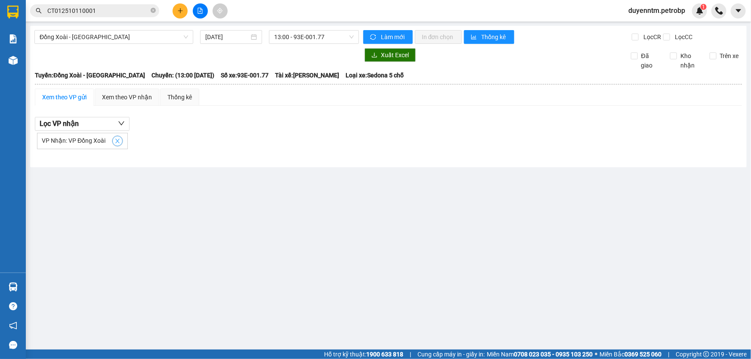
click at [116, 142] on icon "close" at bounding box center [117, 141] width 4 height 4
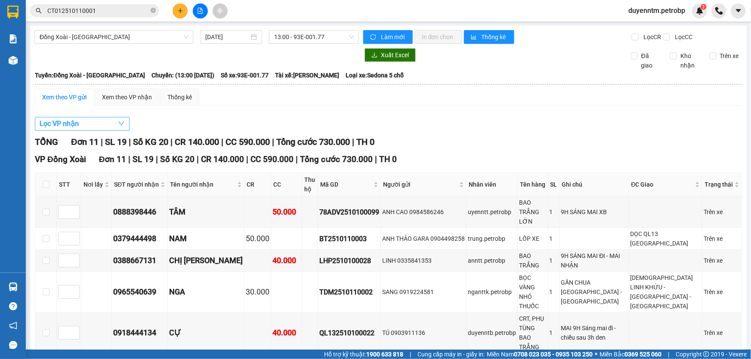
click at [86, 121] on button "Lọc VP nhận" at bounding box center [82, 124] width 95 height 14
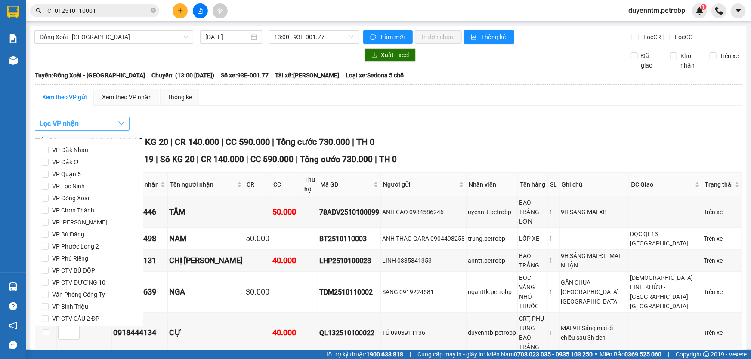
scroll to position [114, 0]
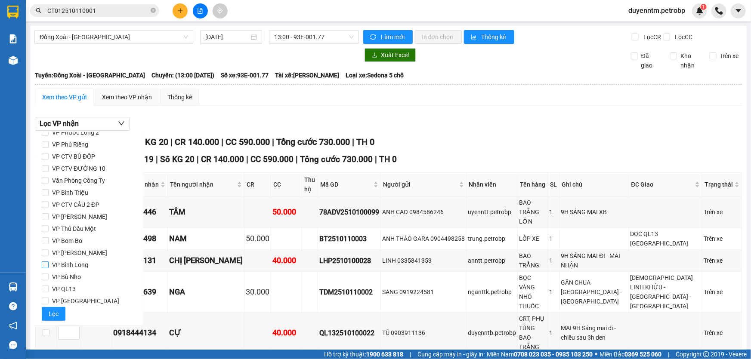
click at [79, 267] on span "VP Bình Long" at bounding box center [70, 265] width 43 height 12
click at [49, 267] on input "VP Bình Long" at bounding box center [45, 265] width 7 height 7
click at [59, 311] on button "Lọc" at bounding box center [54, 314] width 24 height 14
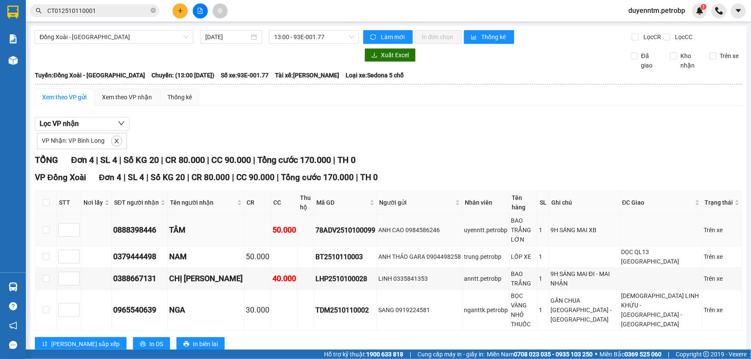
click at [323, 225] on div "78ADV2510100099" at bounding box center [346, 230] width 60 height 11
copy div "78ADV2510100099"
click at [114, 138] on icon "close" at bounding box center [117, 141] width 6 height 6
checkbox input "false"
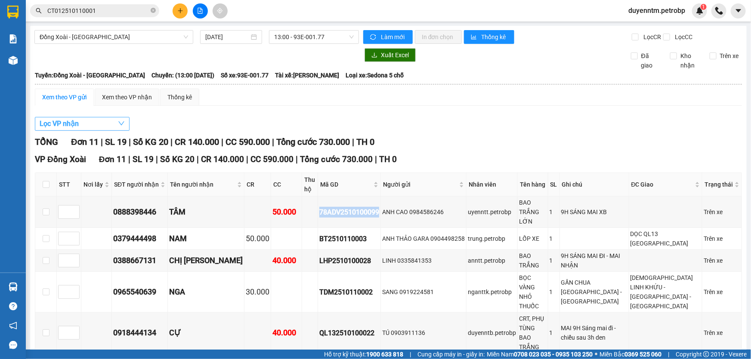
click at [96, 125] on button "Lọc VP nhận" at bounding box center [82, 124] width 95 height 14
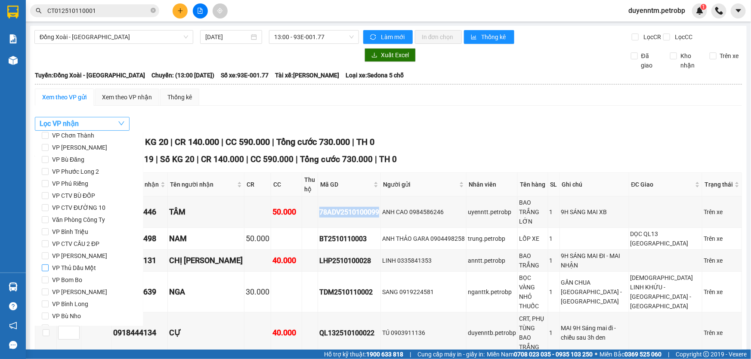
scroll to position [36, 0]
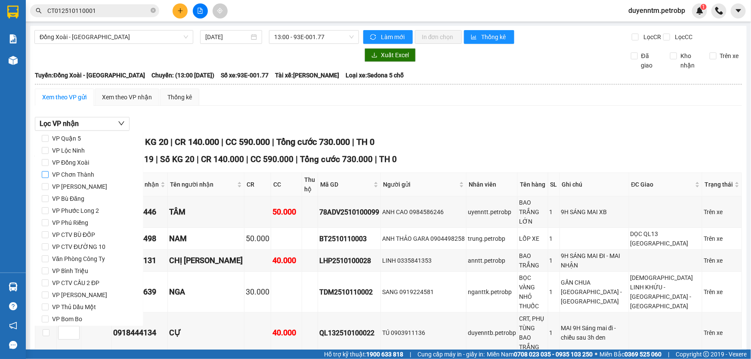
click at [84, 170] on span "VP Chơn Thành" at bounding box center [73, 175] width 49 height 12
click at [49, 171] on input "VP Chơn Thành" at bounding box center [45, 174] width 7 height 7
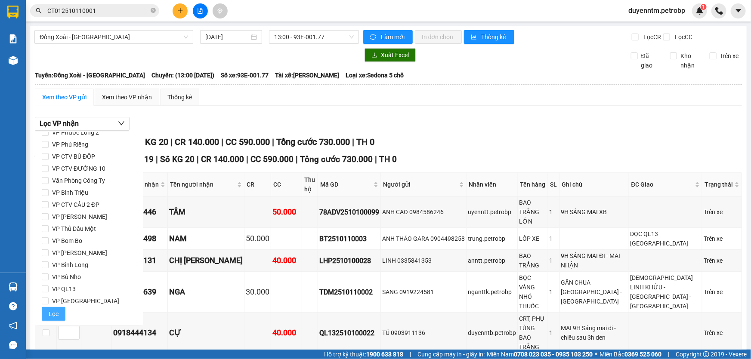
click at [52, 314] on span "Lọc" at bounding box center [54, 314] width 10 height 9
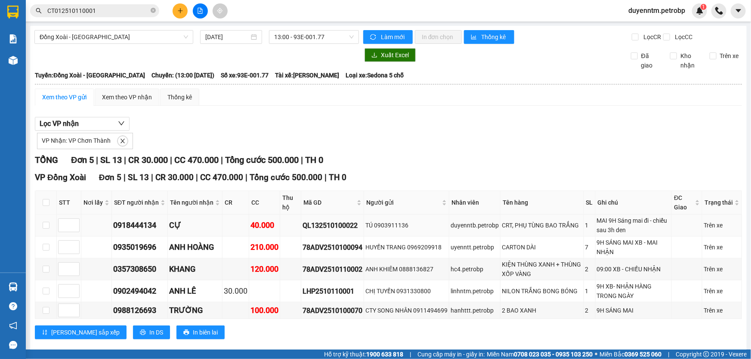
click at [341, 224] on div "QL132510100022" at bounding box center [333, 225] width 60 height 11
copy div "QL132510100022"
click at [122, 141] on icon "close" at bounding box center [123, 141] width 6 height 6
checkbox input "false"
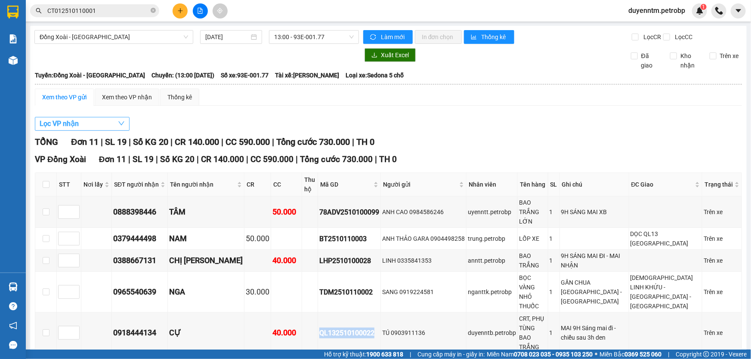
click at [105, 128] on button "Lọc VP nhận" at bounding box center [82, 124] width 95 height 14
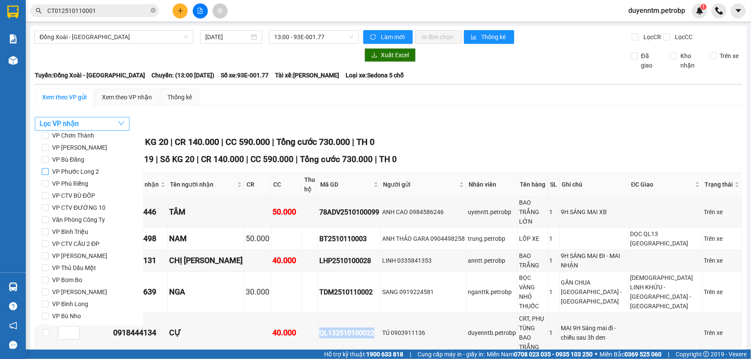
scroll to position [0, 0]
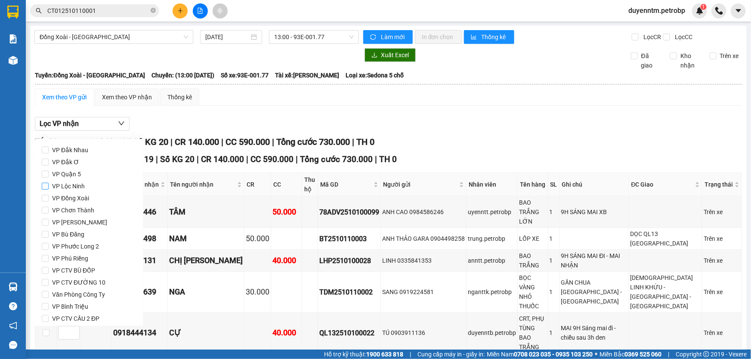
click at [80, 189] on span "VP Lộc Ninh" at bounding box center [69, 186] width 40 height 12
click at [49, 189] on input "VP Lộc Ninh" at bounding box center [45, 186] width 7 height 7
checkbox input "true"
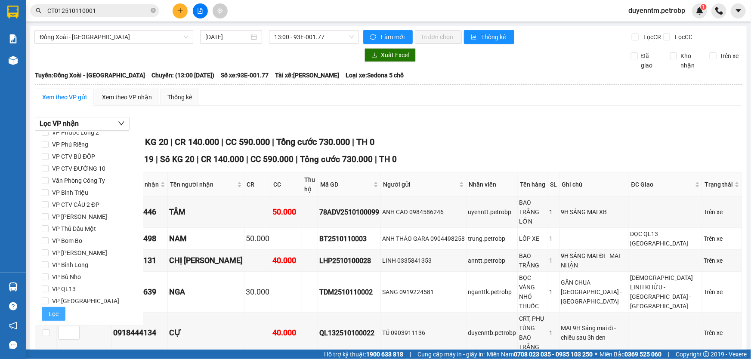
click at [57, 319] on button "Lọc" at bounding box center [54, 314] width 24 height 14
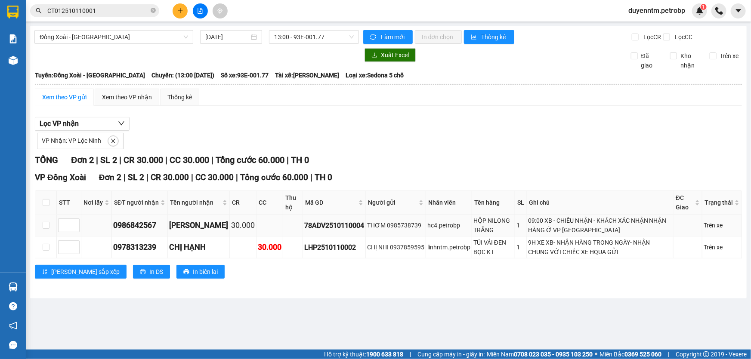
click at [337, 220] on div "78ADV2510110004" at bounding box center [334, 225] width 60 height 11
copy div "78ADV2510110004"
click at [105, 38] on span "Đồng Xoài - [GEOGRAPHIC_DATA]" at bounding box center [114, 37] width 149 height 13
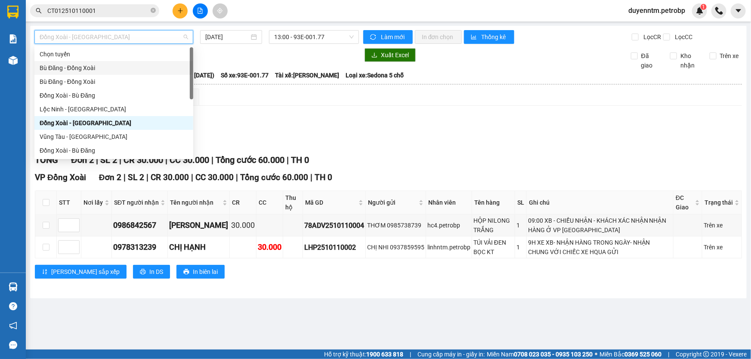
click at [84, 71] on div "Bù Đăng - Đồng Xoài" at bounding box center [114, 67] width 149 height 9
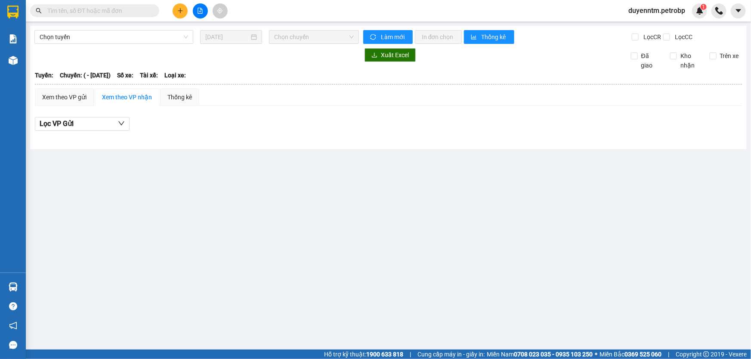
type input "[DATE]"
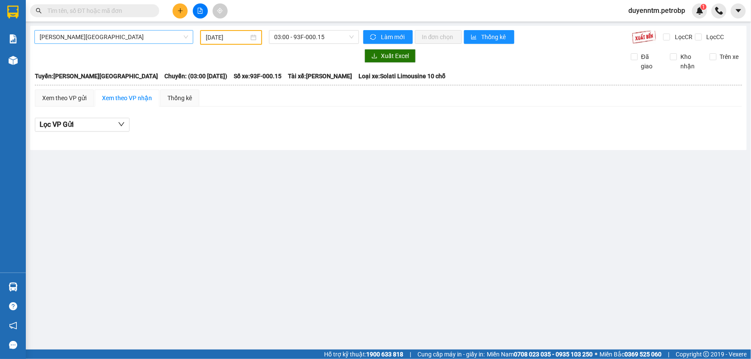
click at [99, 37] on span "[PERSON_NAME][GEOGRAPHIC_DATA]" at bounding box center [114, 37] width 149 height 13
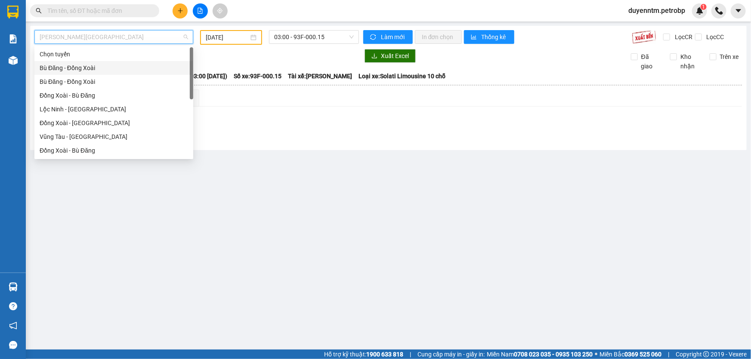
click at [87, 68] on div "Bù Đăng - Đồng Xoài" at bounding box center [114, 67] width 149 height 9
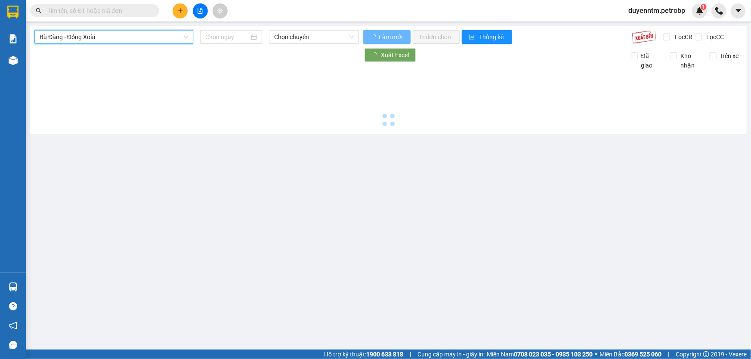
type input "[DATE]"
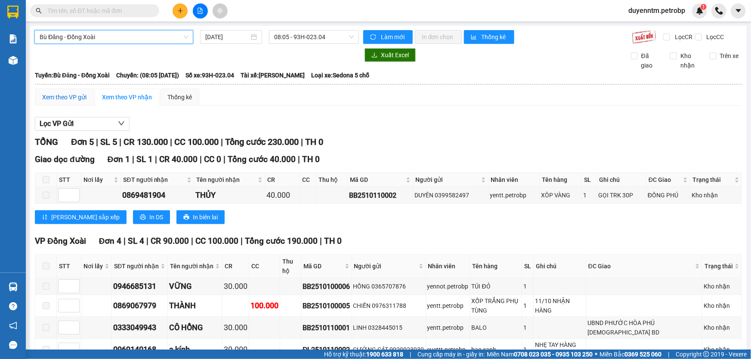
click at [76, 97] on div "Xem theo VP gửi" at bounding box center [64, 97] width 44 height 9
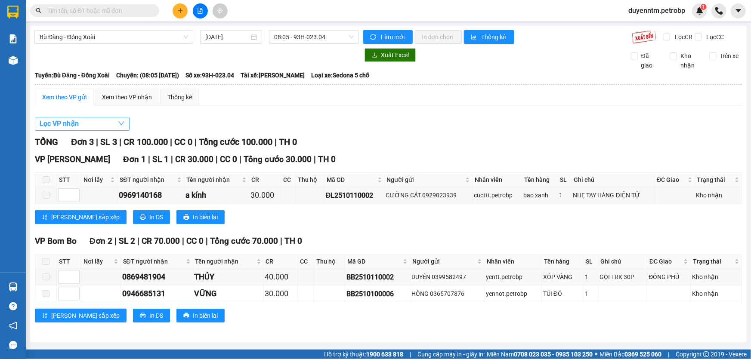
click at [96, 126] on button "Lọc VP nhận" at bounding box center [82, 124] width 95 height 14
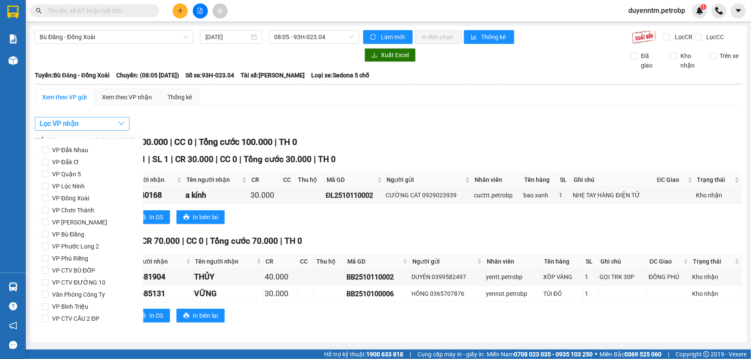
scroll to position [114, 0]
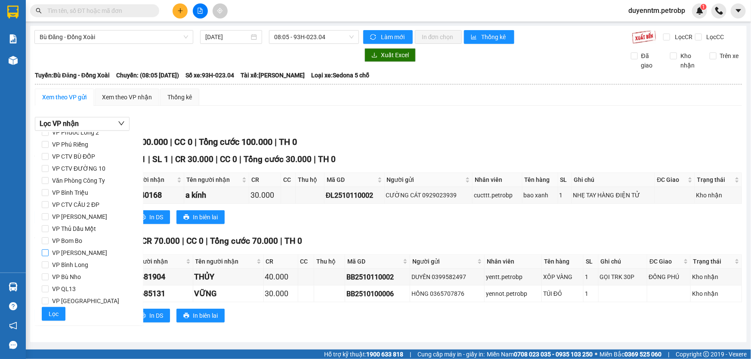
click at [76, 253] on span "VP [PERSON_NAME]" at bounding box center [80, 253] width 62 height 12
click at [49, 253] on input "VP [PERSON_NAME]" at bounding box center [45, 253] width 7 height 7
checkbox input "true"
click at [56, 310] on span "Lọc" at bounding box center [54, 314] width 10 height 9
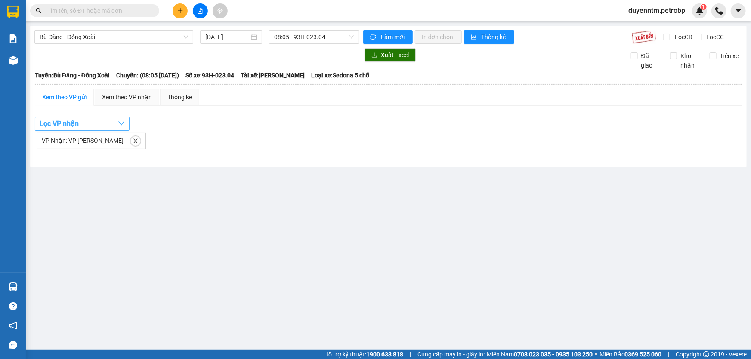
click at [105, 126] on button "Lọc VP nhận" at bounding box center [82, 124] width 95 height 14
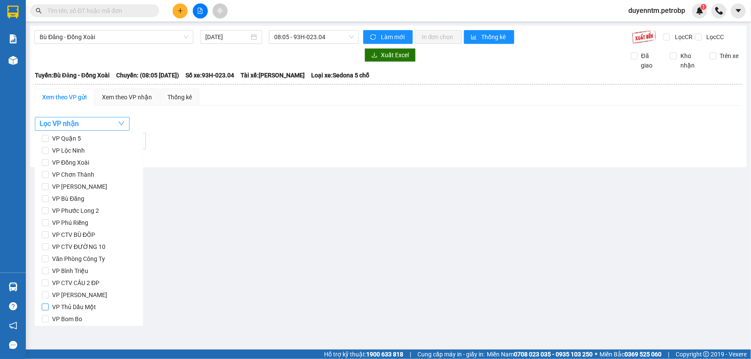
scroll to position [0, 0]
click at [78, 223] on span "VP [PERSON_NAME]" at bounding box center [80, 223] width 62 height 12
click at [49, 223] on input "VP [PERSON_NAME]" at bounding box center [45, 222] width 7 height 7
checkbox input "true"
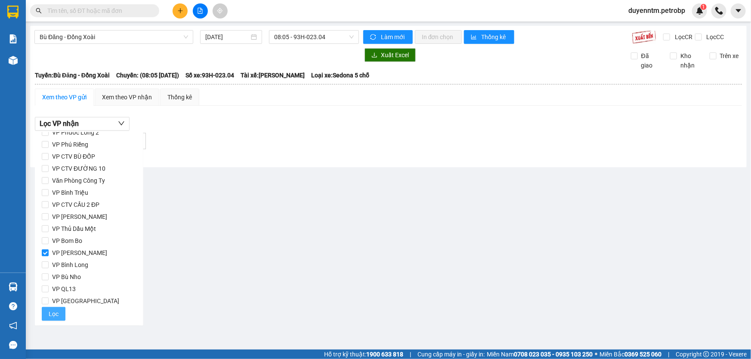
click at [58, 313] on button "Lọc" at bounding box center [54, 314] width 24 height 14
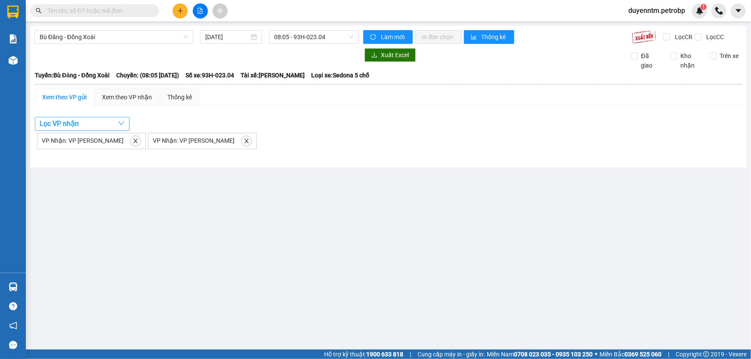
click at [96, 123] on button "Lọc VP nhận" at bounding box center [82, 124] width 95 height 14
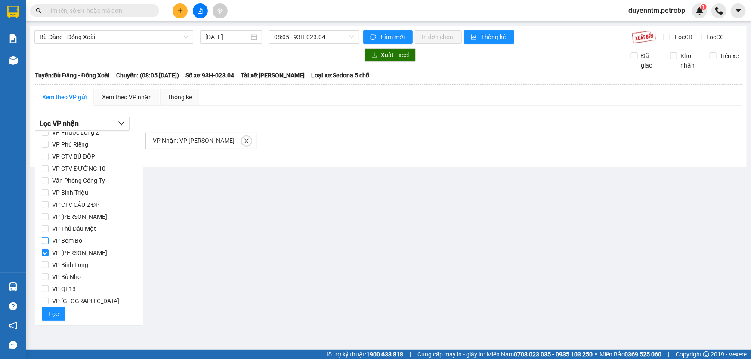
click at [73, 241] on span "VP Bom Bo" at bounding box center [67, 241] width 37 height 12
click at [71, 242] on span "VP Bom Bo" at bounding box center [67, 241] width 37 height 12
click at [49, 242] on input "VP Bom Bo" at bounding box center [45, 241] width 7 height 7
checkbox input "true"
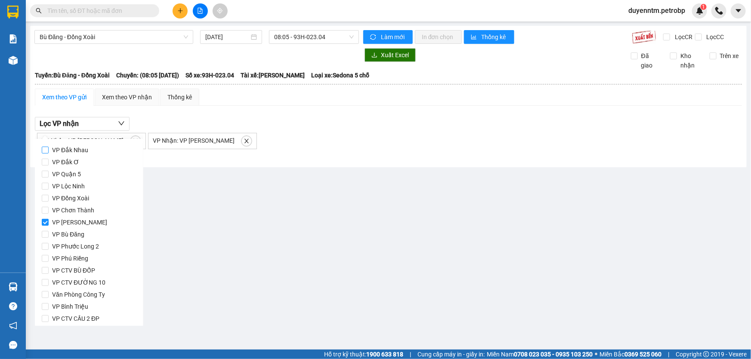
click at [80, 145] on span "VP Đắk Nhau" at bounding box center [70, 150] width 43 height 12
click at [49, 147] on input "VP Đắk Nhau" at bounding box center [45, 150] width 7 height 7
checkbox input "true"
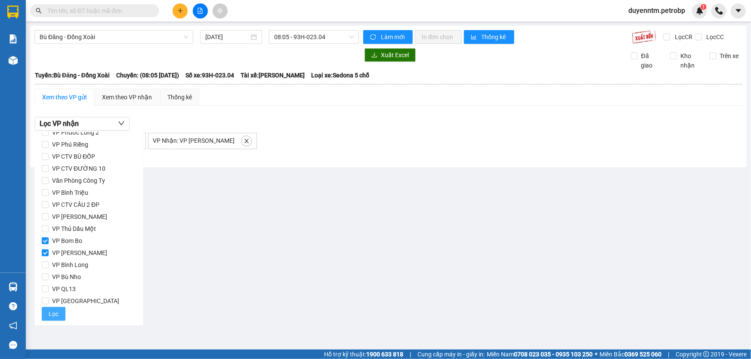
click at [53, 317] on span "Lọc" at bounding box center [54, 314] width 10 height 9
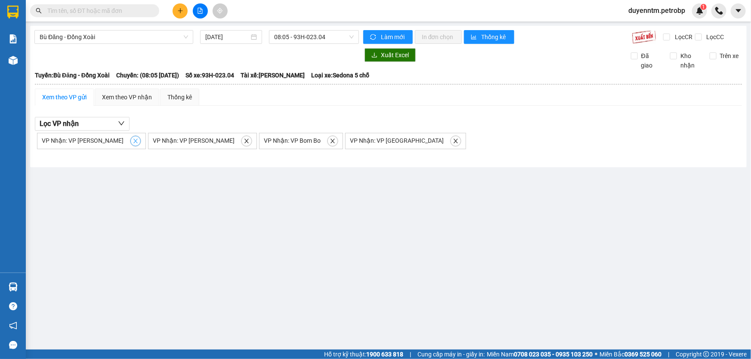
click at [133, 142] on icon "close" at bounding box center [136, 141] width 6 height 6
click at [118, 142] on div "VP Nhận: VP Đức Liễu" at bounding box center [91, 141] width 109 height 16
click at [133, 142] on icon "close" at bounding box center [135, 141] width 4 height 4
click at [113, 142] on span "close" at bounding box center [110, 141] width 9 height 6
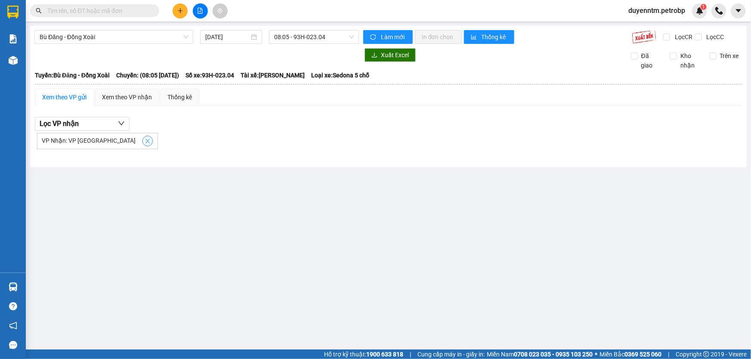
click at [145, 142] on icon "close" at bounding box center [148, 141] width 6 height 6
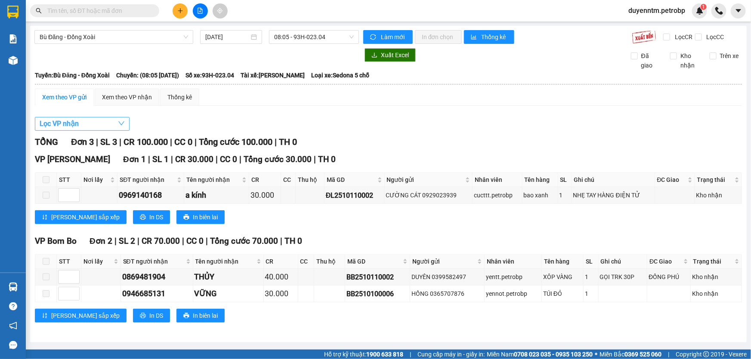
click at [113, 128] on button "Lọc VP nhận" at bounding box center [82, 124] width 95 height 14
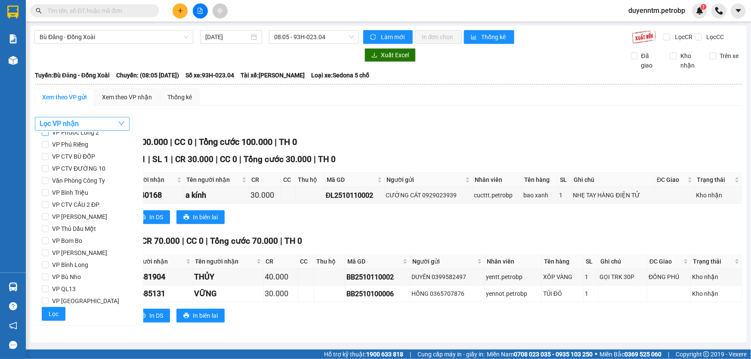
scroll to position [0, 0]
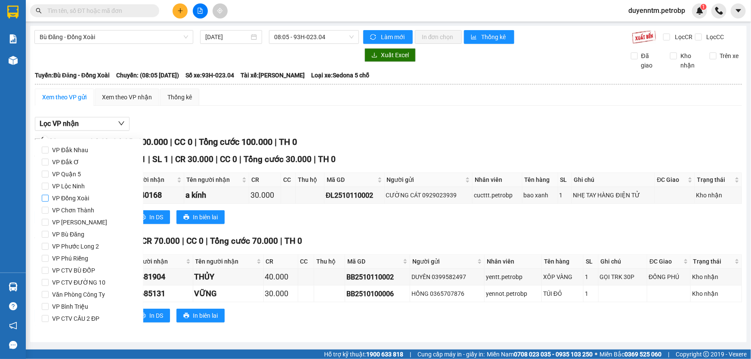
click at [86, 200] on span "VP Đồng Xoài" at bounding box center [71, 198] width 44 height 12
click at [49, 200] on input "VP Đồng Xoài" at bounding box center [45, 198] width 7 height 7
checkbox input "true"
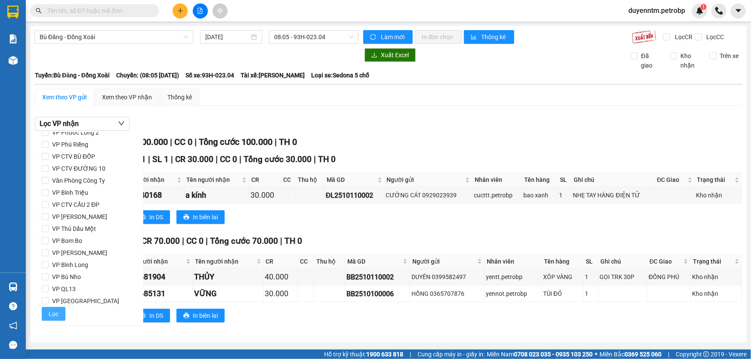
click at [57, 315] on button "Lọc" at bounding box center [54, 314] width 24 height 14
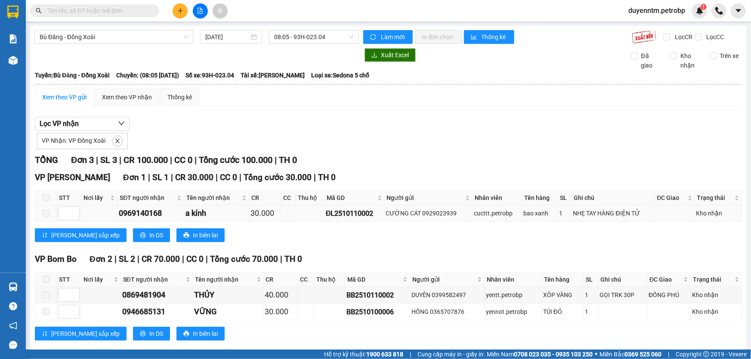
click at [341, 209] on div "ĐL2510110002" at bounding box center [354, 213] width 57 height 11
drag, startPoint x: 341, startPoint y: 209, endPoint x: 144, endPoint y: 10, distance: 280.0
paste input "78ADV2510100099"
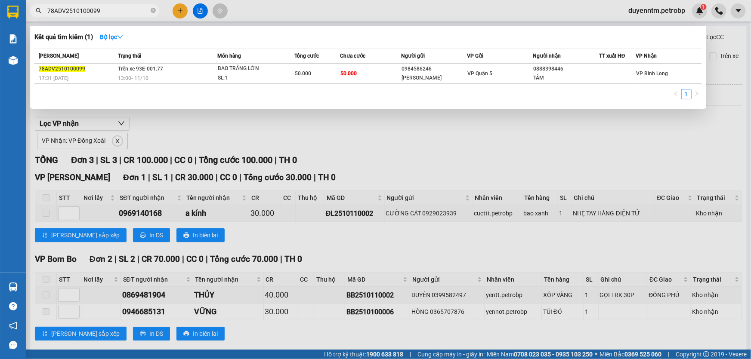
type input "78ADV2510100099"
click at [354, 127] on div at bounding box center [375, 179] width 751 height 359
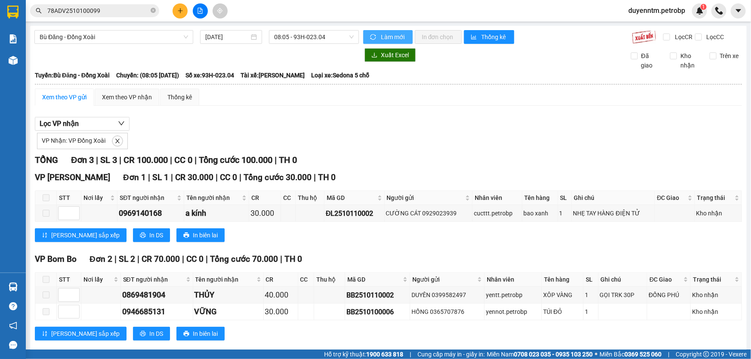
click at [375, 33] on button "Làm mới" at bounding box center [388, 37] width 50 height 14
click at [330, 211] on div "ĐL2510110002" at bounding box center [354, 213] width 57 height 11
copy div "ĐL2510110002"
drag, startPoint x: 152, startPoint y: 4, endPoint x: 152, endPoint y: 12, distance: 8.2
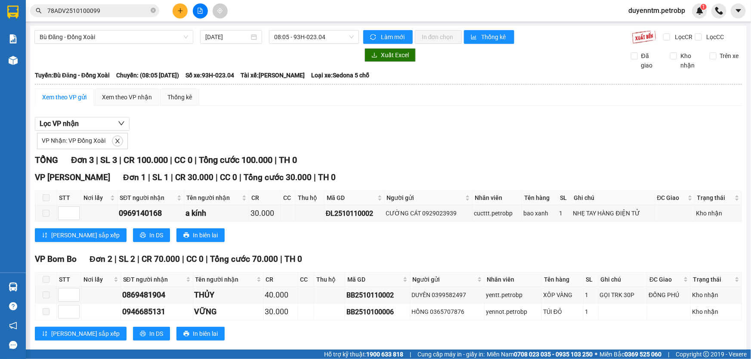
click at [151, 6] on span "78ADV2510100099" at bounding box center [94, 10] width 129 height 13
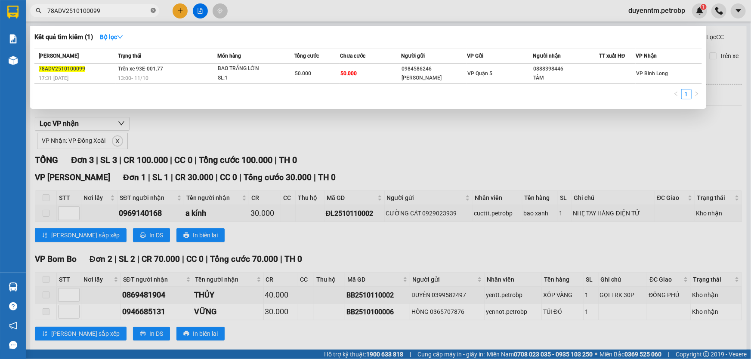
click at [152, 12] on icon "close-circle" at bounding box center [153, 10] width 5 height 5
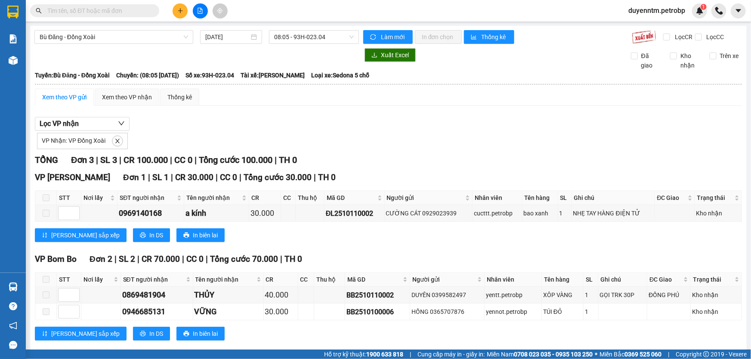
paste input "ĐL2510110002"
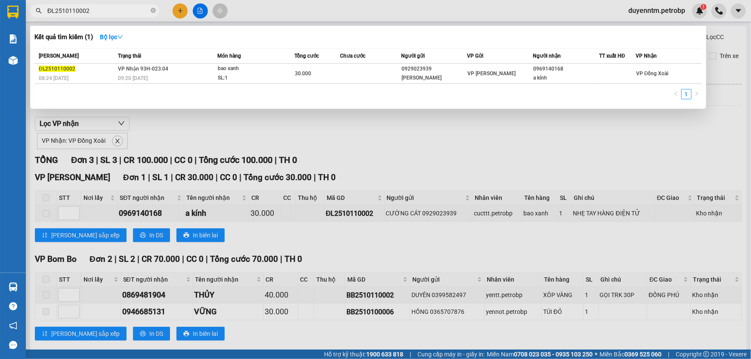
type input "ĐL2510110002"
click at [396, 140] on div at bounding box center [375, 179] width 751 height 359
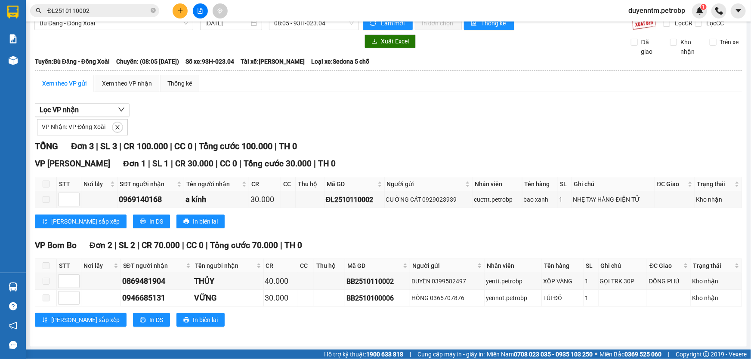
scroll to position [0, 0]
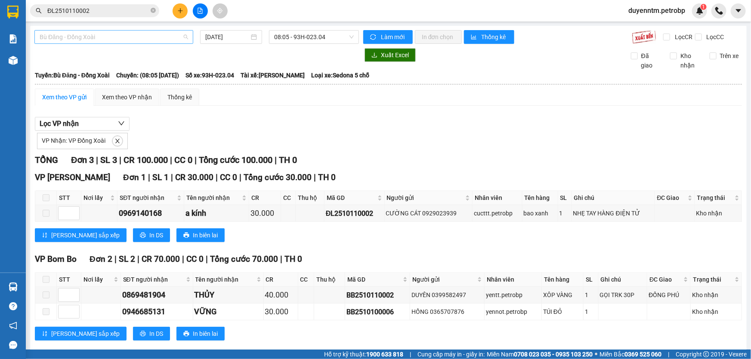
click at [116, 37] on span "Bù Đăng - Đồng Xoài" at bounding box center [114, 37] width 149 height 13
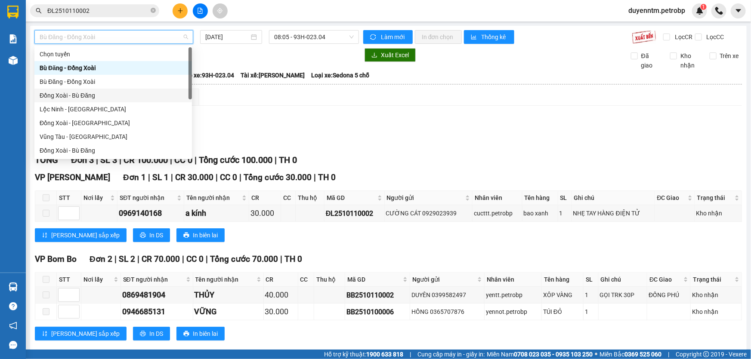
click at [80, 99] on div "Đồng Xoài - Bù Đăng" at bounding box center [113, 95] width 147 height 9
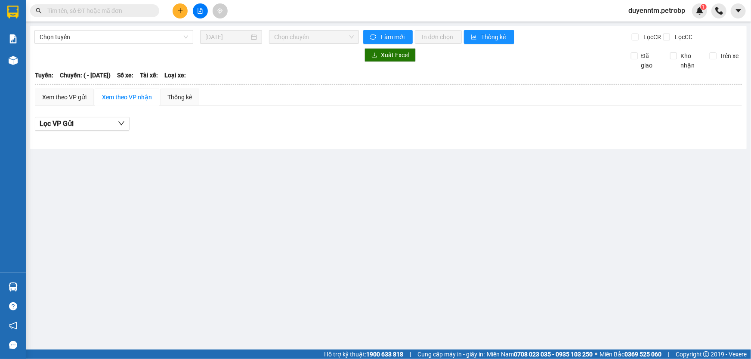
type input "[DATE]"
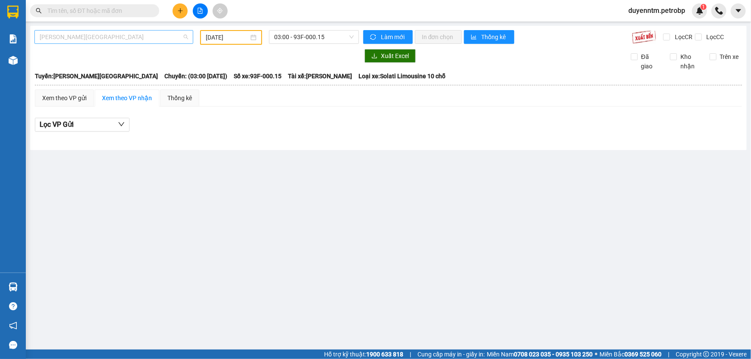
click at [93, 37] on span "[PERSON_NAME][GEOGRAPHIC_DATA]" at bounding box center [114, 37] width 149 height 13
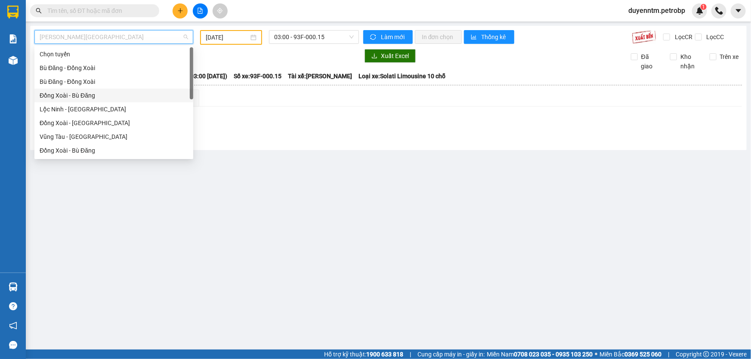
click at [83, 92] on div "Đồng Xoài - Bù Đăng" at bounding box center [114, 95] width 149 height 9
type input "[DATE]"
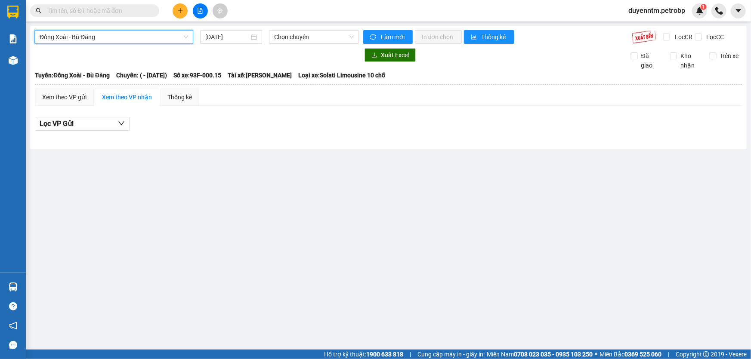
click at [89, 36] on span "Đồng Xoài - Bù Đăng" at bounding box center [114, 37] width 149 height 13
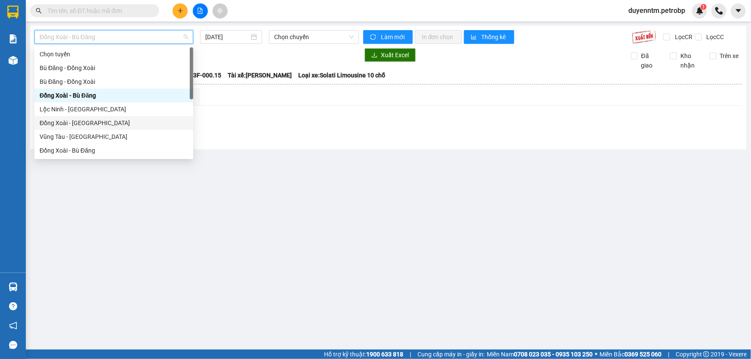
click at [78, 121] on div "Đồng Xoài - [GEOGRAPHIC_DATA]" at bounding box center [114, 122] width 149 height 9
type input "[DATE]"
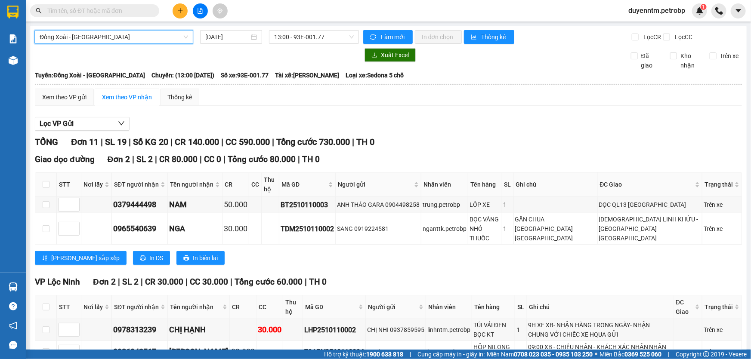
click at [90, 38] on span "Đồng Xoài - [GEOGRAPHIC_DATA]" at bounding box center [114, 37] width 149 height 13
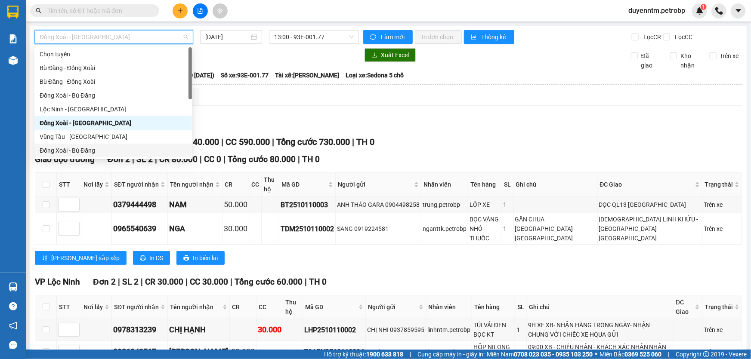
click at [81, 150] on div "Đồng Xoài - Bù Đăng" at bounding box center [113, 150] width 147 height 9
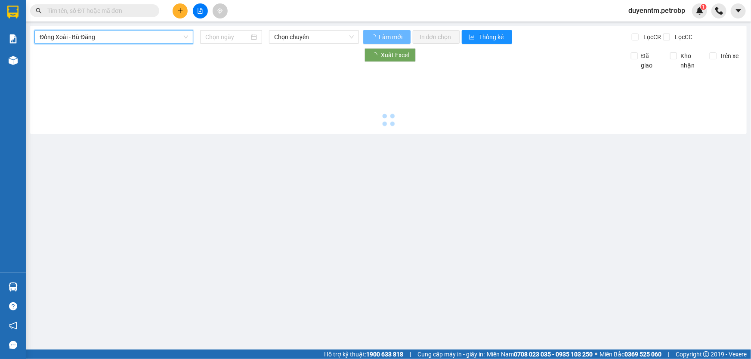
type input "[DATE]"
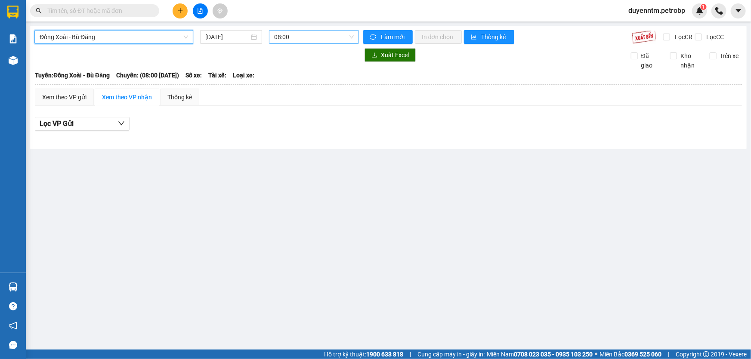
click at [306, 40] on span "08:00" at bounding box center [314, 37] width 80 height 13
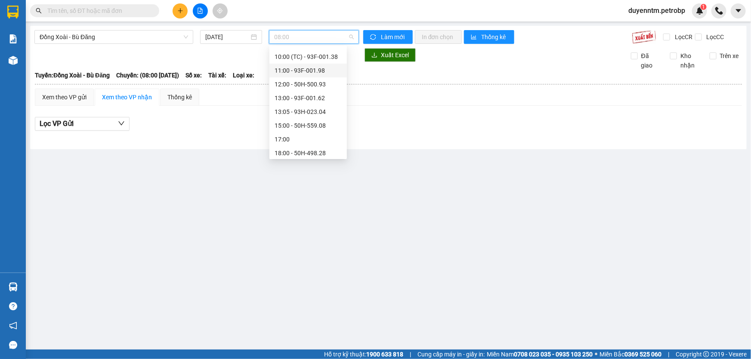
scroll to position [78, 0]
click at [304, 73] on div "13:05 - 93H-023.04" at bounding box center [308, 72] width 67 height 9
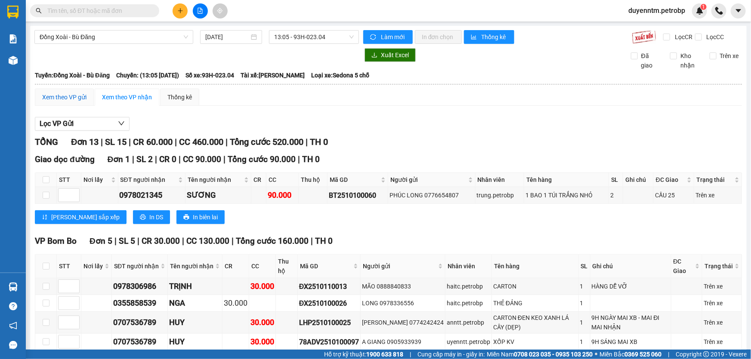
click at [77, 93] on div "Xem theo VP gửi" at bounding box center [64, 97] width 44 height 9
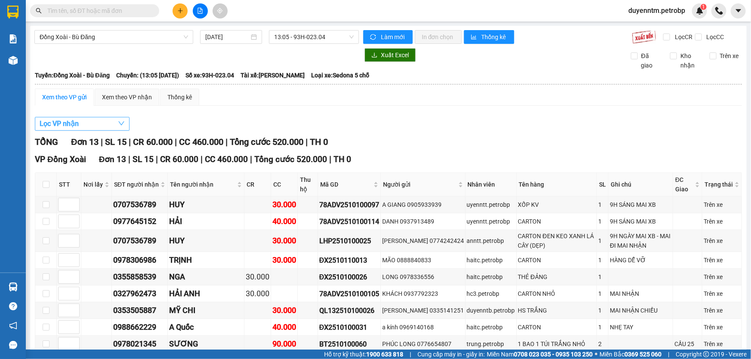
click at [100, 124] on button "Lọc VP nhận" at bounding box center [82, 124] width 95 height 14
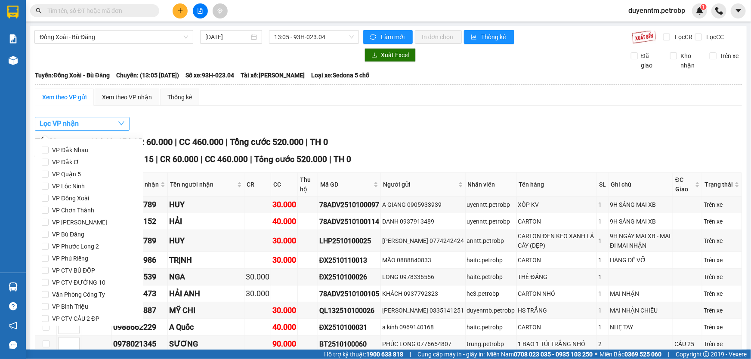
scroll to position [114, 0]
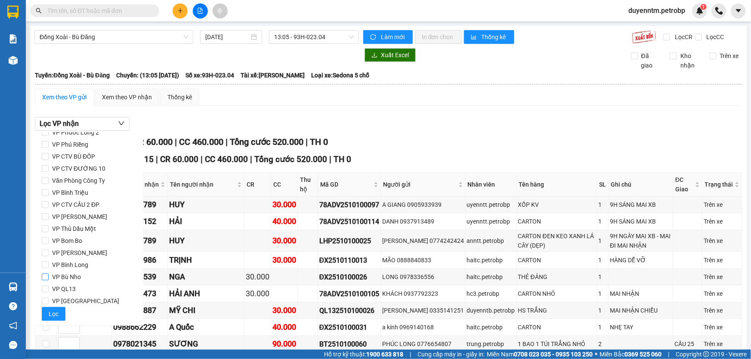
click at [72, 275] on span "VP Bù Nho" at bounding box center [67, 277] width 36 height 12
click at [49, 275] on input "VP Bù Nho" at bounding box center [45, 277] width 7 height 7
click at [72, 275] on span "VP Bù Nho" at bounding box center [67, 277] width 36 height 12
click at [49, 275] on input "VP Bù Nho" at bounding box center [45, 277] width 7 height 7
checkbox input "false"
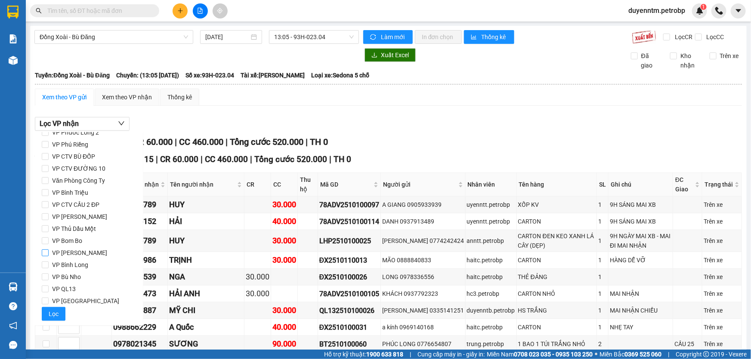
click at [80, 255] on span "VP [PERSON_NAME]" at bounding box center [80, 253] width 62 height 12
click at [49, 255] on input "VP [PERSON_NAME]" at bounding box center [45, 253] width 7 height 7
checkbox input "true"
click at [51, 310] on span "Lọc" at bounding box center [54, 314] width 10 height 9
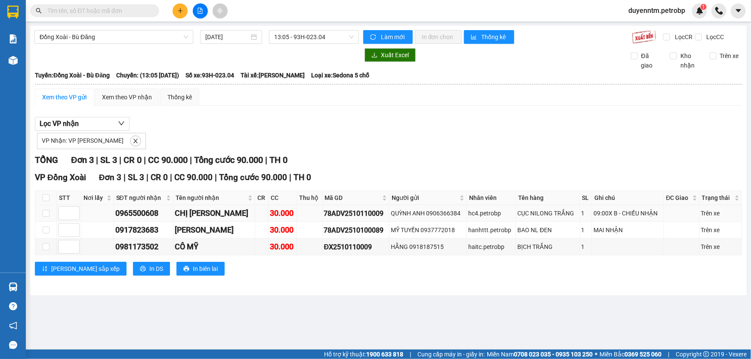
click at [331, 214] on div "78ADV2510110009" at bounding box center [356, 213] width 64 height 11
copy div "78ADV2510110009"
click at [133, 138] on icon "close" at bounding box center [136, 141] width 6 height 6
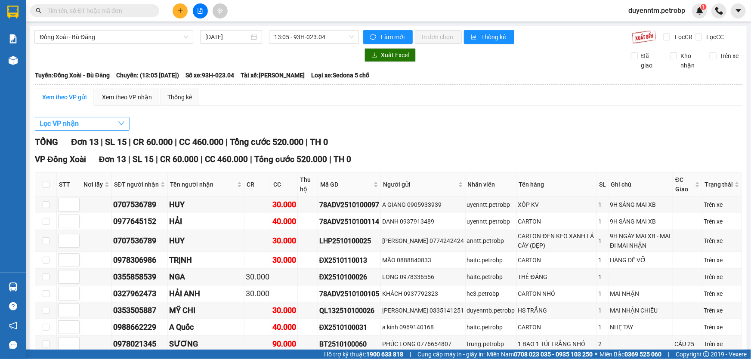
click at [107, 127] on button "Lọc VP nhận" at bounding box center [82, 124] width 95 height 14
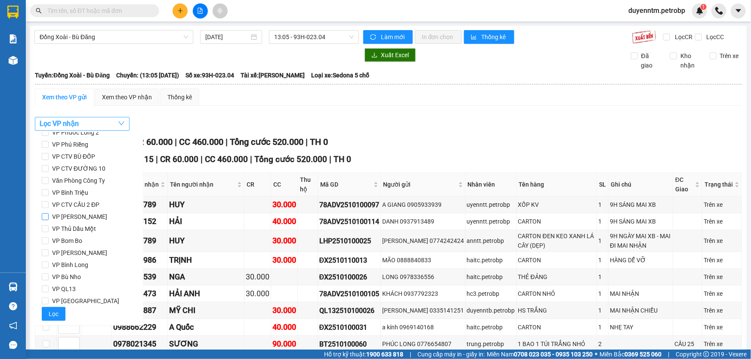
scroll to position [75, 0]
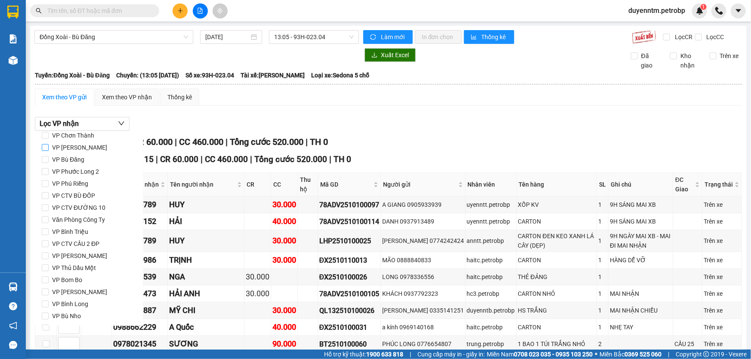
click at [82, 143] on span "VP [PERSON_NAME]" at bounding box center [80, 148] width 62 height 12
click at [49, 144] on input "VP [PERSON_NAME]" at bounding box center [45, 147] width 7 height 7
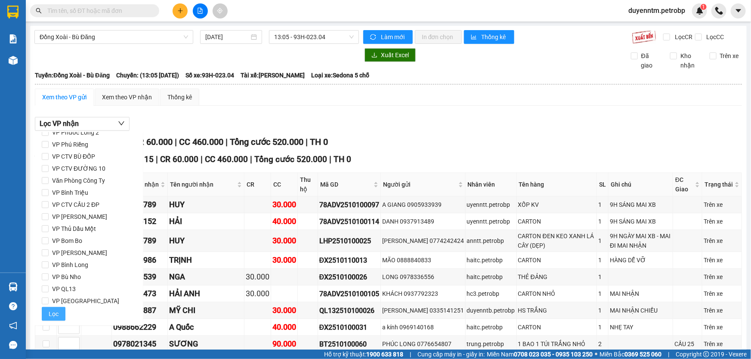
click at [52, 313] on span "Lọc" at bounding box center [54, 314] width 10 height 9
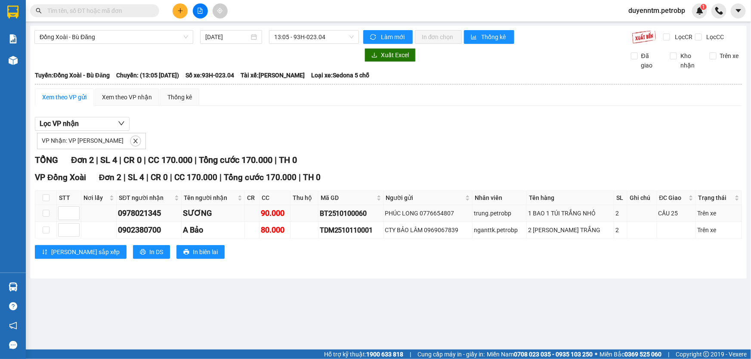
click at [349, 210] on div "BT2510100060" at bounding box center [351, 213] width 62 height 11
copy div "BT2510100060"
click at [343, 229] on div "TDM2510110001" at bounding box center [351, 230] width 62 height 11
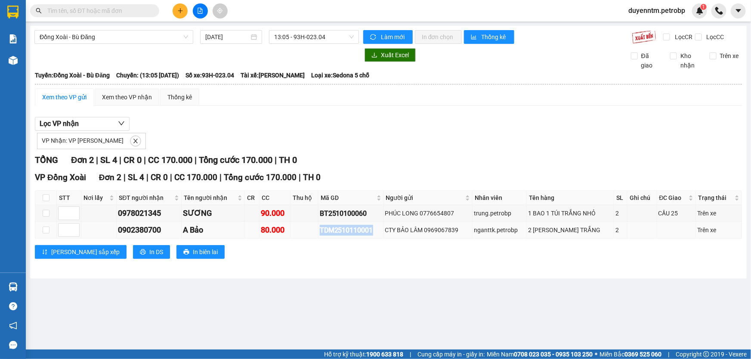
copy div "TDM2510110001"
click at [105, 139] on div "VP Nhận: VP Đức Liễu" at bounding box center [91, 141] width 109 height 16
click at [133, 140] on icon "close" at bounding box center [136, 141] width 6 height 6
checkbox input "false"
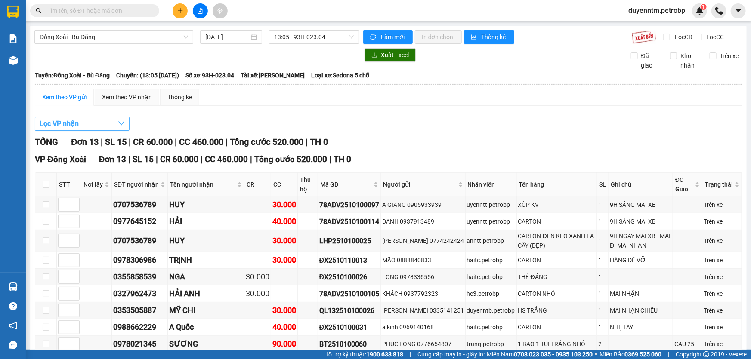
click at [95, 123] on button "Lọc VP nhận" at bounding box center [82, 124] width 95 height 14
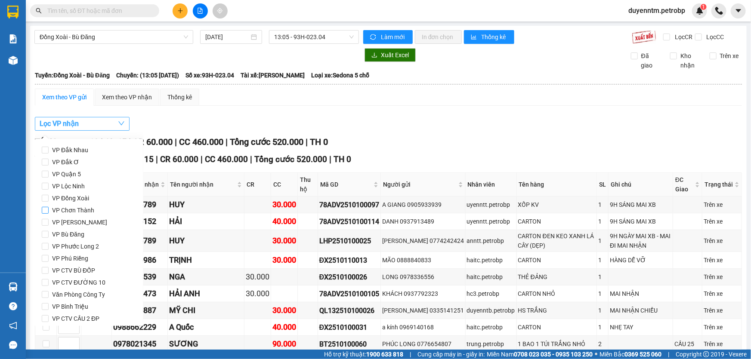
scroll to position [78, 0]
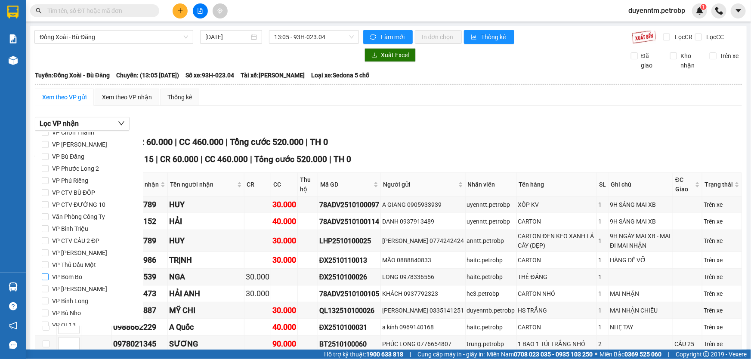
click at [77, 279] on span "VP Bom Bo" at bounding box center [67, 277] width 37 height 12
click at [49, 279] on input "VP Bom Bo" at bounding box center [45, 277] width 7 height 7
click at [57, 314] on span "Lọc" at bounding box center [54, 314] width 10 height 9
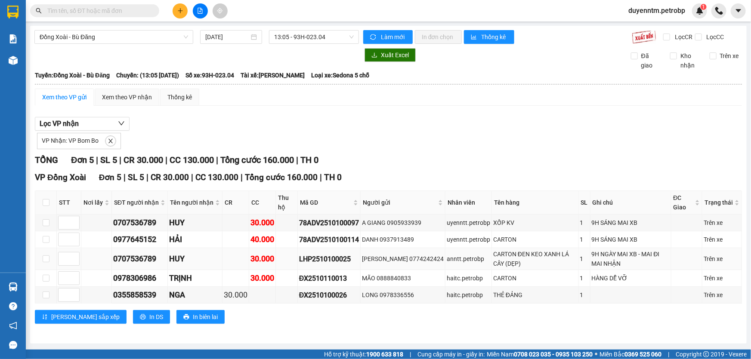
click at [323, 260] on div "LHP2510100025" at bounding box center [329, 259] width 60 height 11
copy div "LHP2510100025"
click at [110, 142] on icon "close" at bounding box center [111, 141] width 6 height 6
checkbox input "false"
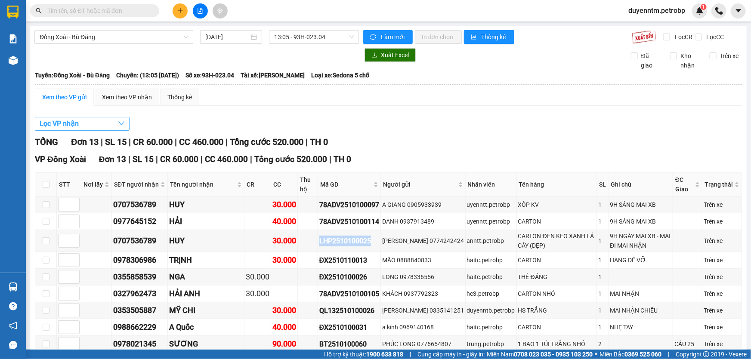
click at [105, 123] on button "Lọc VP nhận" at bounding box center [82, 124] width 95 height 14
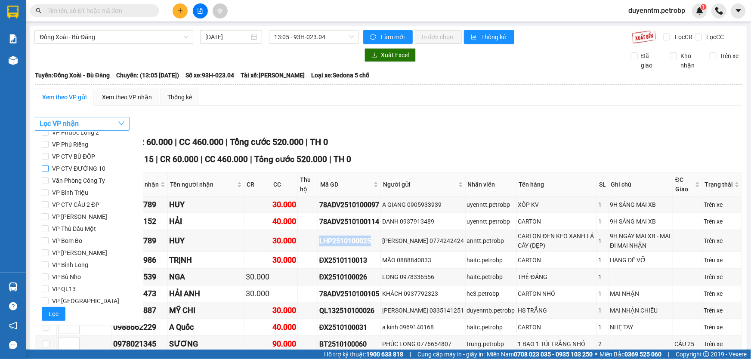
scroll to position [0, 0]
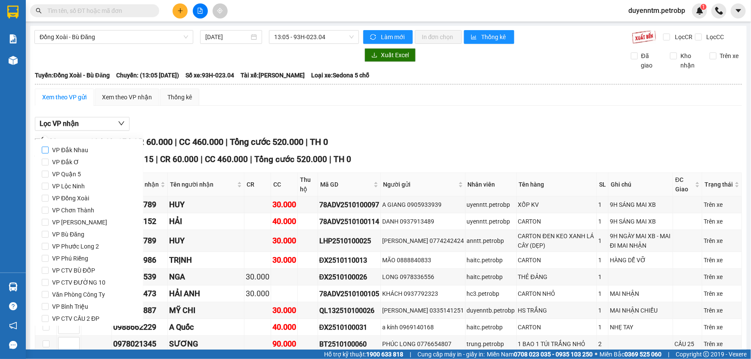
click at [88, 149] on span "VP Đắk Nhau" at bounding box center [70, 150] width 43 height 12
click at [49, 149] on input "VP Đắk Nhau" at bounding box center [45, 150] width 7 height 7
checkbox input "true"
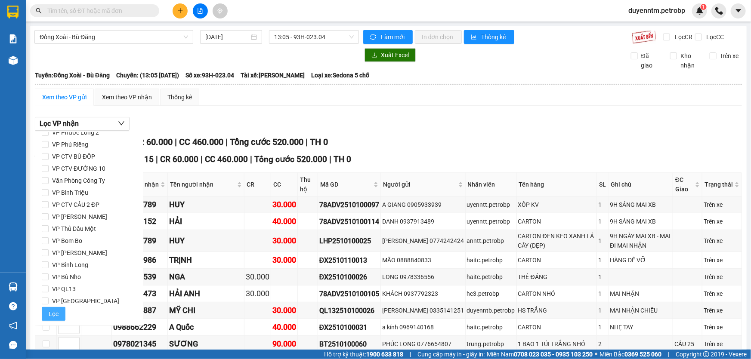
click at [59, 314] on button "Lọc" at bounding box center [54, 314] width 24 height 14
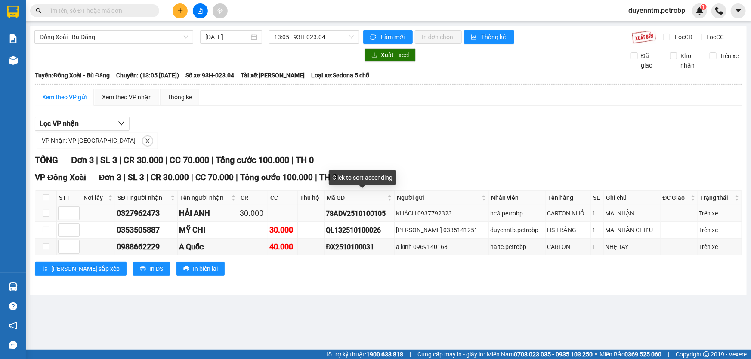
click at [364, 208] on div "78ADV2510100105" at bounding box center [359, 213] width 67 height 11
copy div "78ADV2510100105"
paste input "ĐX2510110008"
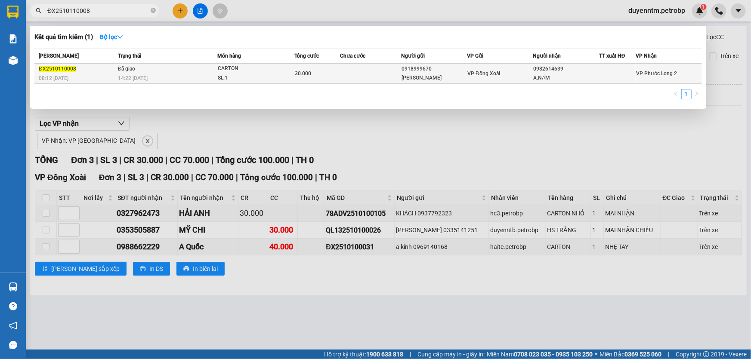
type input "ĐX2510110008"
click at [124, 68] on span "Đã giao" at bounding box center [127, 69] width 18 height 6
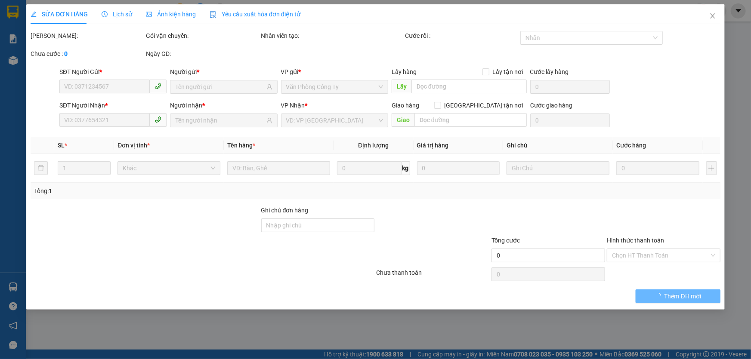
type input "0918999670"
type input "TRẦN CƯỜNG"
type input "0982614639"
type input "A.NĂM"
type input "30.000"
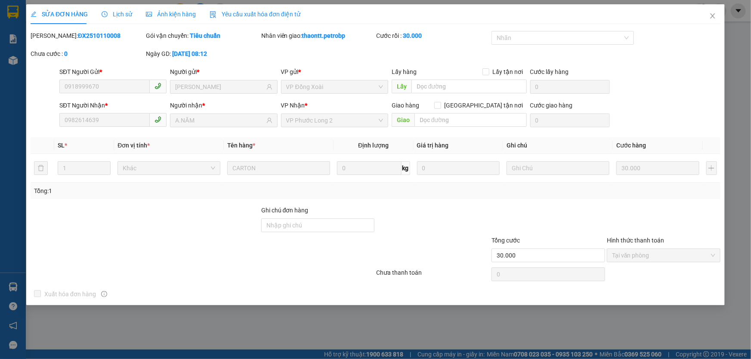
click at [116, 14] on span "Lịch sử" at bounding box center [117, 14] width 31 height 7
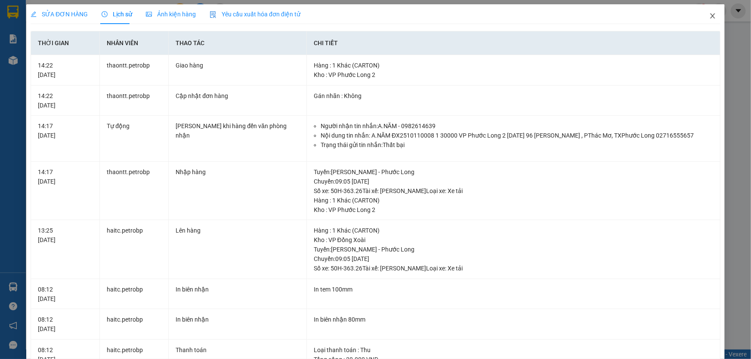
click at [701, 15] on span "Close" at bounding box center [713, 16] width 24 height 24
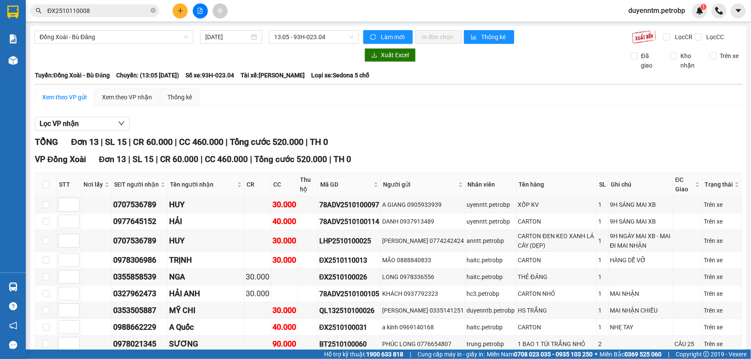
click at [158, 10] on span "ĐX2510110008" at bounding box center [94, 10] width 129 height 13
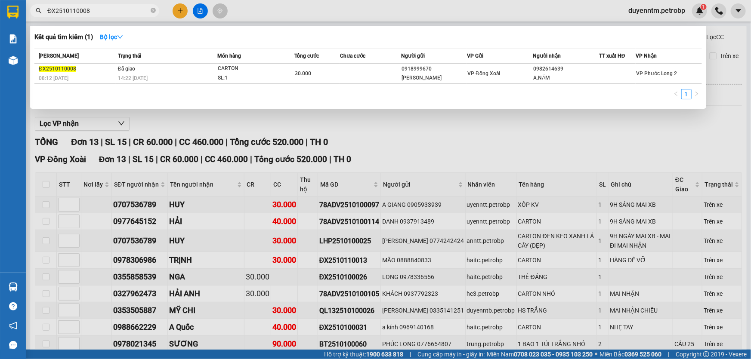
click at [149, 9] on span "ĐX2510110008" at bounding box center [94, 10] width 129 height 13
click at [153, 10] on icon "close-circle" at bounding box center [153, 10] width 5 height 5
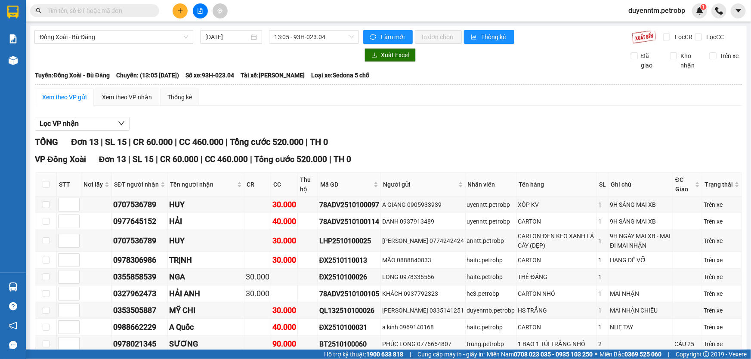
paste input "ĐL2510110002"
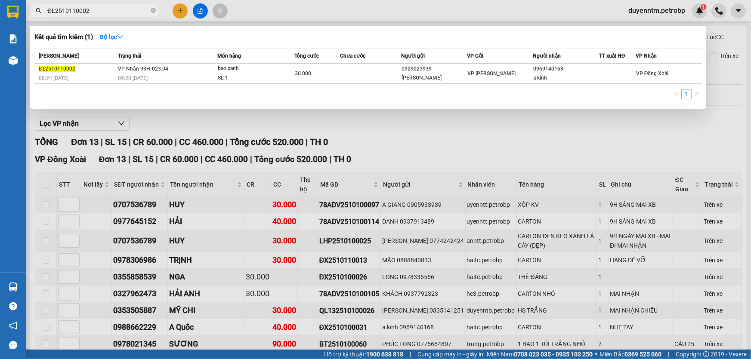
type input "ĐL2510110002"
click at [152, 11] on icon "close-circle" at bounding box center [153, 10] width 5 height 5
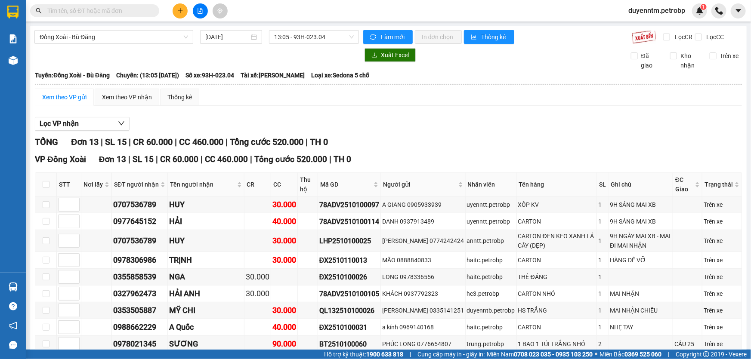
paste input "TDM2510110001"
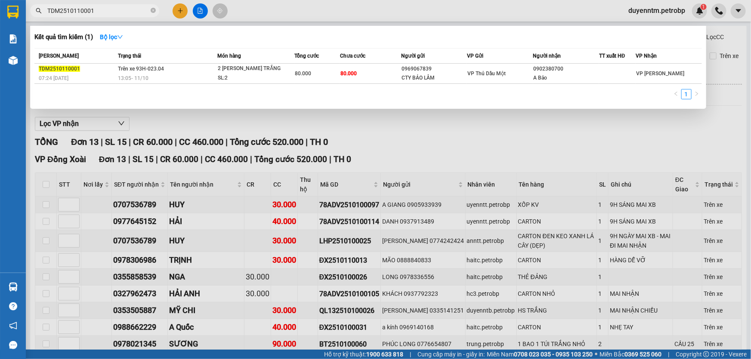
type input "TDM2510110001"
click at [155, 11] on icon "close-circle" at bounding box center [153, 10] width 5 height 5
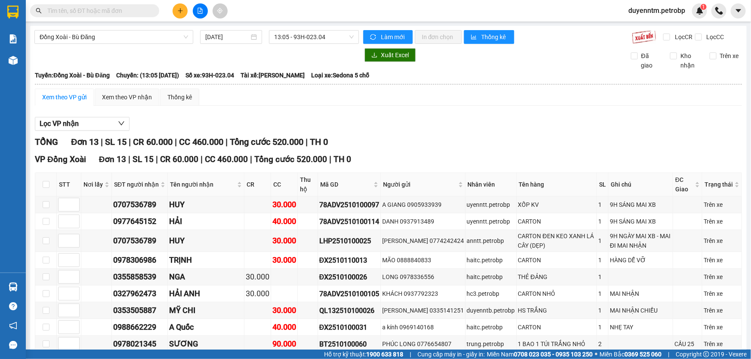
paste input "ĐO2510100015"
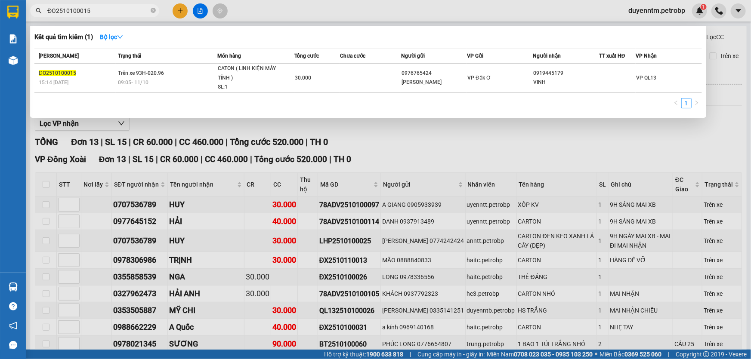
type input "ĐO2510100015"
click at [296, 3] on div at bounding box center [375, 179] width 751 height 359
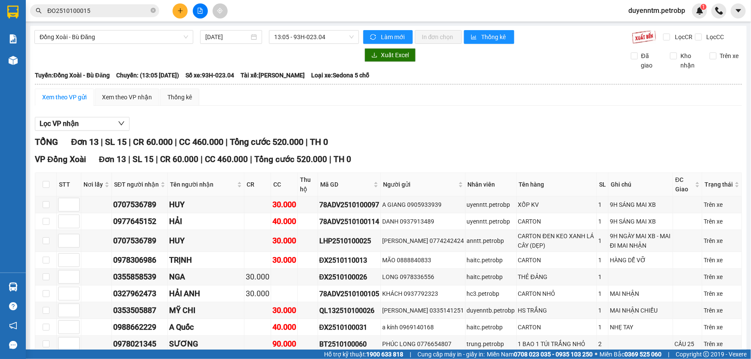
click at [111, 28] on div "Đồng Xoài - Bù Đăng 11/10/2025 13:05 - 93H-023.04 Làm mới In đơn chọn Thống kê …" at bounding box center [388, 246] width 717 height 440
click at [109, 36] on span "Đồng Xoài - Bù Đăng" at bounding box center [114, 37] width 149 height 13
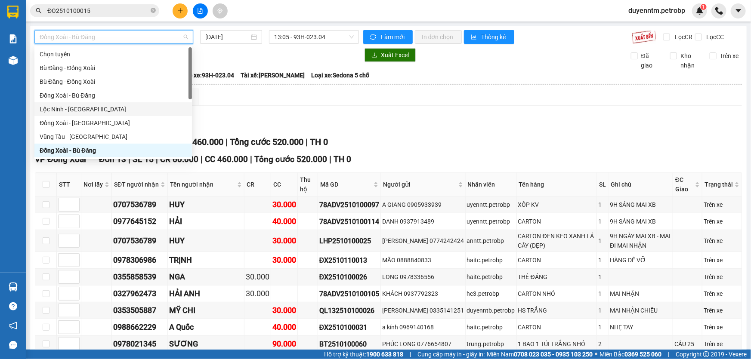
click at [77, 113] on div "Lộc Ninh - [GEOGRAPHIC_DATA]" at bounding box center [113, 109] width 147 height 9
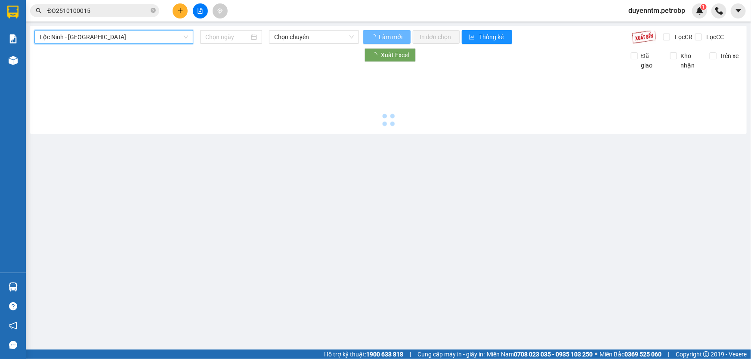
type input "[DATE]"
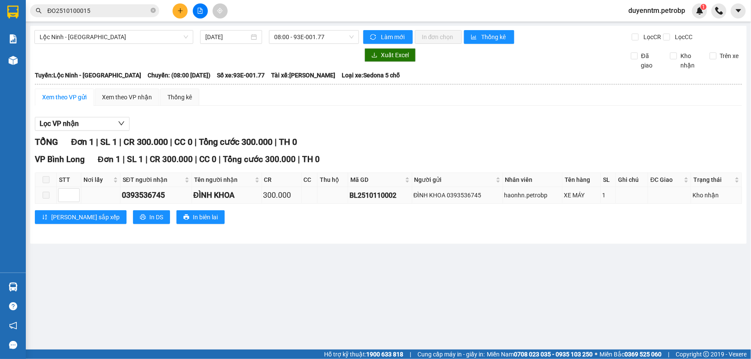
click at [357, 190] on div "BL2510110002" at bounding box center [380, 195] width 61 height 11
click at [357, 191] on div "BL2510110002" at bounding box center [380, 195] width 61 height 11
copy div "BL2510110002"
click at [155, 10] on icon "close-circle" at bounding box center [153, 10] width 5 height 5
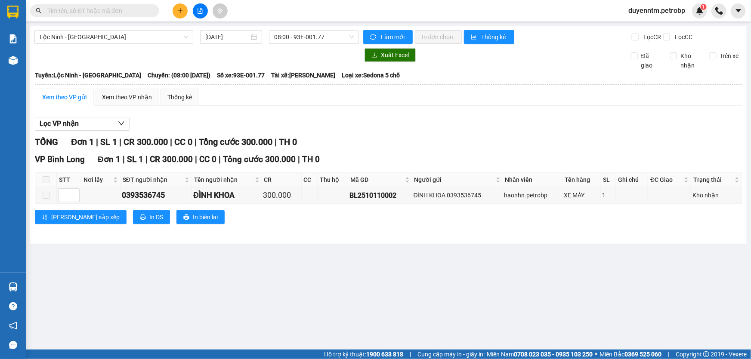
paste input "BL2510110002"
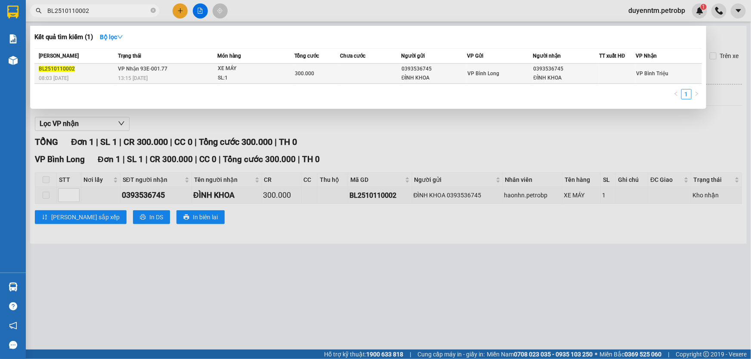
type input "BL2510110002"
click at [133, 69] on span "VP Nhận 93E-001.77" at bounding box center [143, 69] width 50 height 6
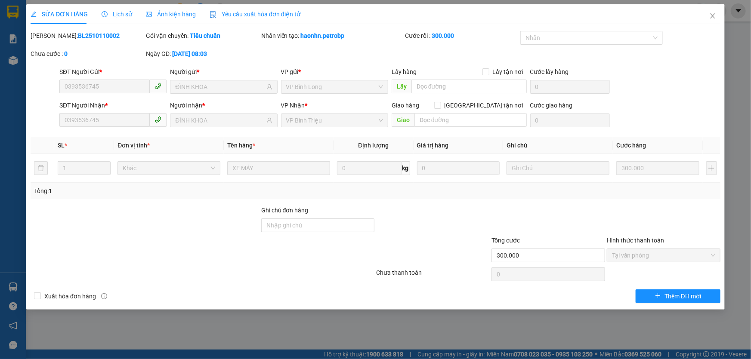
click at [123, 12] on span "Lịch sử" at bounding box center [117, 14] width 31 height 7
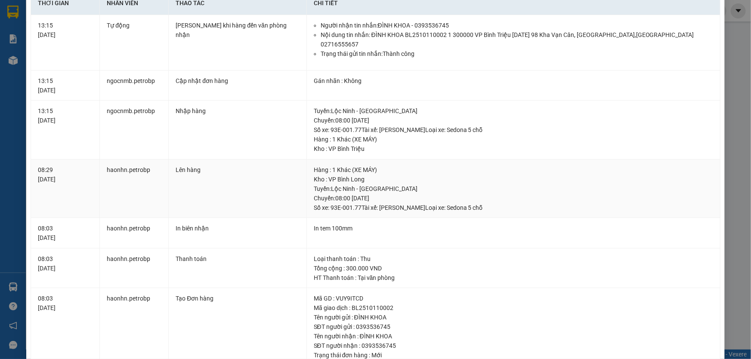
scroll to position [1, 0]
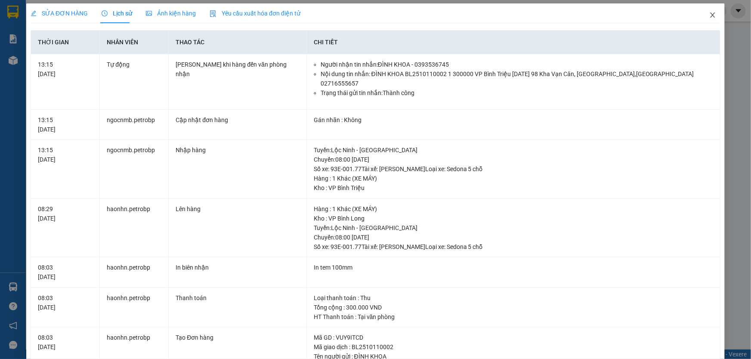
click at [710, 16] on icon "close" at bounding box center [712, 14] width 5 height 5
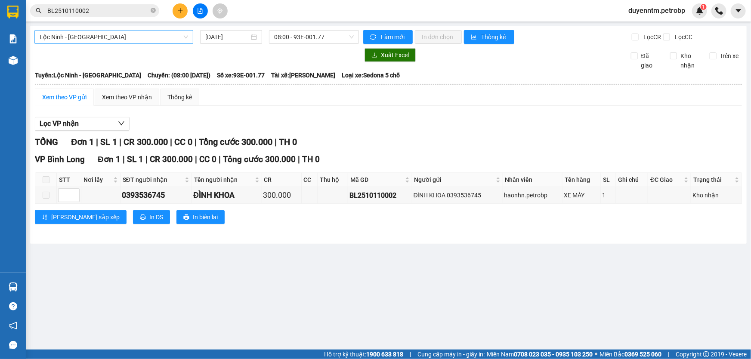
click at [112, 39] on span "Lộc Ninh - [GEOGRAPHIC_DATA]" at bounding box center [114, 37] width 149 height 13
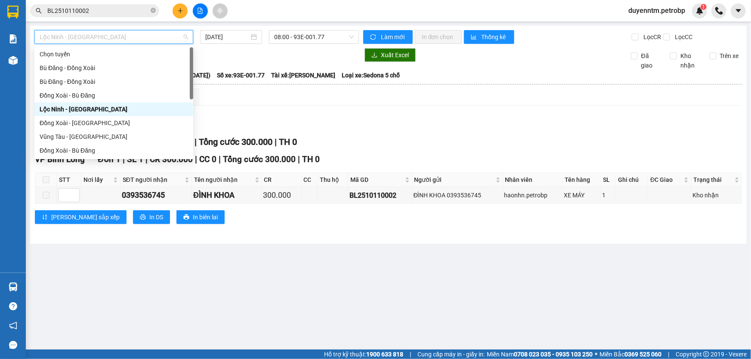
click at [314, 104] on div "Xem theo VP gửi Xem theo VP nhận Thống kê" at bounding box center [388, 97] width 707 height 17
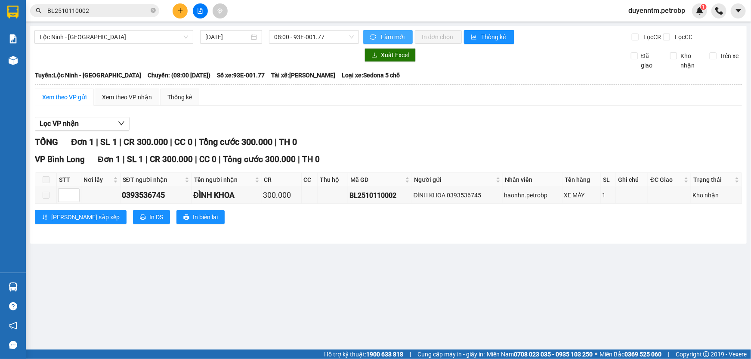
click at [371, 34] on icon "sync" at bounding box center [373, 37] width 6 height 6
click at [88, 125] on button "Lọc VP nhận" at bounding box center [82, 124] width 95 height 14
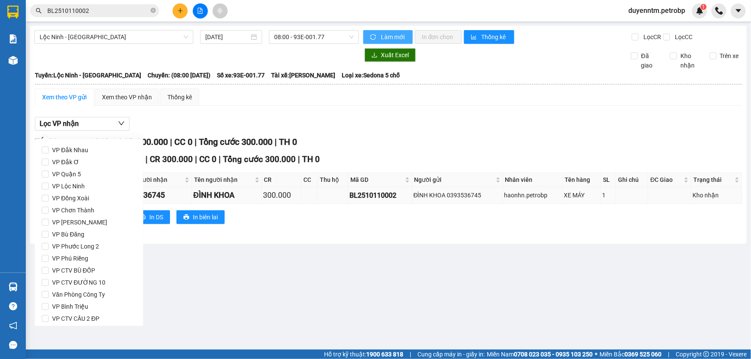
click at [368, 197] on div "BL2510110002" at bounding box center [380, 195] width 61 height 11
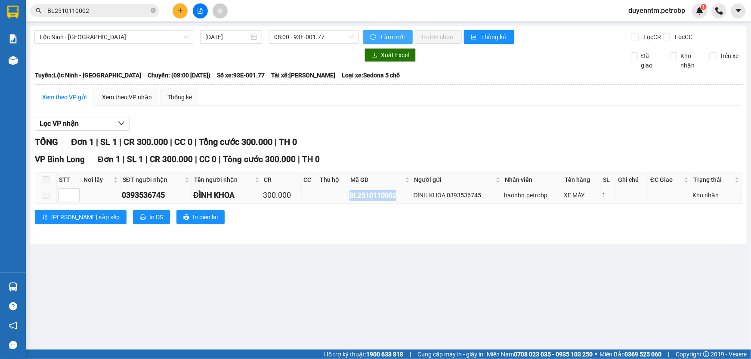
click at [368, 197] on div "BL2510110002" at bounding box center [380, 195] width 61 height 11
copy div "BL2510110002"
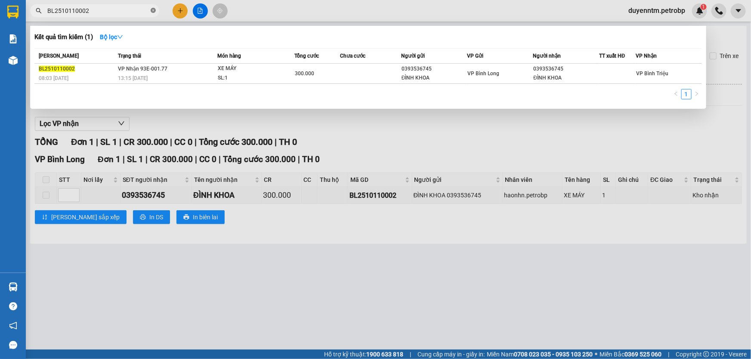
click at [152, 10] on icon "close-circle" at bounding box center [153, 10] width 5 height 5
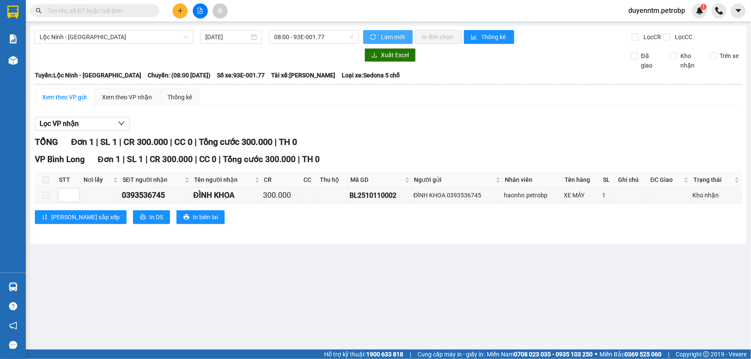
paste input "BL2510110002"
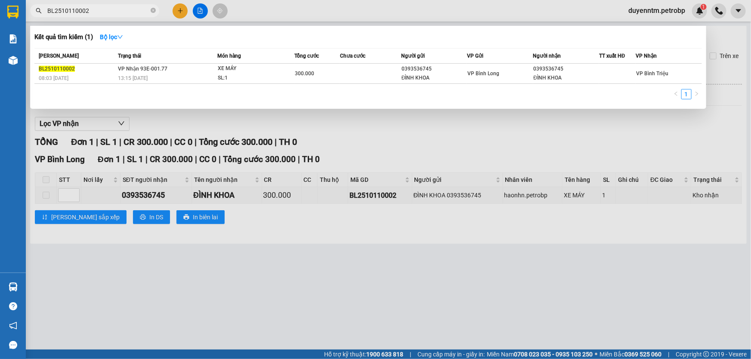
type input "BL2510110002"
click at [174, 124] on div at bounding box center [375, 179] width 751 height 359
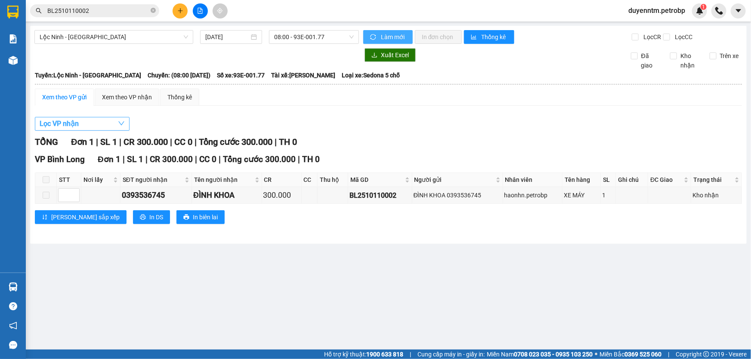
click at [96, 127] on button "Lọc VP nhận" at bounding box center [82, 124] width 95 height 14
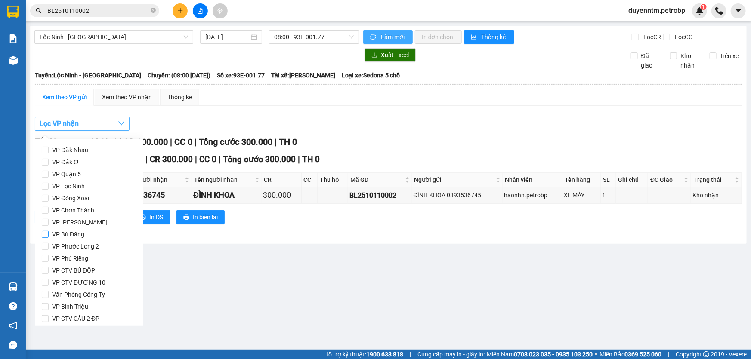
scroll to position [114, 0]
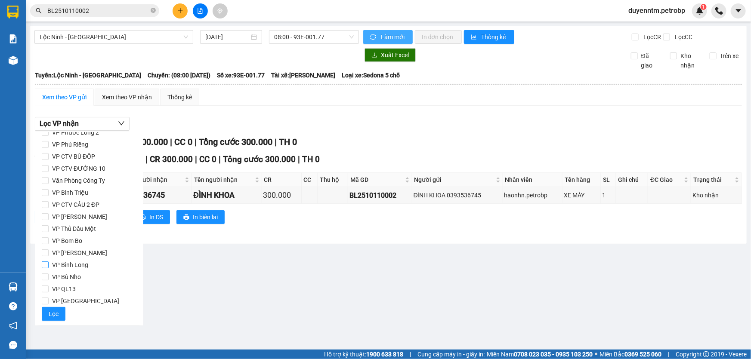
click at [81, 266] on span "VP Bình Long" at bounding box center [70, 265] width 43 height 12
click at [49, 266] on input "VP Bình Long" at bounding box center [45, 265] width 7 height 7
drag, startPoint x: 58, startPoint y: 313, endPoint x: 82, endPoint y: 301, distance: 26.6
click at [58, 314] on button "Lọc" at bounding box center [54, 314] width 24 height 14
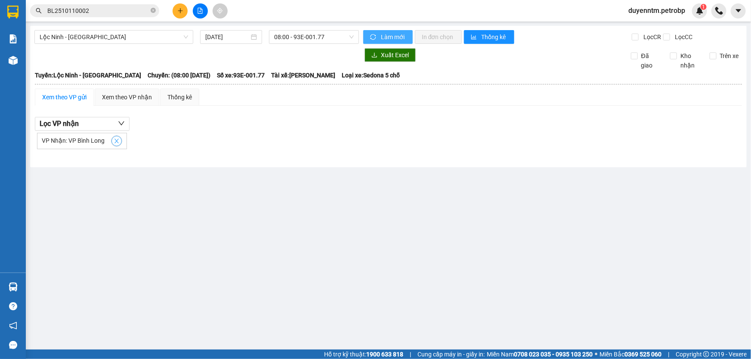
click at [114, 136] on button "button" at bounding box center [116, 141] width 10 height 10
checkbox input "false"
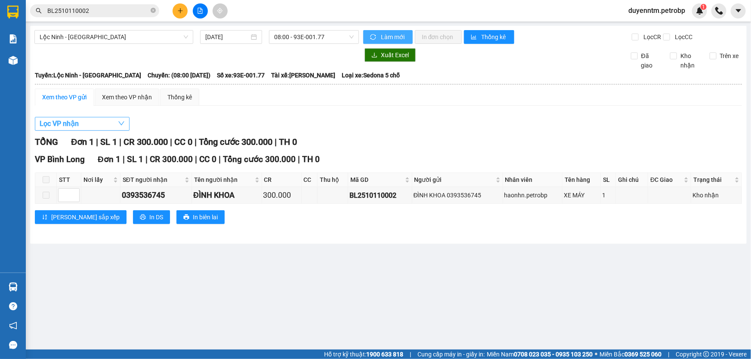
click at [89, 124] on button "Lọc VP nhận" at bounding box center [82, 124] width 95 height 14
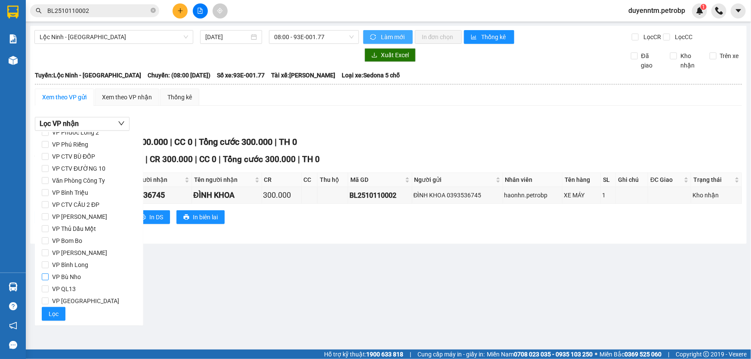
click at [71, 280] on span "VP Bù Nho" at bounding box center [67, 277] width 36 height 12
click at [49, 280] on input "VP Bù Nho" at bounding box center [45, 277] width 7 height 7
checkbox input "true"
click at [53, 315] on span "Lọc" at bounding box center [54, 314] width 10 height 9
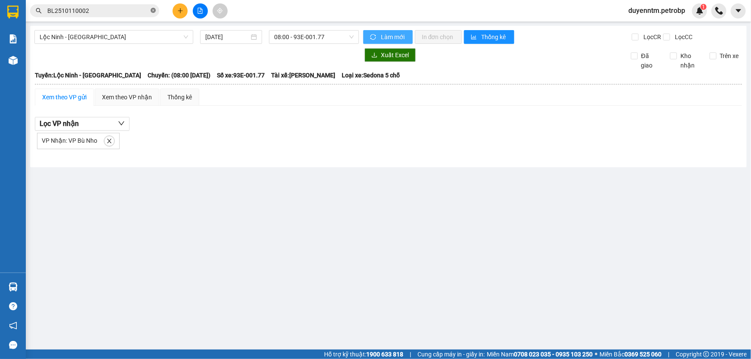
click at [155, 11] on icon "close-circle" at bounding box center [153, 10] width 5 height 5
click at [108, 10] on input "text" at bounding box center [98, 10] width 102 height 9
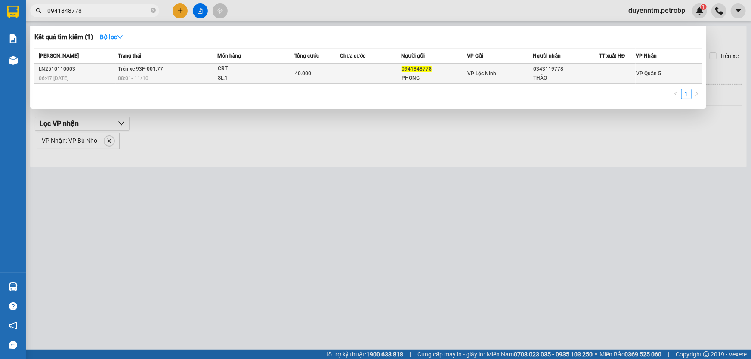
type input "0941848778"
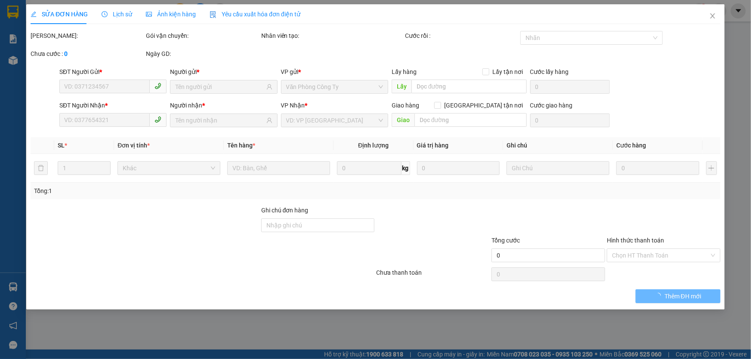
type input "0941848778"
type input "PHONG"
type input "0343119778"
type input "THẢO"
type input "40.000"
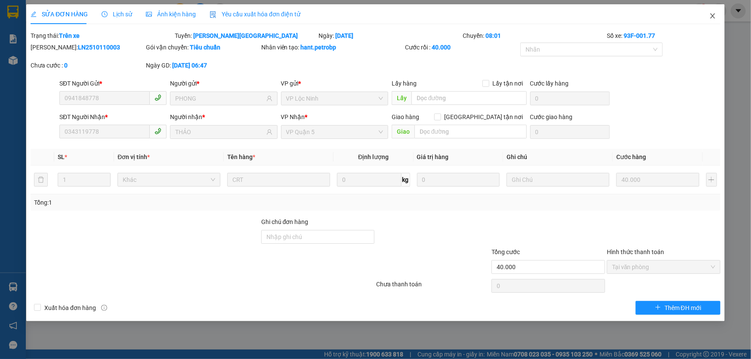
click at [715, 13] on icon "close" at bounding box center [712, 15] width 7 height 7
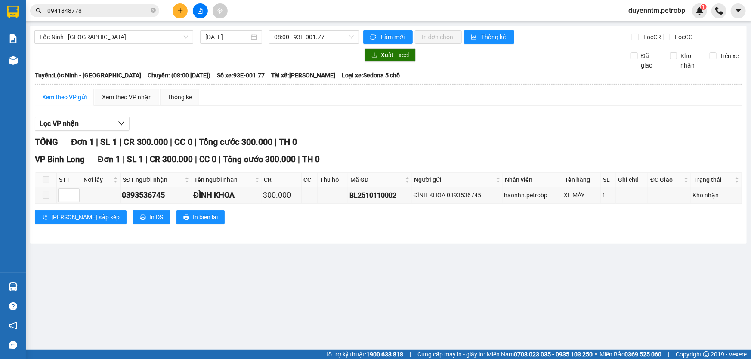
click at [118, 9] on input "0941848778" at bounding box center [98, 10] width 102 height 9
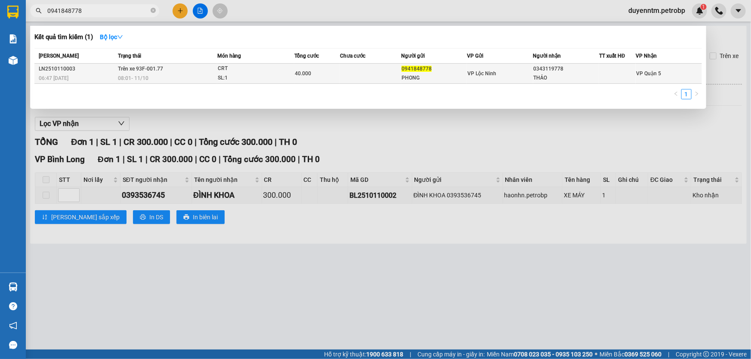
click at [142, 68] on span "Trên xe 93F-001.77" at bounding box center [140, 69] width 45 height 6
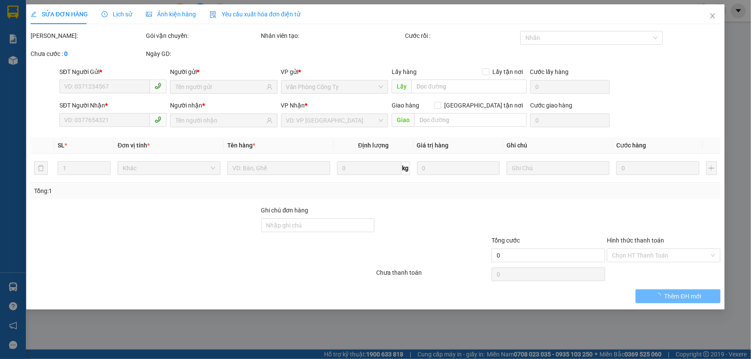
type input "0941848778"
type input "PHONG"
type input "0343119778"
type input "THẢO"
type input "40.000"
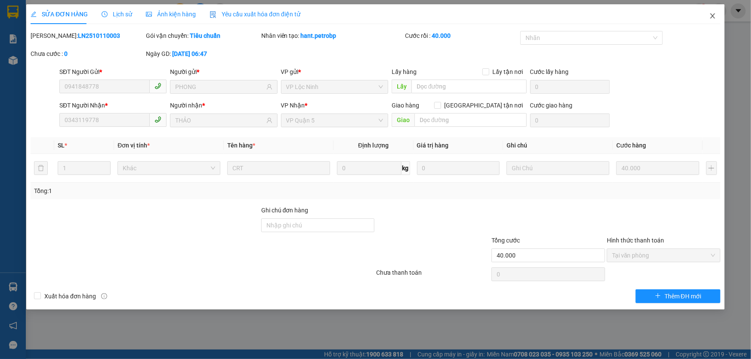
click at [708, 17] on span "Close" at bounding box center [713, 16] width 24 height 24
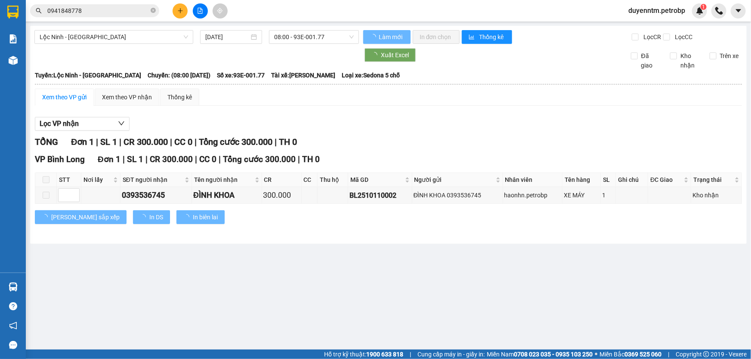
click at [108, 14] on input "0941848778" at bounding box center [98, 10] width 102 height 9
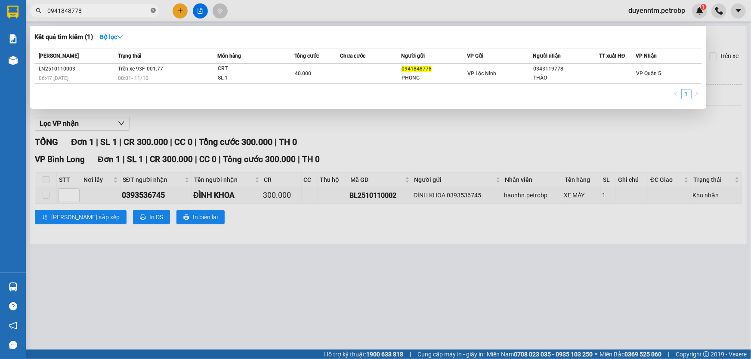
click at [155, 9] on icon "close-circle" at bounding box center [153, 10] width 5 height 5
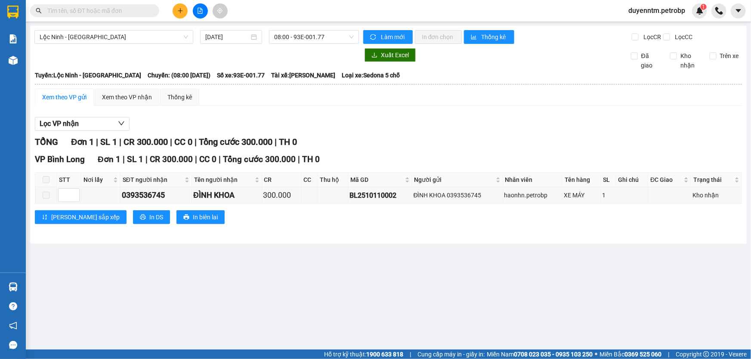
paste input "ĐO2510100015"
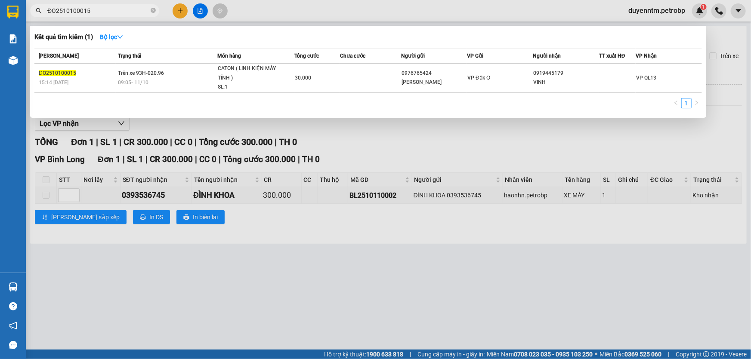
type input "ĐO2510100015"
click at [152, 10] on icon "close-circle" at bounding box center [153, 10] width 5 height 5
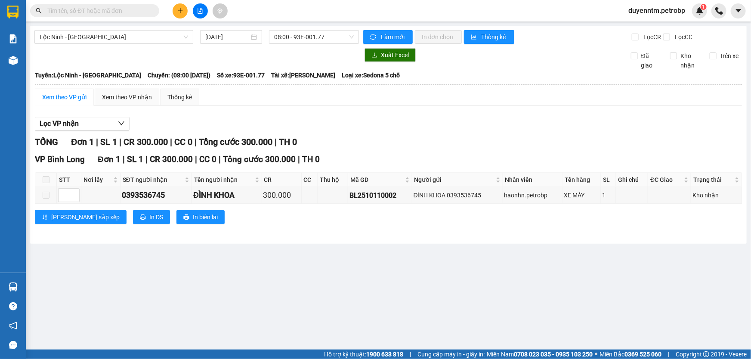
paste input "QL132510100022"
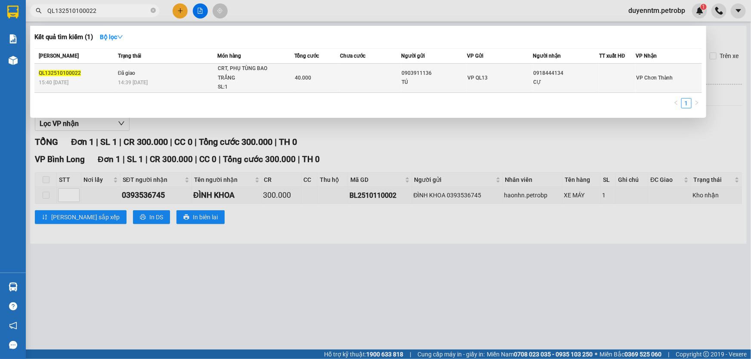
type input "QL132510100022"
click at [130, 71] on span "Đã giao" at bounding box center [127, 73] width 18 height 6
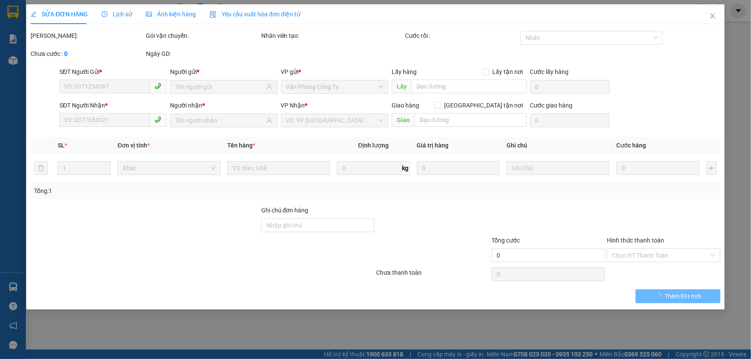
type input "0903911136"
type input "TÚ"
type input "0918444134"
type input "CỰ"
type input "40.000"
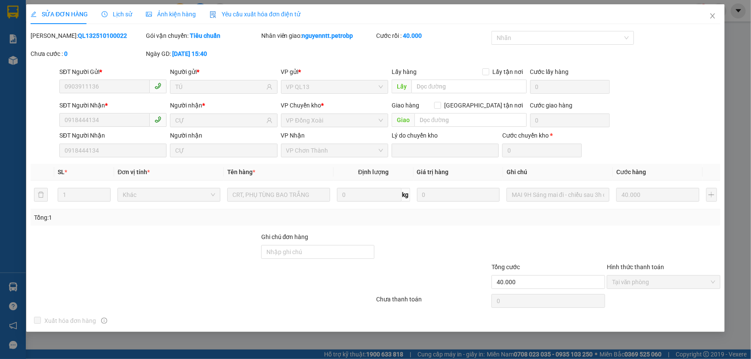
click at [121, 12] on span "Lịch sử" at bounding box center [117, 14] width 31 height 7
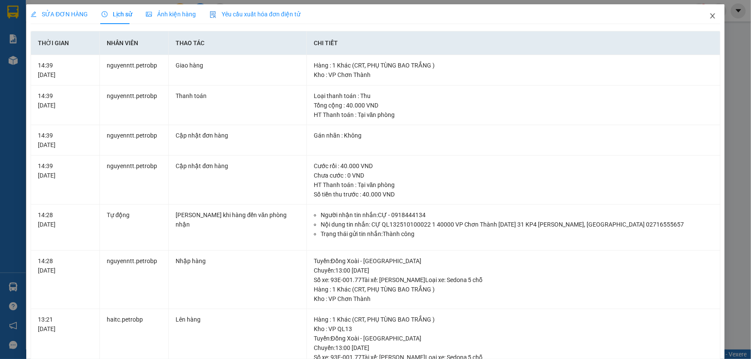
click at [710, 17] on icon "close" at bounding box center [712, 15] width 5 height 5
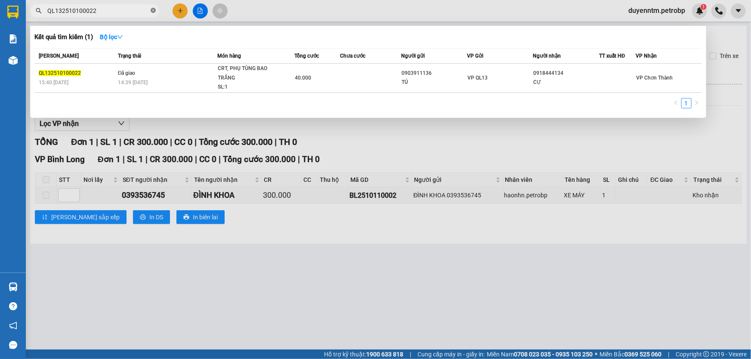
click at [155, 10] on icon "close-circle" at bounding box center [153, 10] width 5 height 5
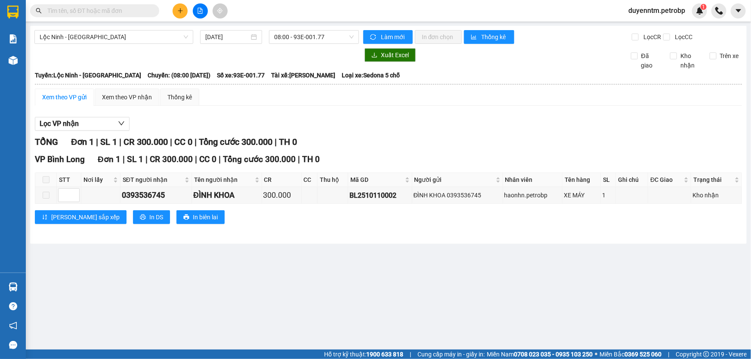
paste input "78ADV2510100099"
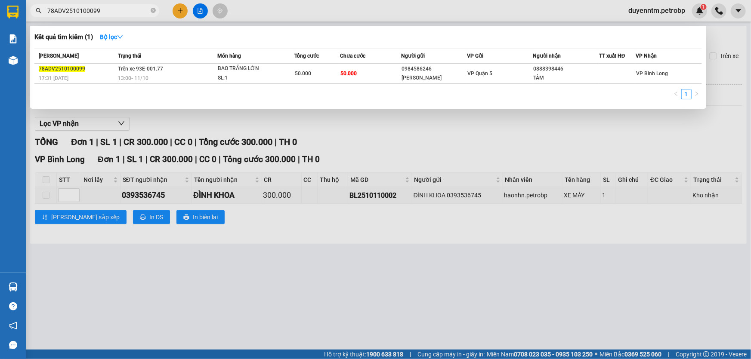
type input "78ADV2510100099"
click at [153, 8] on icon "close-circle" at bounding box center [153, 10] width 5 height 5
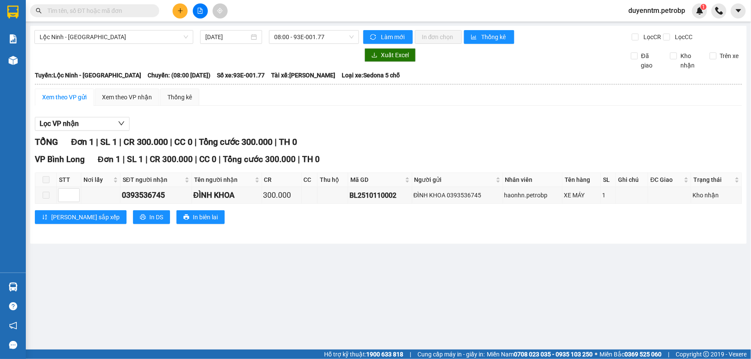
paste input "78ADV2510110004"
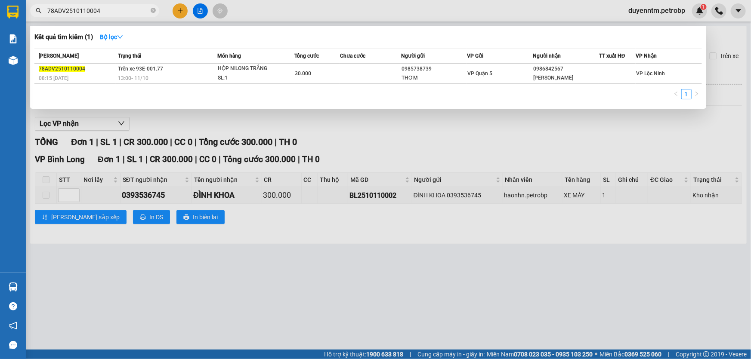
type input "78ADV2510110004"
click at [150, 11] on span "78ADV2510110004" at bounding box center [94, 10] width 129 height 13
click at [155, 9] on icon "close-circle" at bounding box center [153, 10] width 5 height 5
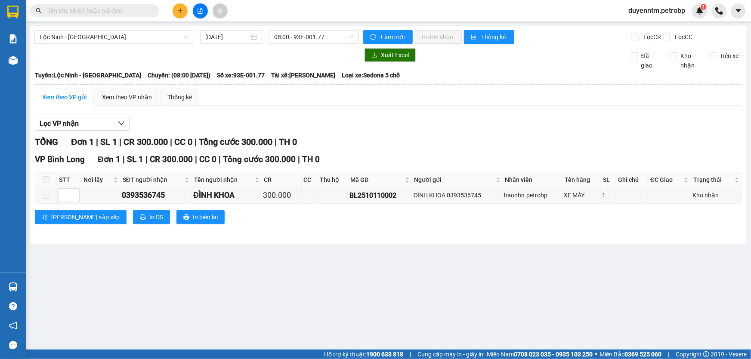
paste input "TDM2510110001"
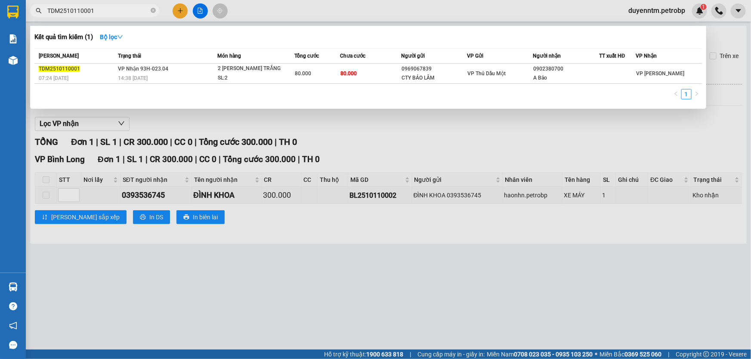
type input "TDM2510110001"
click at [152, 12] on icon "close-circle" at bounding box center [153, 10] width 5 height 5
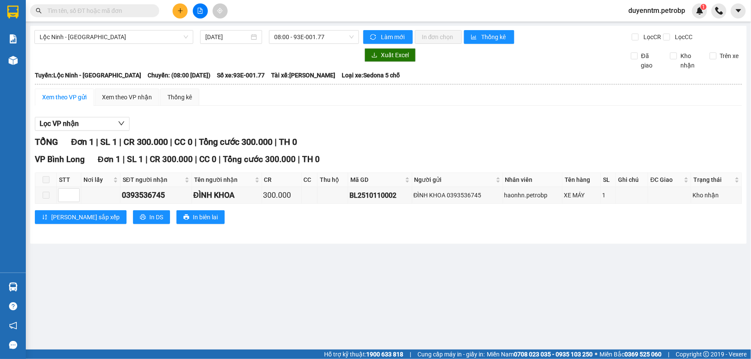
paste input "78ADV2510110009"
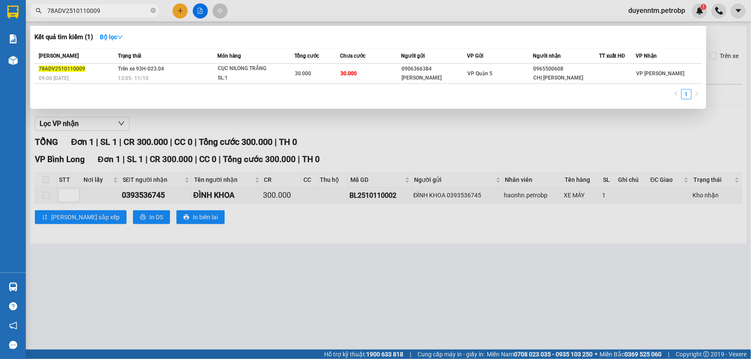
type input "78ADV2510110009"
click at [400, 127] on div at bounding box center [375, 179] width 751 height 359
click at [153, 9] on icon "close-circle" at bounding box center [153, 10] width 5 height 5
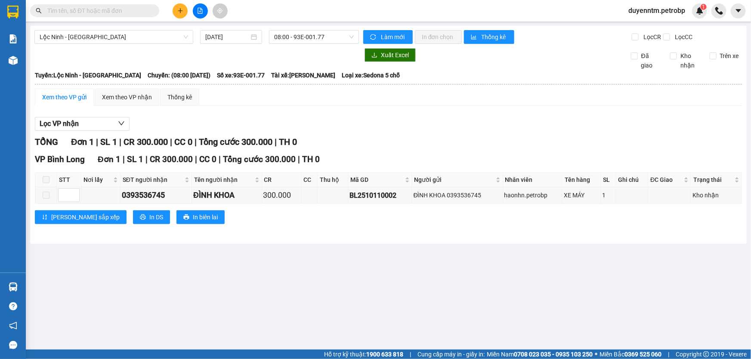
paste input "CT012510110002"
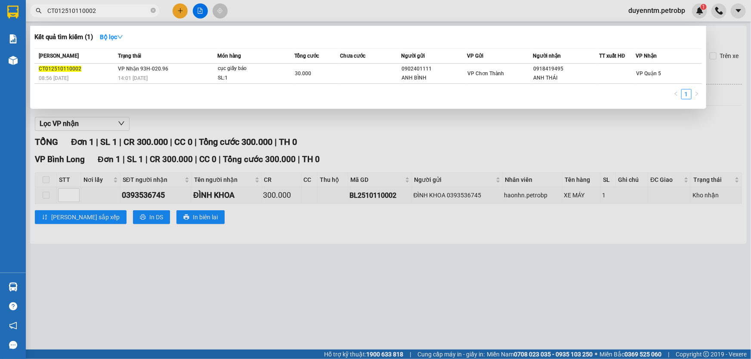
type input "CT012510110002"
click at [151, 7] on span at bounding box center [153, 11] width 5 height 8
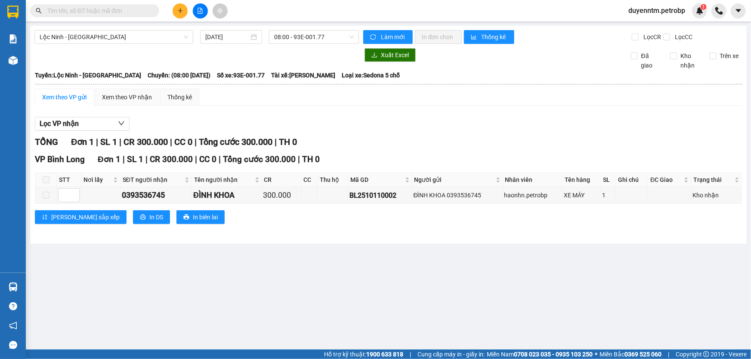
paste input "ĐO2510100015"
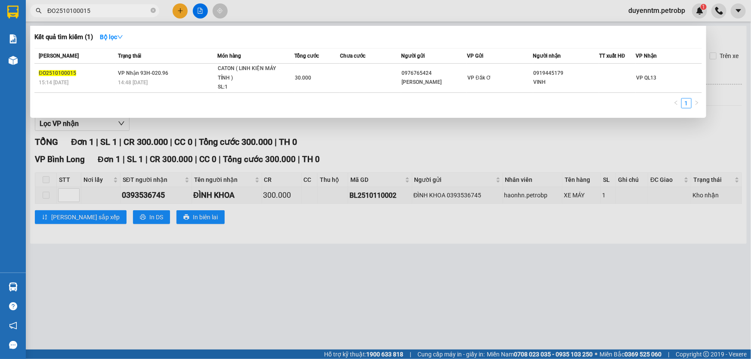
type input "ĐO2510100015"
click at [152, 10] on icon "close-circle" at bounding box center [153, 10] width 5 height 5
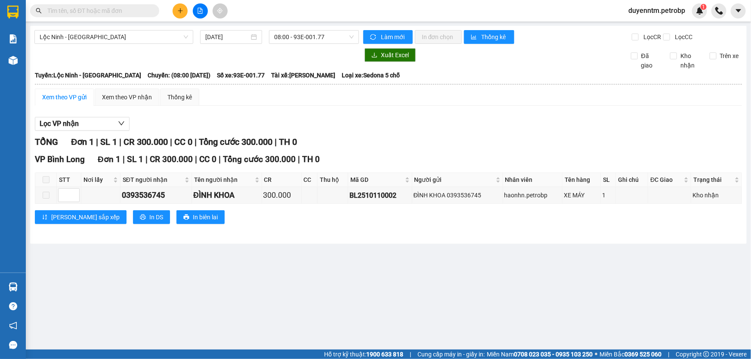
paste input "78ADV2510110009"
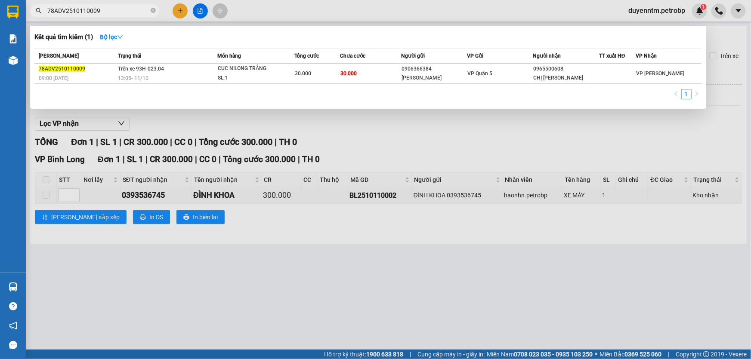
type input "78ADV2510110009"
click at [370, 137] on div at bounding box center [375, 179] width 751 height 359
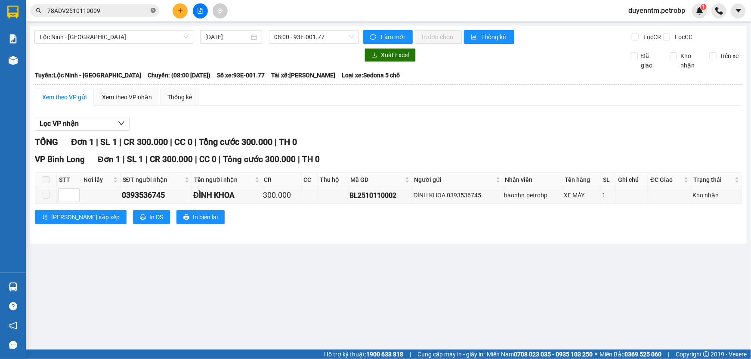
click at [155, 11] on icon "close-circle" at bounding box center [153, 10] width 5 height 5
paste input "78ADV2510100099"
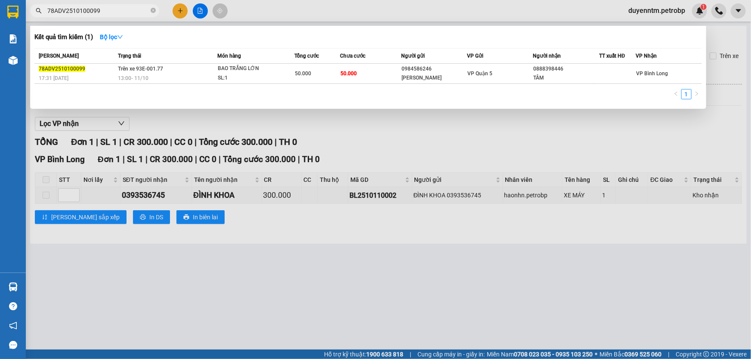
type input "78ADV2510100099"
click at [346, 130] on div at bounding box center [375, 179] width 751 height 359
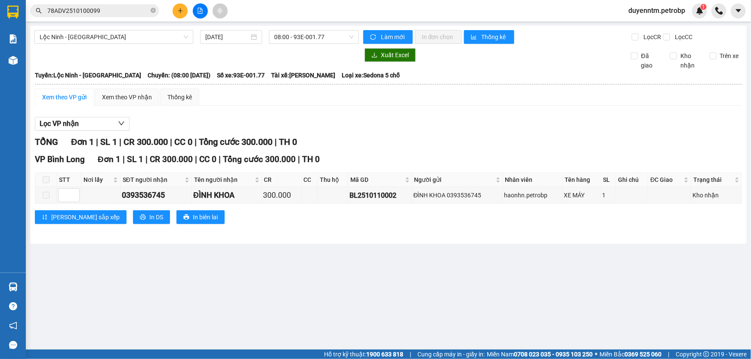
click at [383, 108] on div "Xem theo VP gửi Xem theo VP nhận Thống kê Lọc VP nhận TỔNG Đơn 1 | SL 1 | CR 30…" at bounding box center [388, 162] width 707 height 146
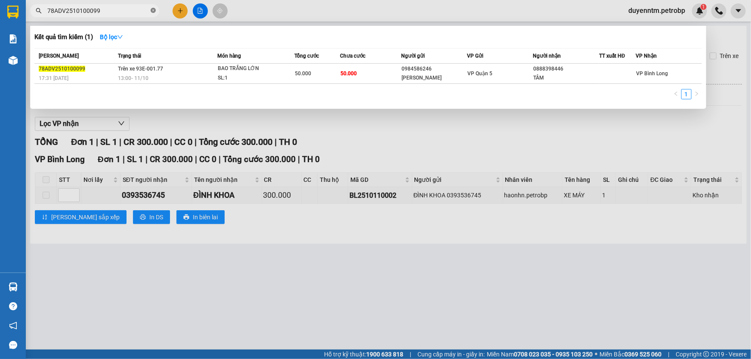
click at [154, 9] on icon "close-circle" at bounding box center [153, 10] width 5 height 5
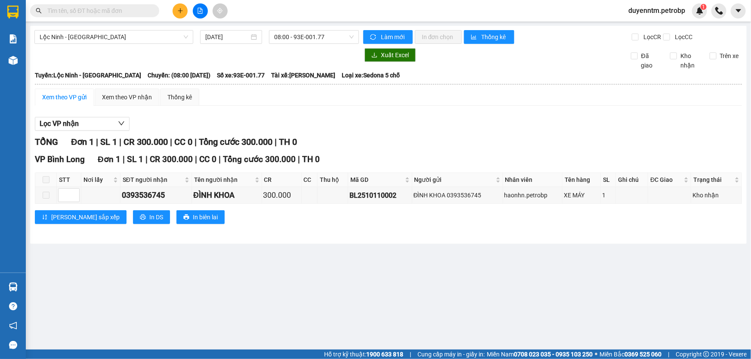
paste input "78ADV2510100099"
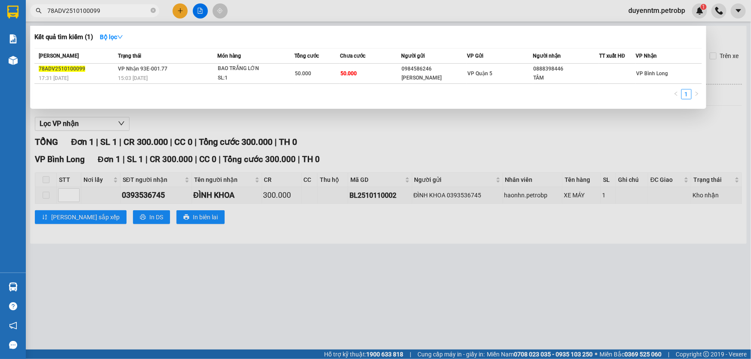
type input "78ADV2510100099"
click at [154, 9] on icon "close-circle" at bounding box center [153, 10] width 5 height 5
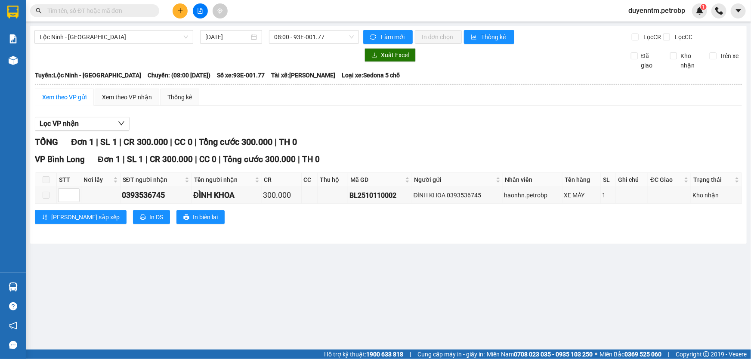
paste input "78ADV2510110004"
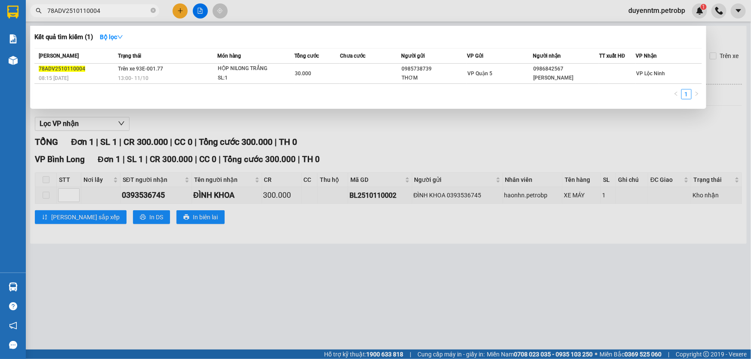
type input "78ADV2510110004"
click at [153, 10] on icon "close-circle" at bounding box center [153, 10] width 5 height 5
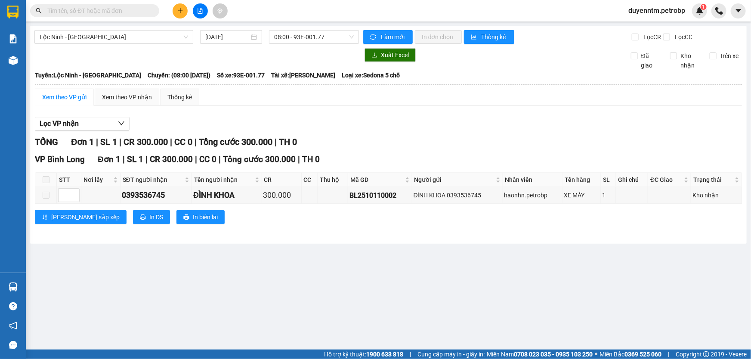
paste input "78ADV2510110009"
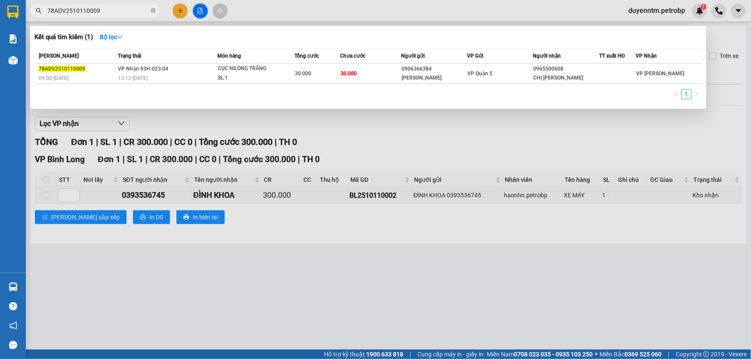
type input "78ADV2510110009"
click at [155, 11] on icon "close-circle" at bounding box center [153, 10] width 5 height 5
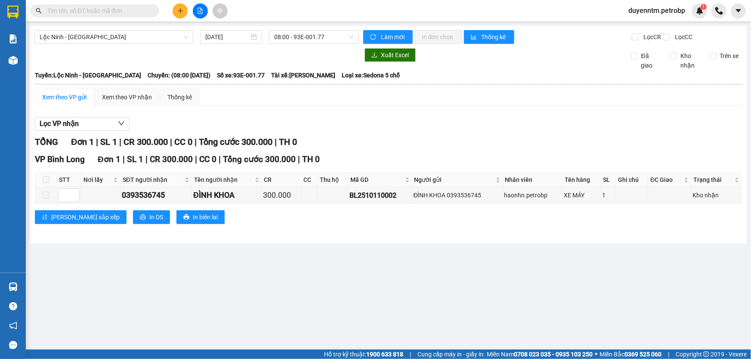
paste input "LHP2510100025"
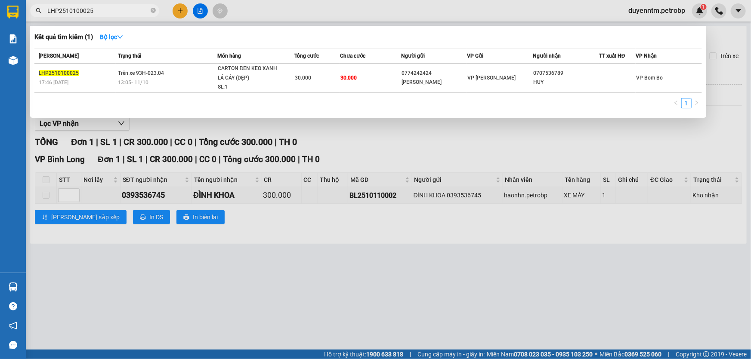
type input "LHP2510100025"
click at [155, 11] on icon "close-circle" at bounding box center [153, 10] width 5 height 5
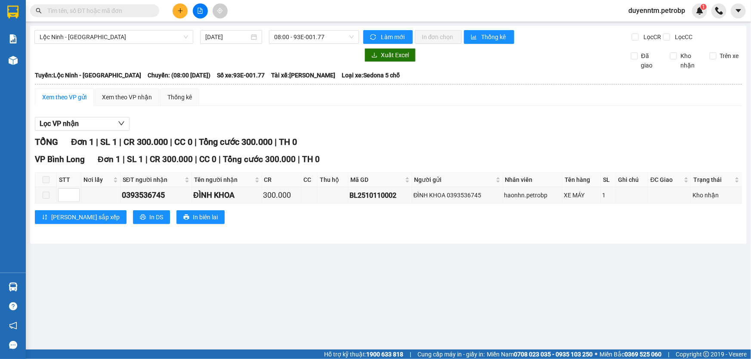
paste input "78ADV2510100105"
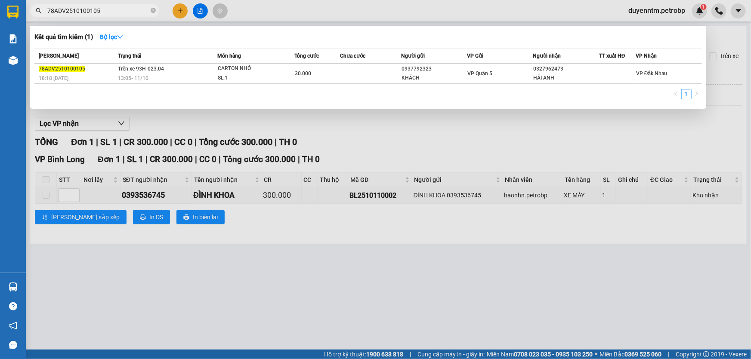
type input "78ADV2510100105"
